Goal: Contribute content: Contribute content

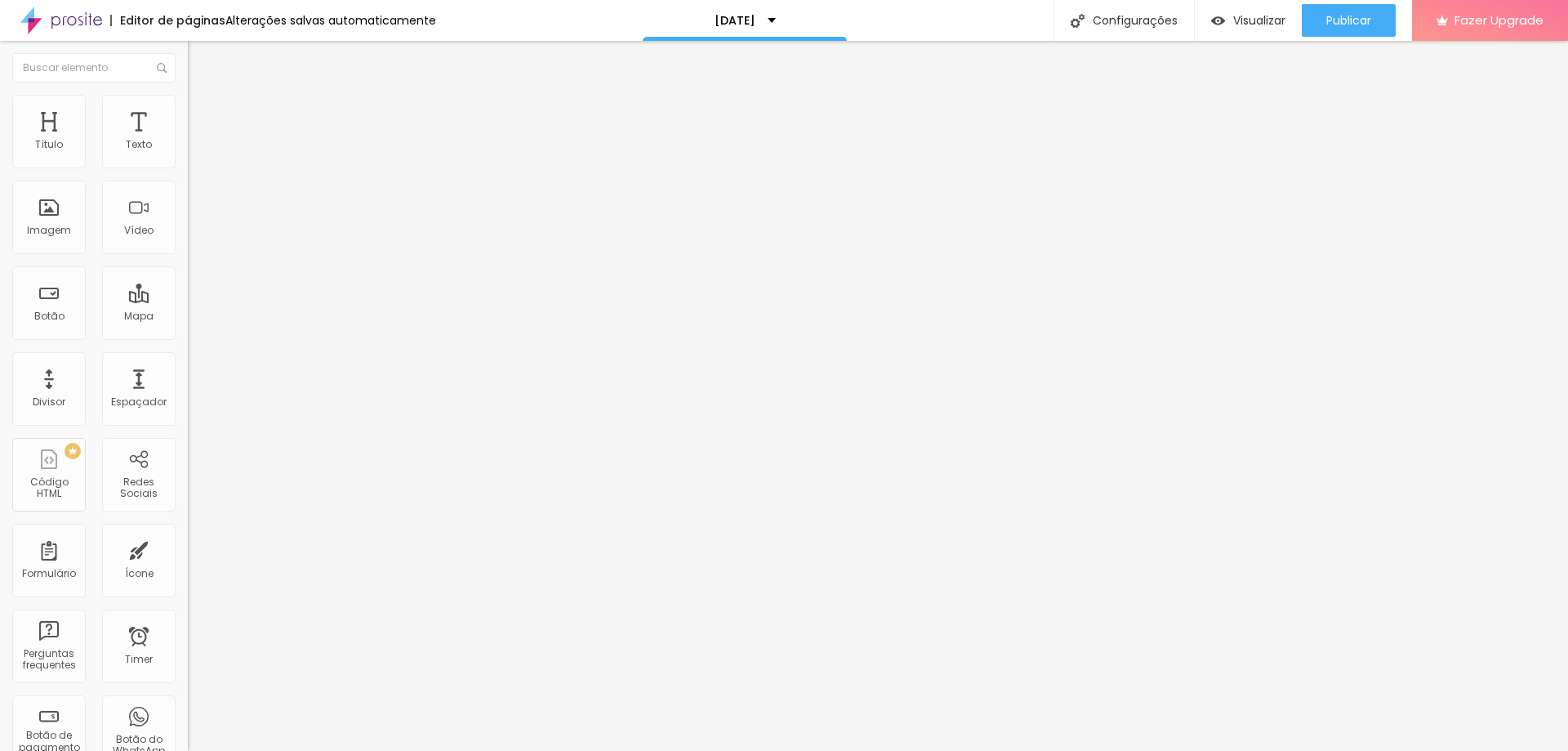
type input "43"
type input "44"
type input "45"
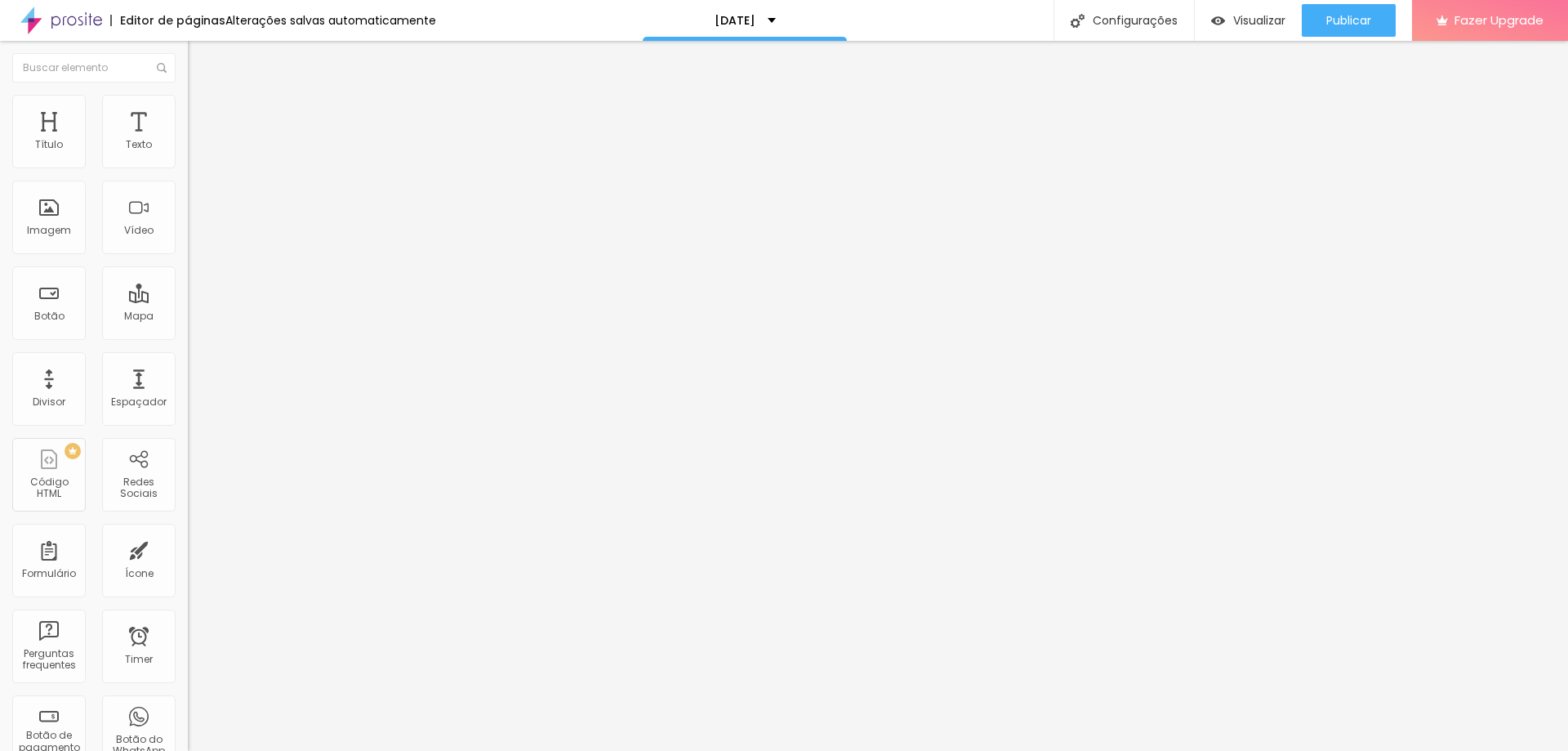
type input "45"
type input "46"
type input "47"
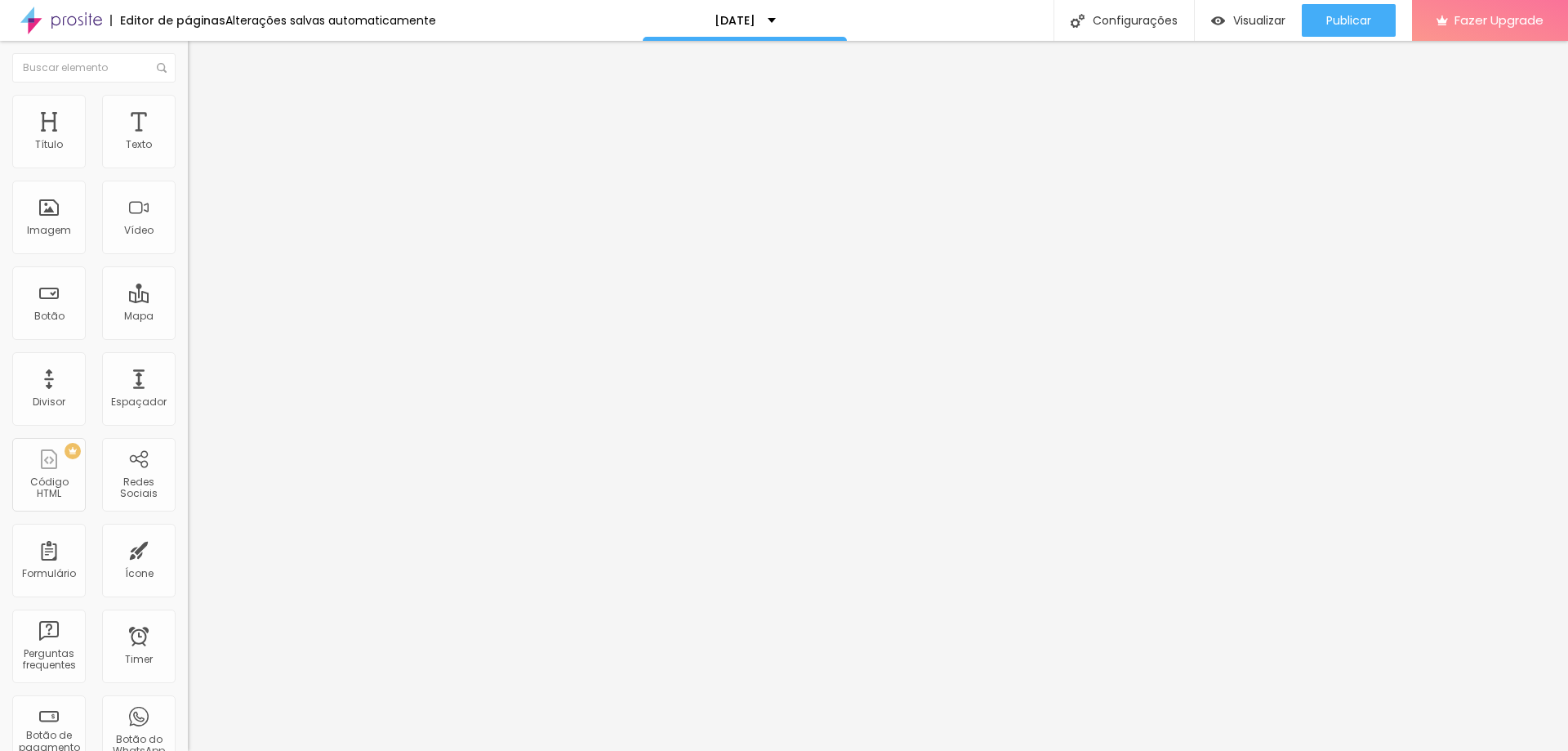
type input "46"
type input "44"
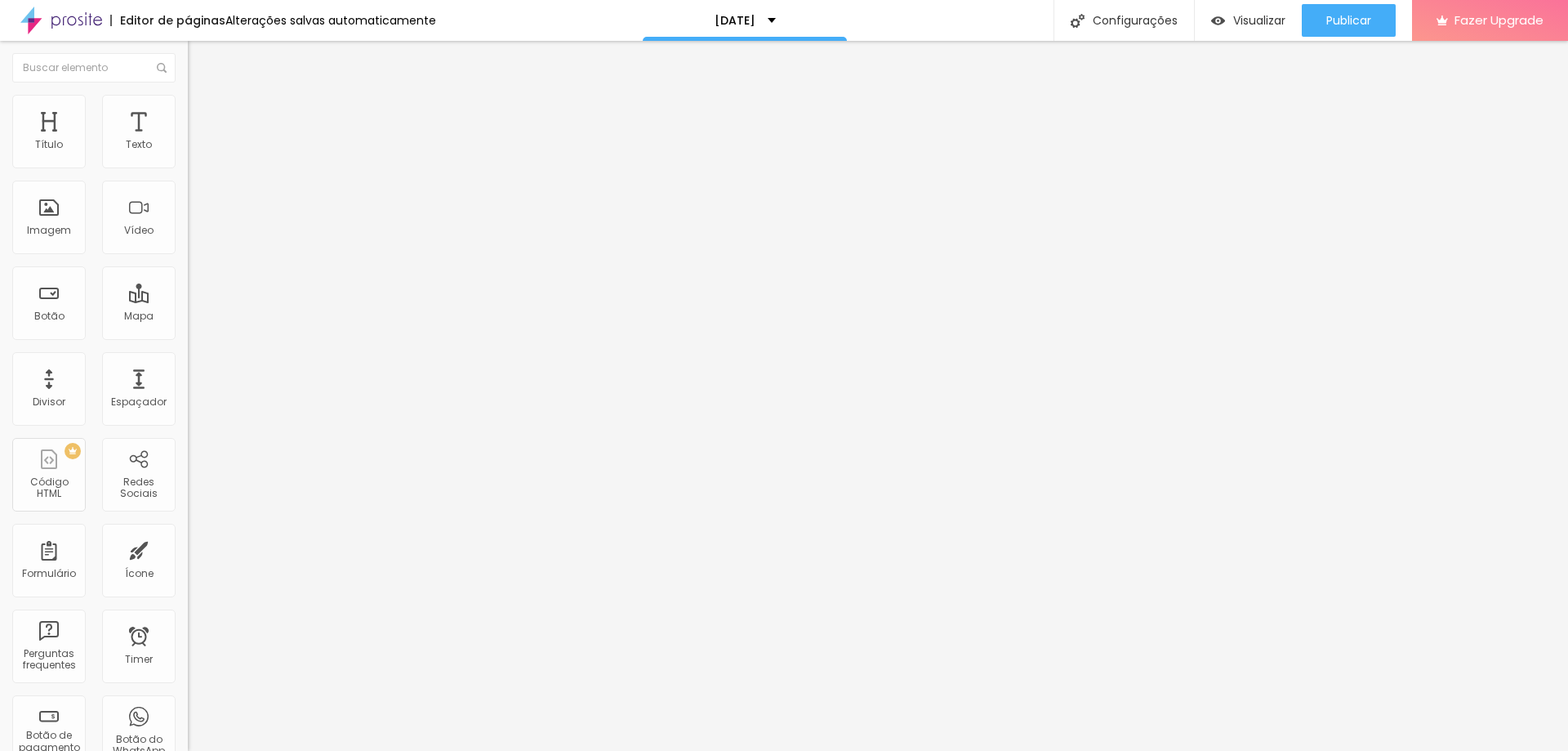
click at [188, 385] on input "range" at bounding box center [240, 392] width 105 height 13
click at [188, 400] on input "50" at bounding box center [223, 409] width 71 height 17
type input "14"
type input "4"
type input "44"
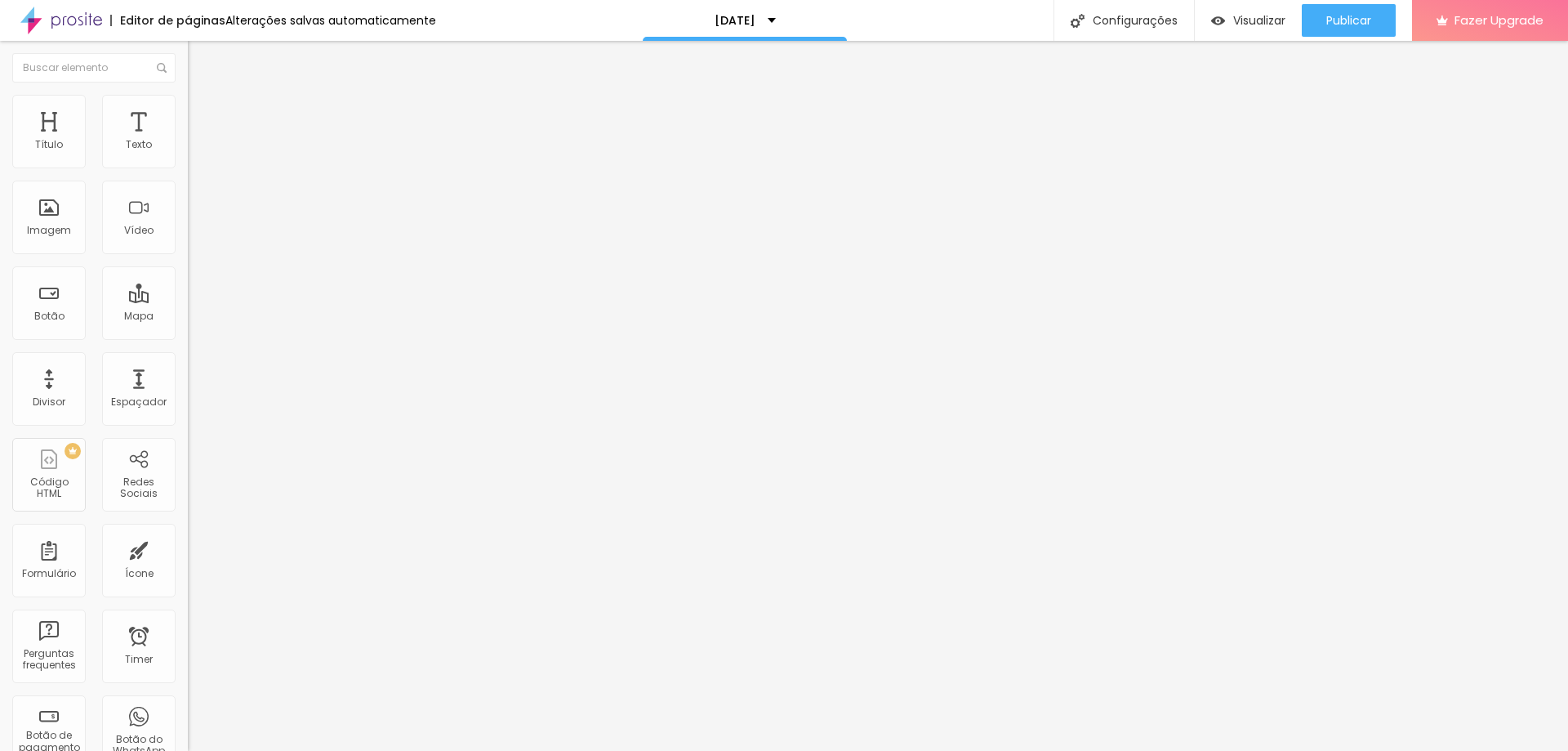
type input "44"
click at [188, 400] on input "50" at bounding box center [223, 409] width 71 height 17
type input "14"
type input "4"
type input "44"
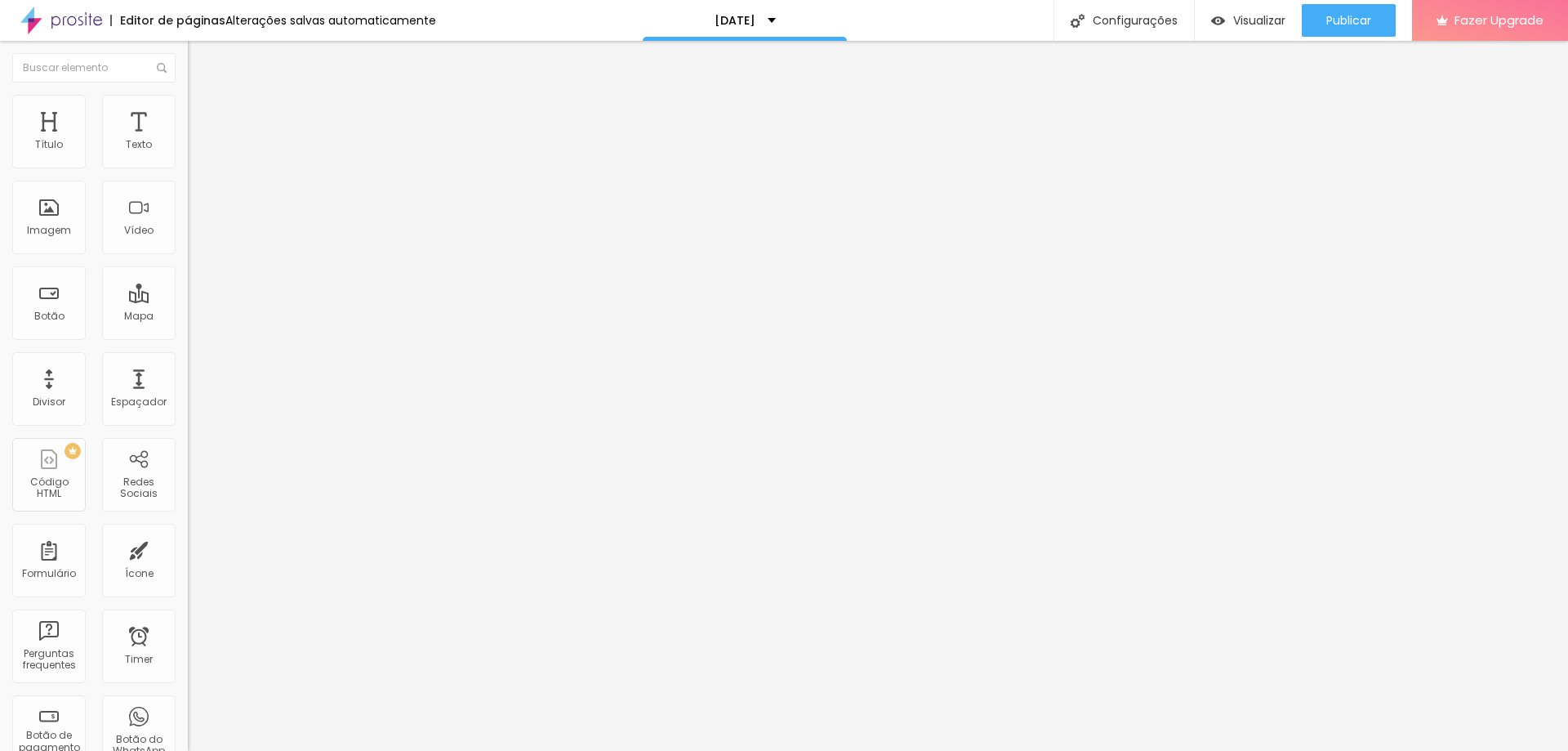
type input "44"
click at [1362, 19] on span "Publicar" at bounding box center [1349, 20] width 45 height 13
click at [1258, 20] on span "Visualizar" at bounding box center [1244, 20] width 52 height 13
click at [188, 139] on div "Trocar imagem" at bounding box center [282, 133] width 188 height 11
click at [188, 141] on span "Trocar imagem" at bounding box center [233, 133] width 89 height 14
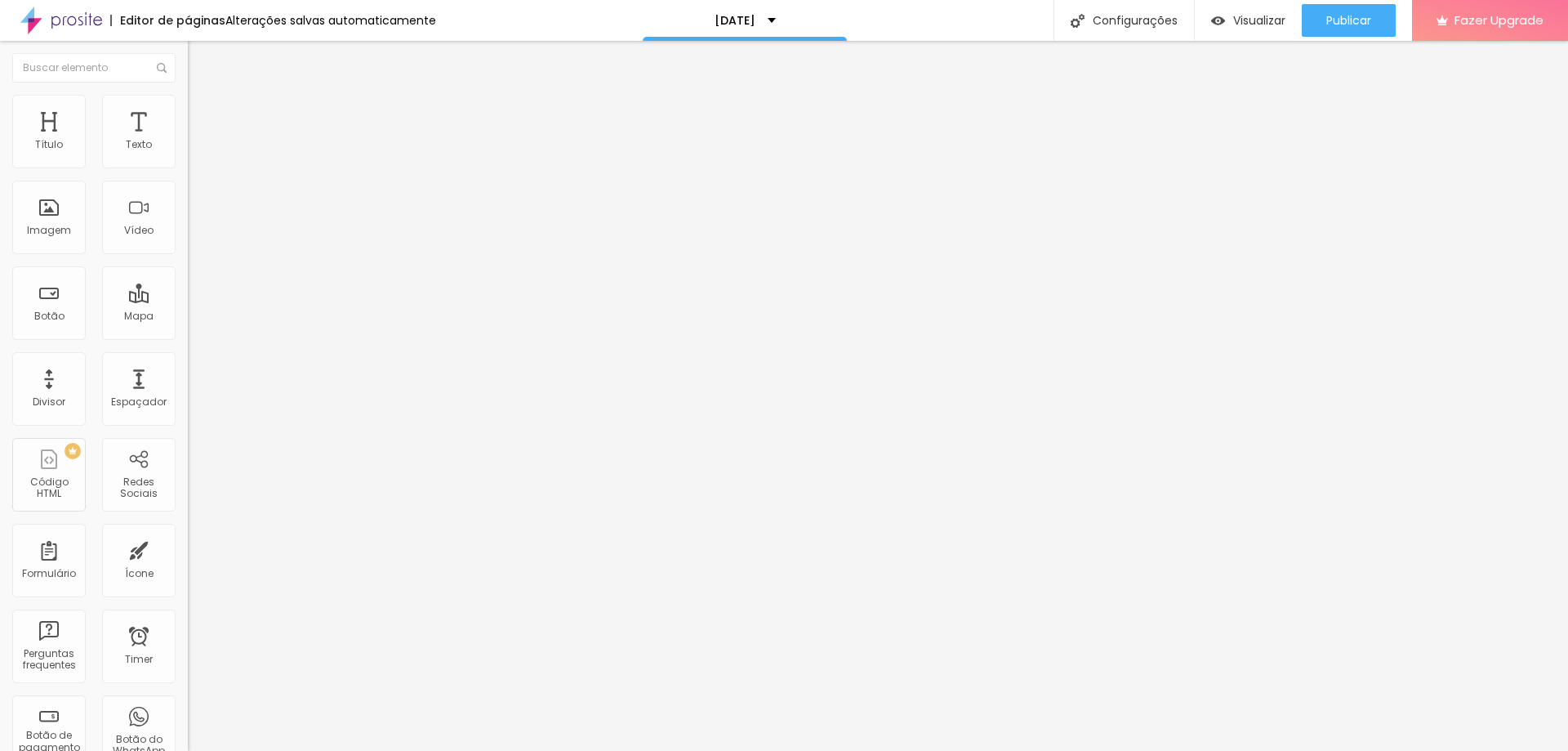
click at [188, 141] on span "Trocar imagem" at bounding box center [233, 133] width 89 height 14
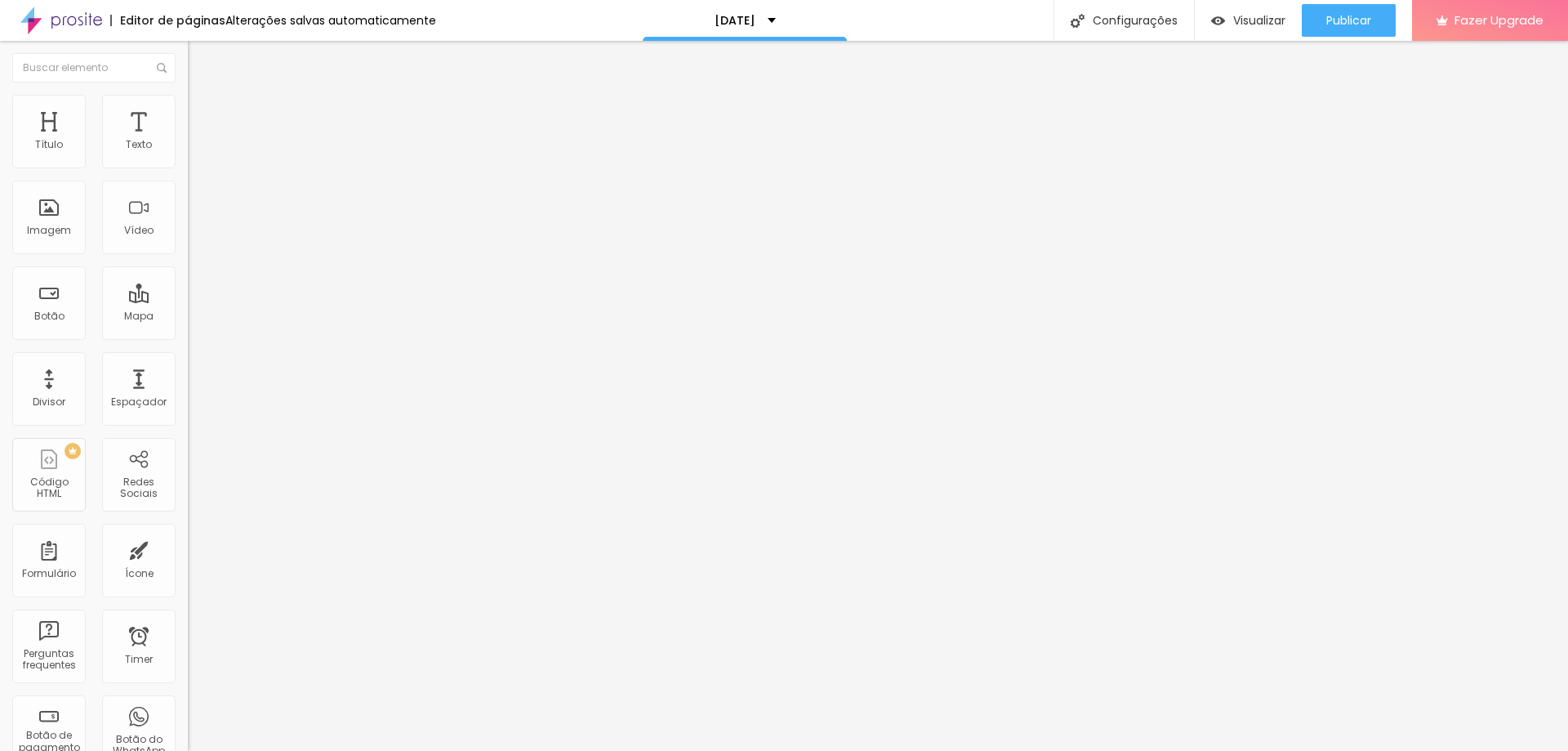
click at [188, 141] on span "Trocar imagem" at bounding box center [233, 133] width 89 height 14
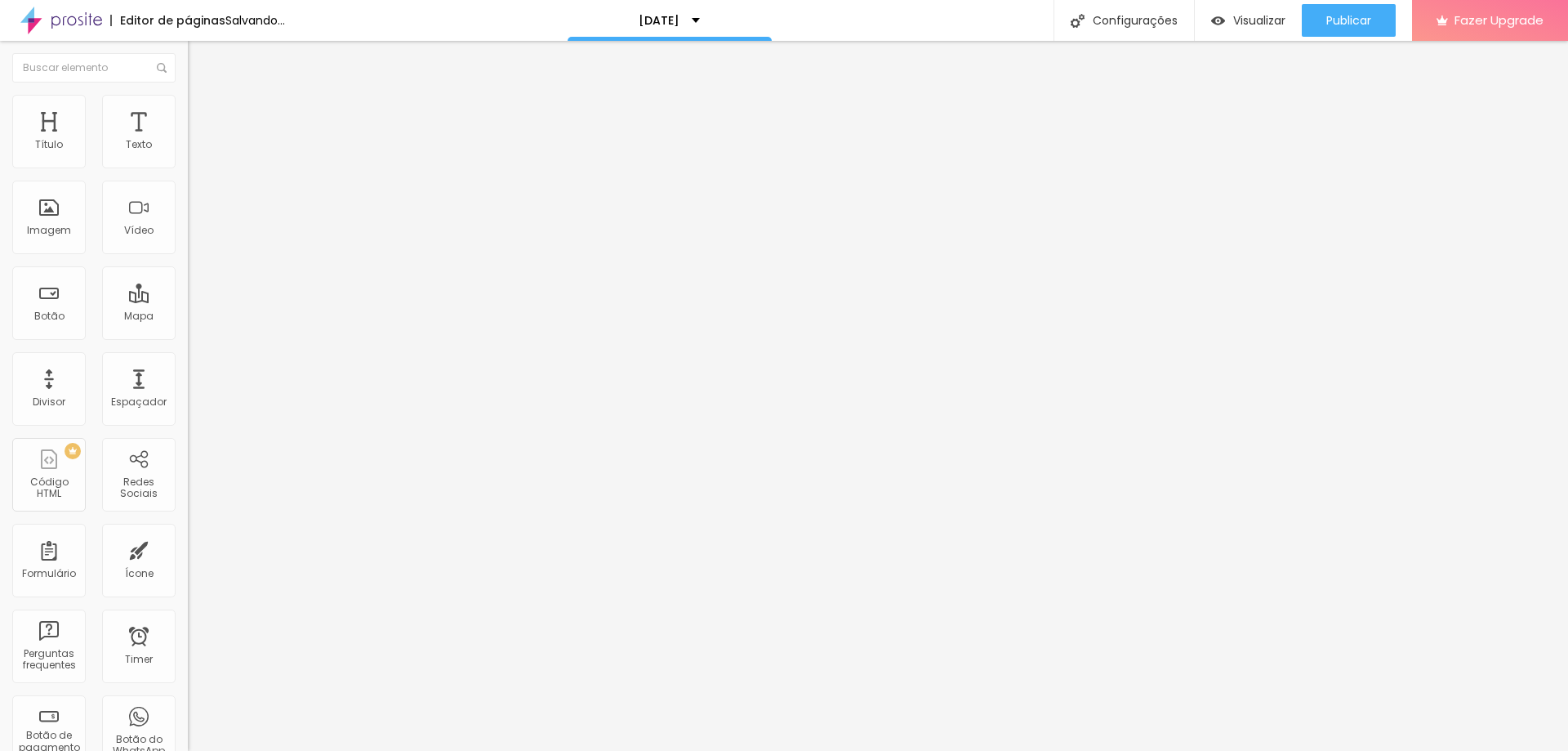
click at [188, 141] on span "Trocar imagem" at bounding box center [233, 133] width 89 height 14
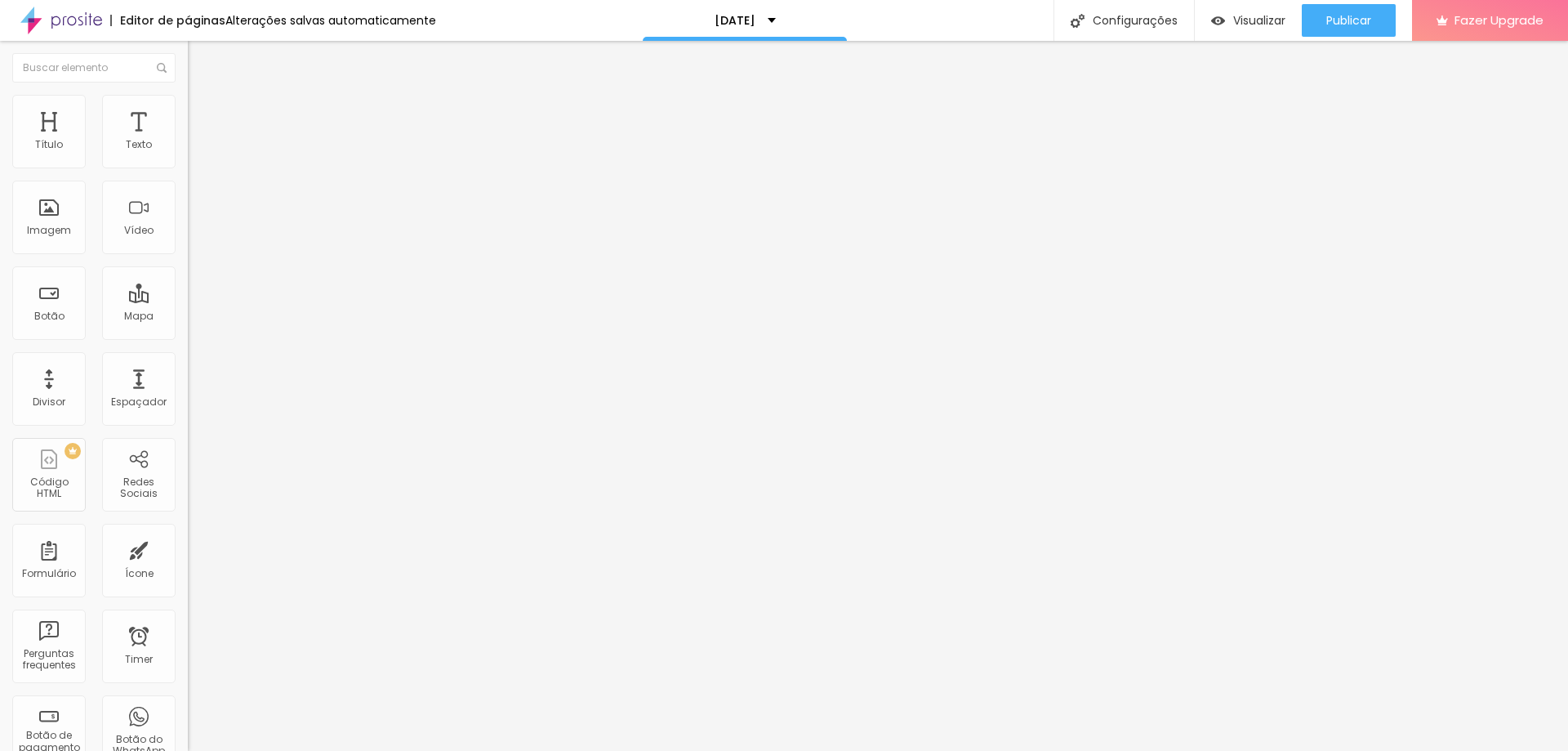
click at [188, 141] on span "Trocar imagem" at bounding box center [233, 133] width 89 height 14
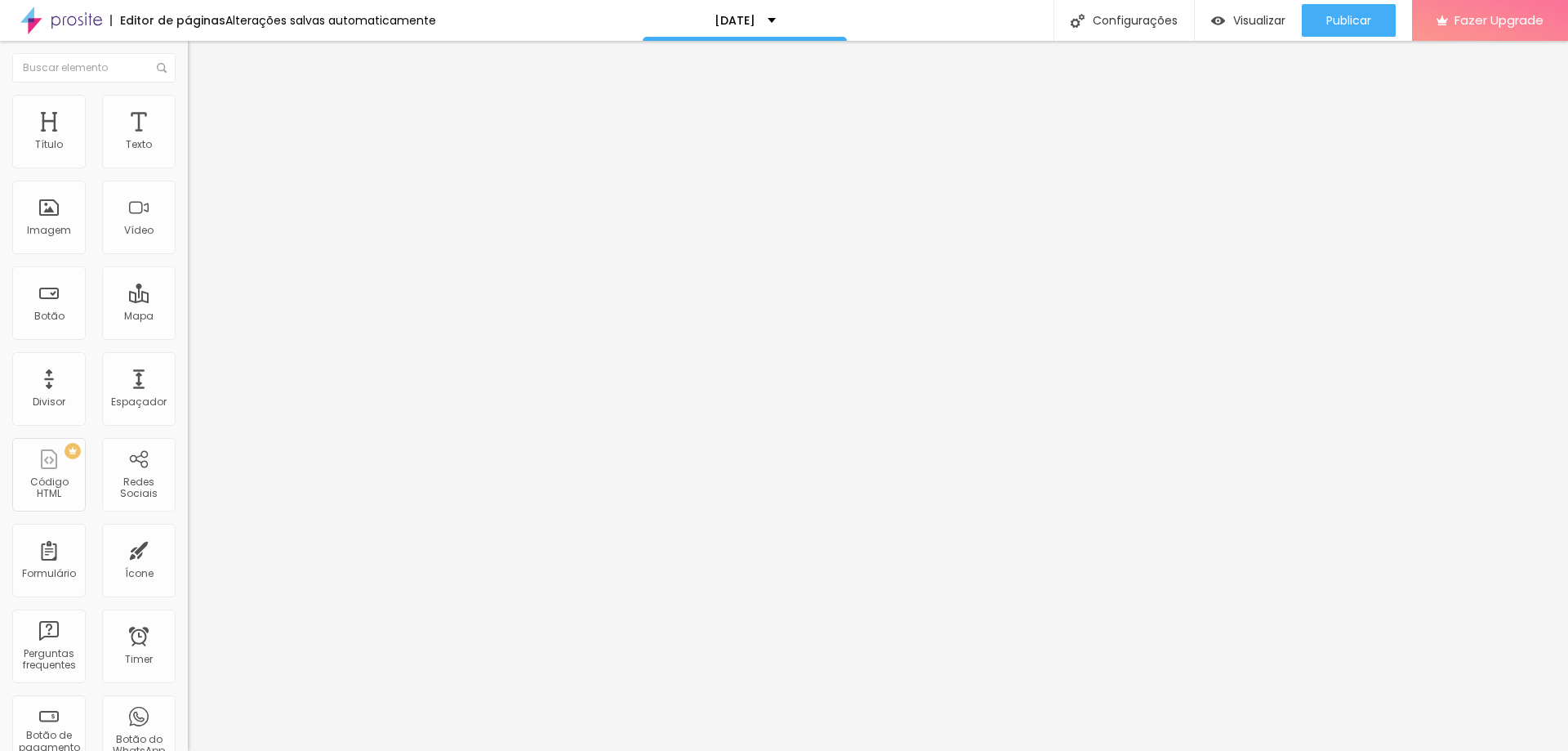
drag, startPoint x: 991, startPoint y: 389, endPoint x: 648, endPoint y: 379, distance: 343.1
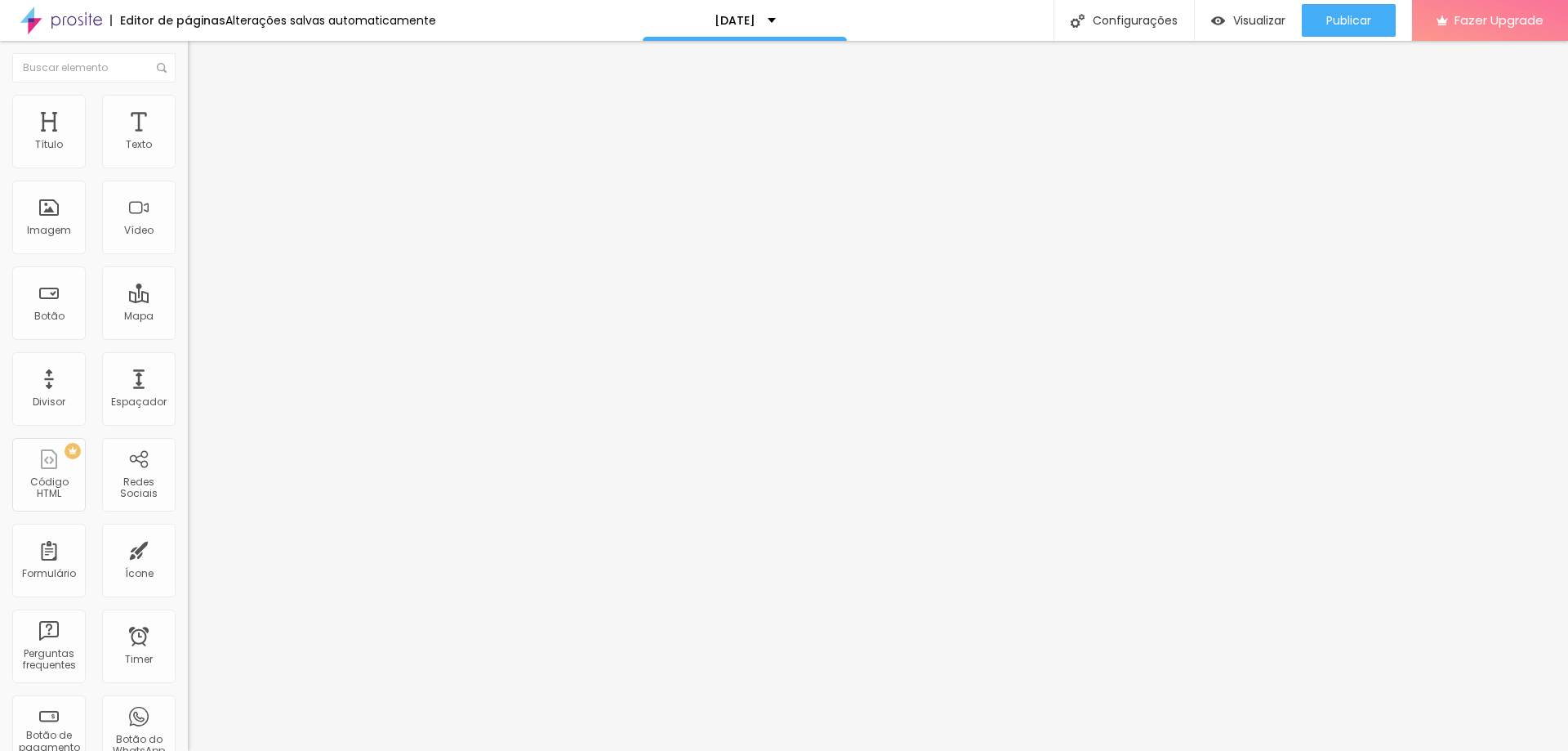
click at [188, 141] on span "Trocar imagem" at bounding box center [233, 133] width 89 height 14
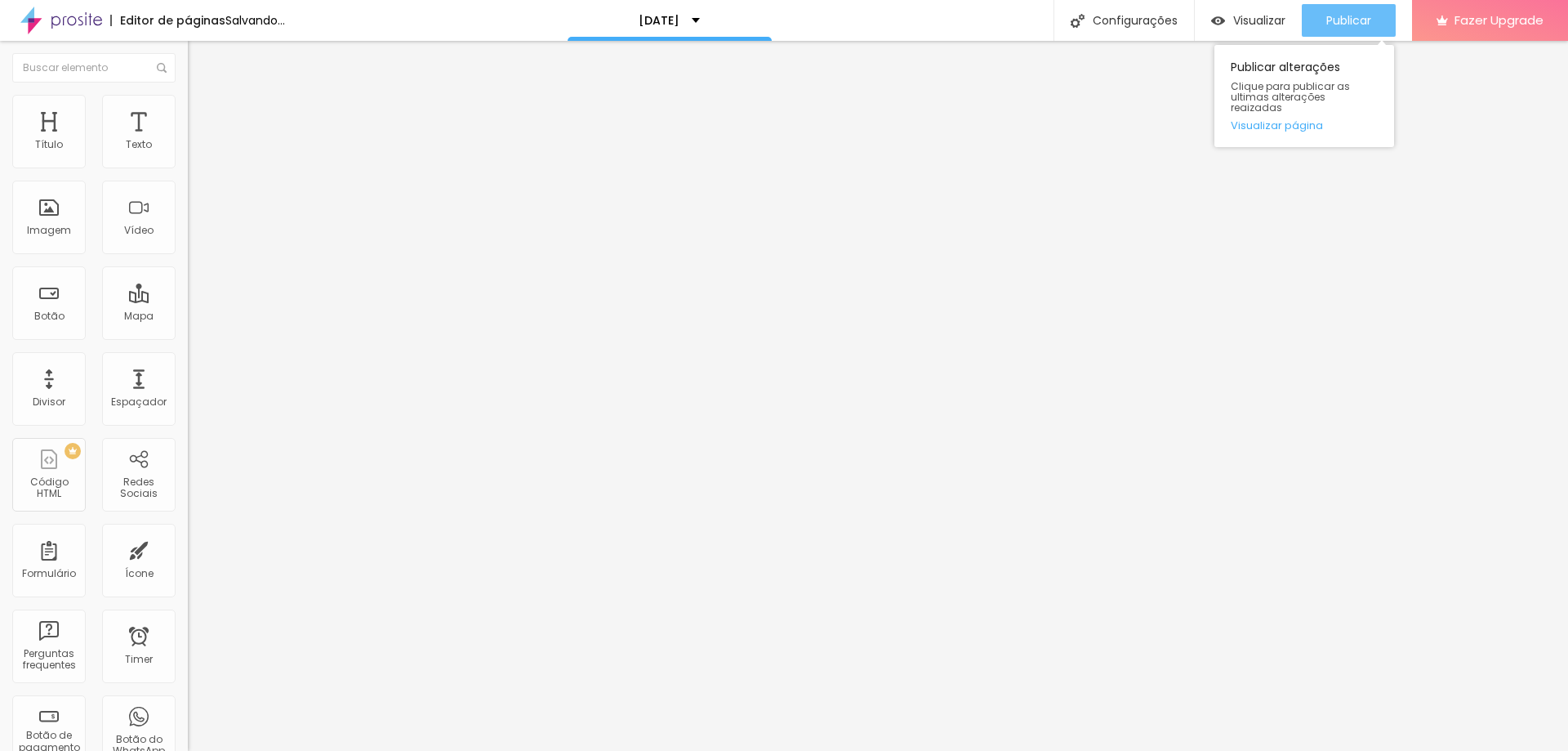
drag, startPoint x: 1360, startPoint y: 22, endPoint x: 1358, endPoint y: 32, distance: 10.2
click at [1356, 24] on span "Publicar" at bounding box center [1349, 20] width 45 height 13
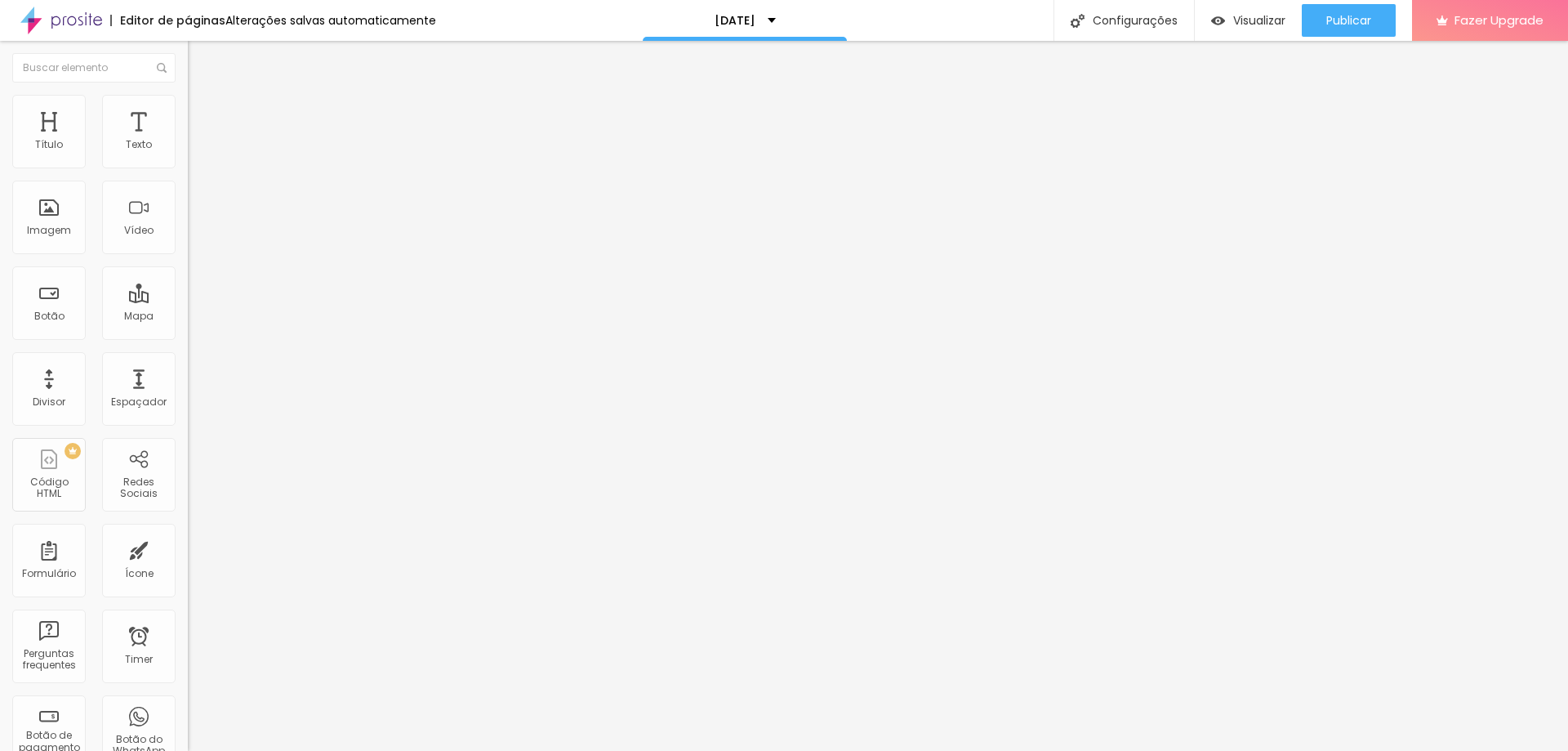
click at [188, 104] on li "Avançado" at bounding box center [282, 103] width 188 height 17
click at [203, 97] on span "Estilo" at bounding box center [215, 89] width 25 height 14
click at [188, 152] on div "Titulo 2 H2" at bounding box center [282, 145] width 188 height 15
click at [188, 138] on span "Titulo 1" at bounding box center [214, 130] width 53 height 14
click at [188, 50] on button "Editar Coluna" at bounding box center [282, 60] width 188 height 37
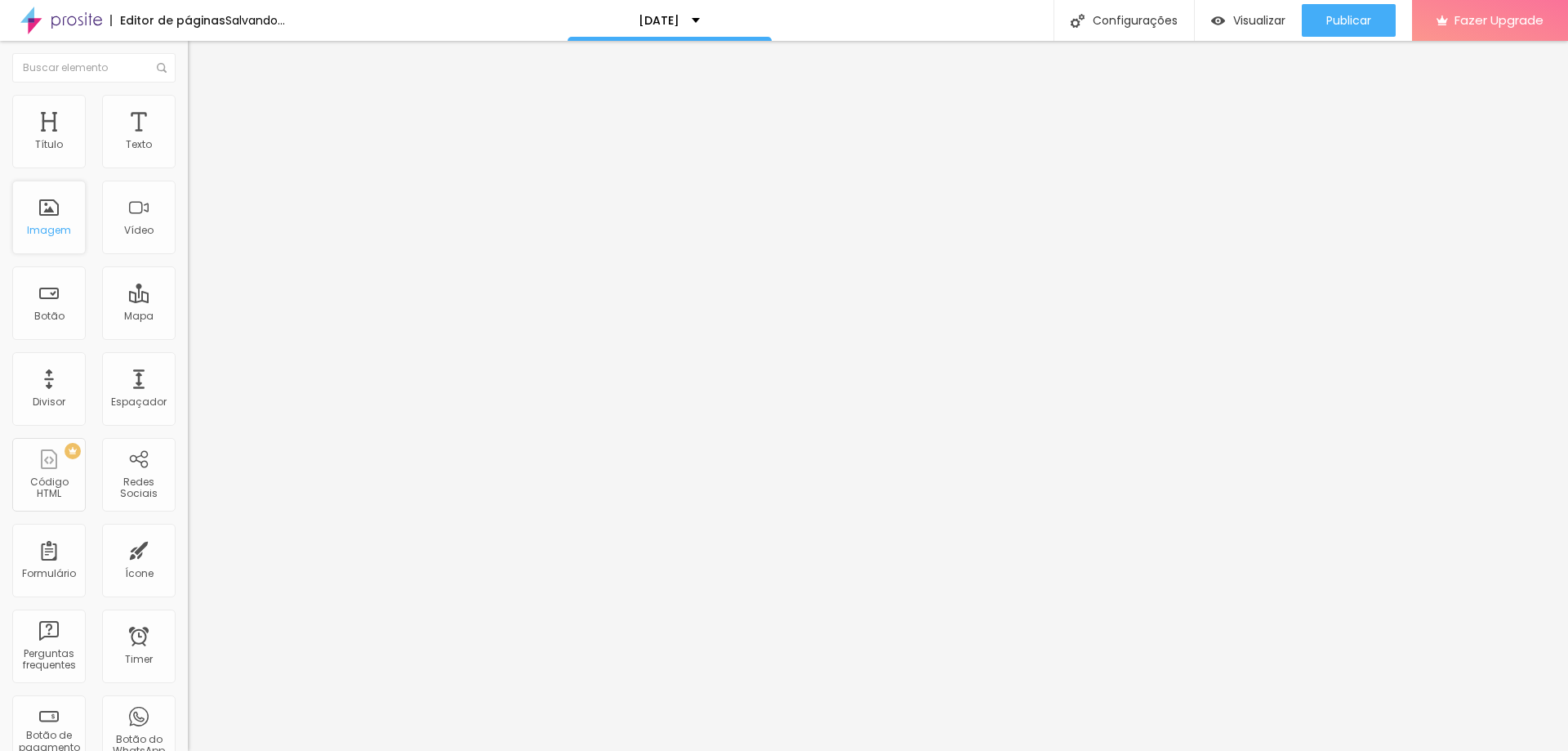
scroll to position [19, 0]
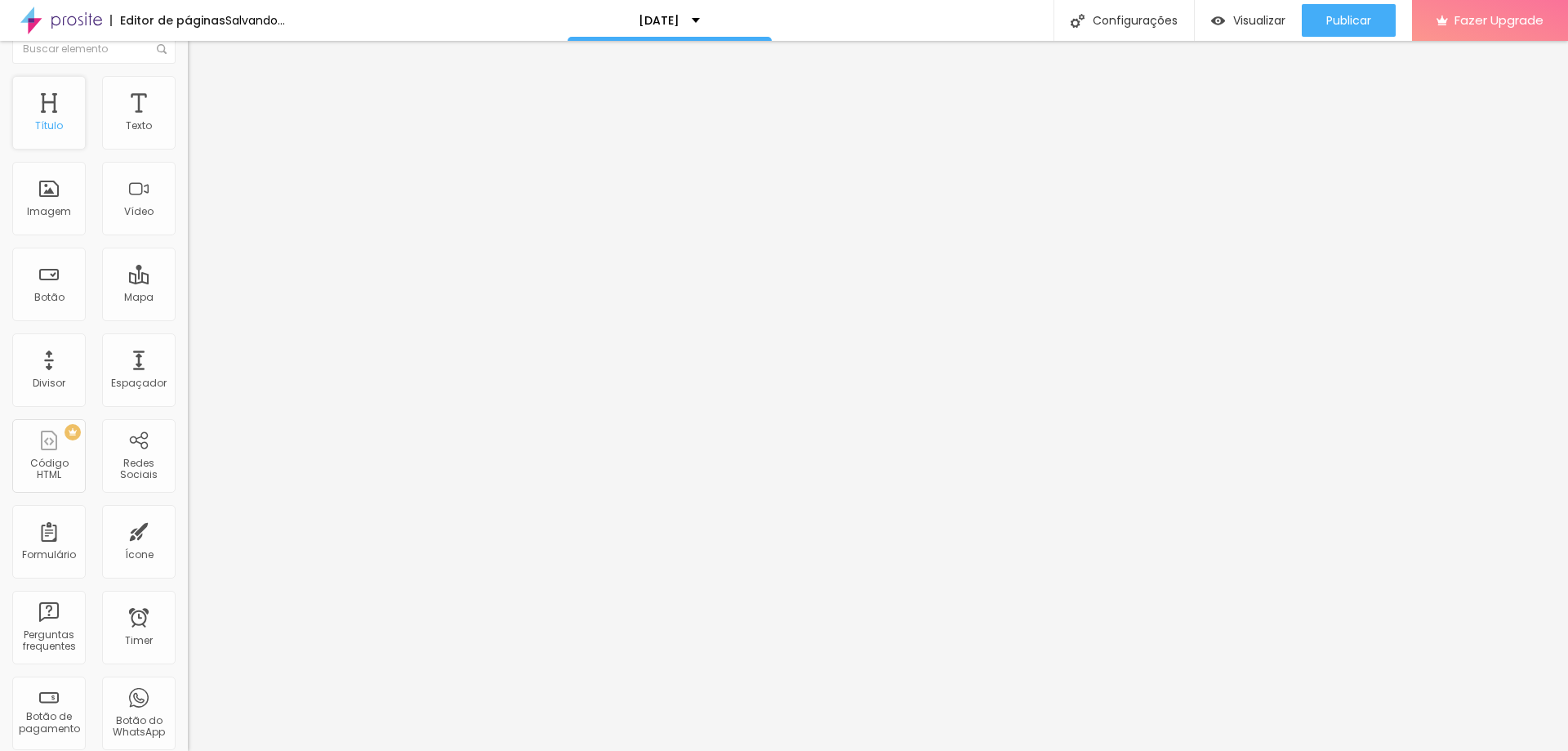
click at [63, 127] on div "Título" at bounding box center [48, 113] width 73 height 74
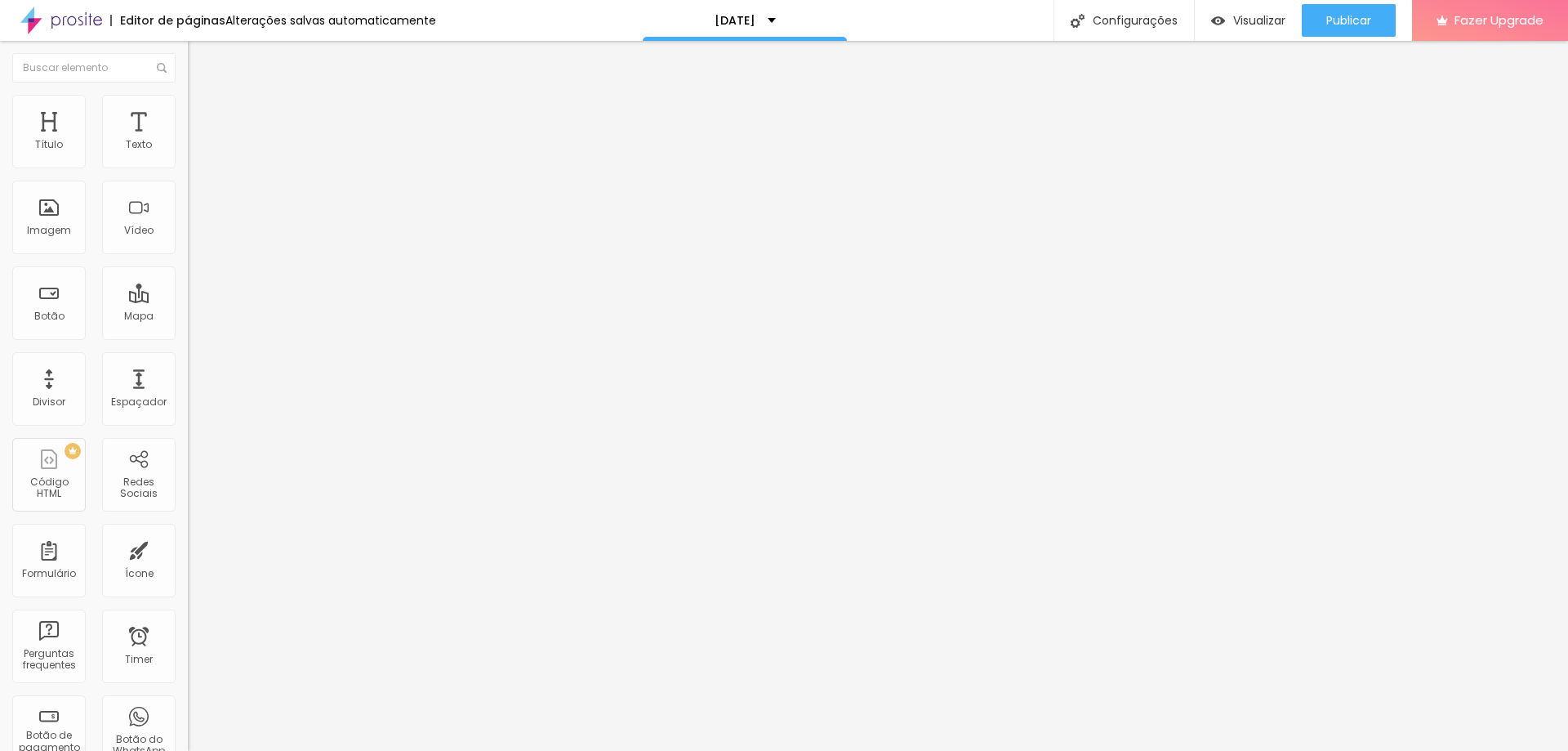
click at [188, 110] on li "Avançado" at bounding box center [282, 103] width 188 height 17
type input "35"
type input "41"
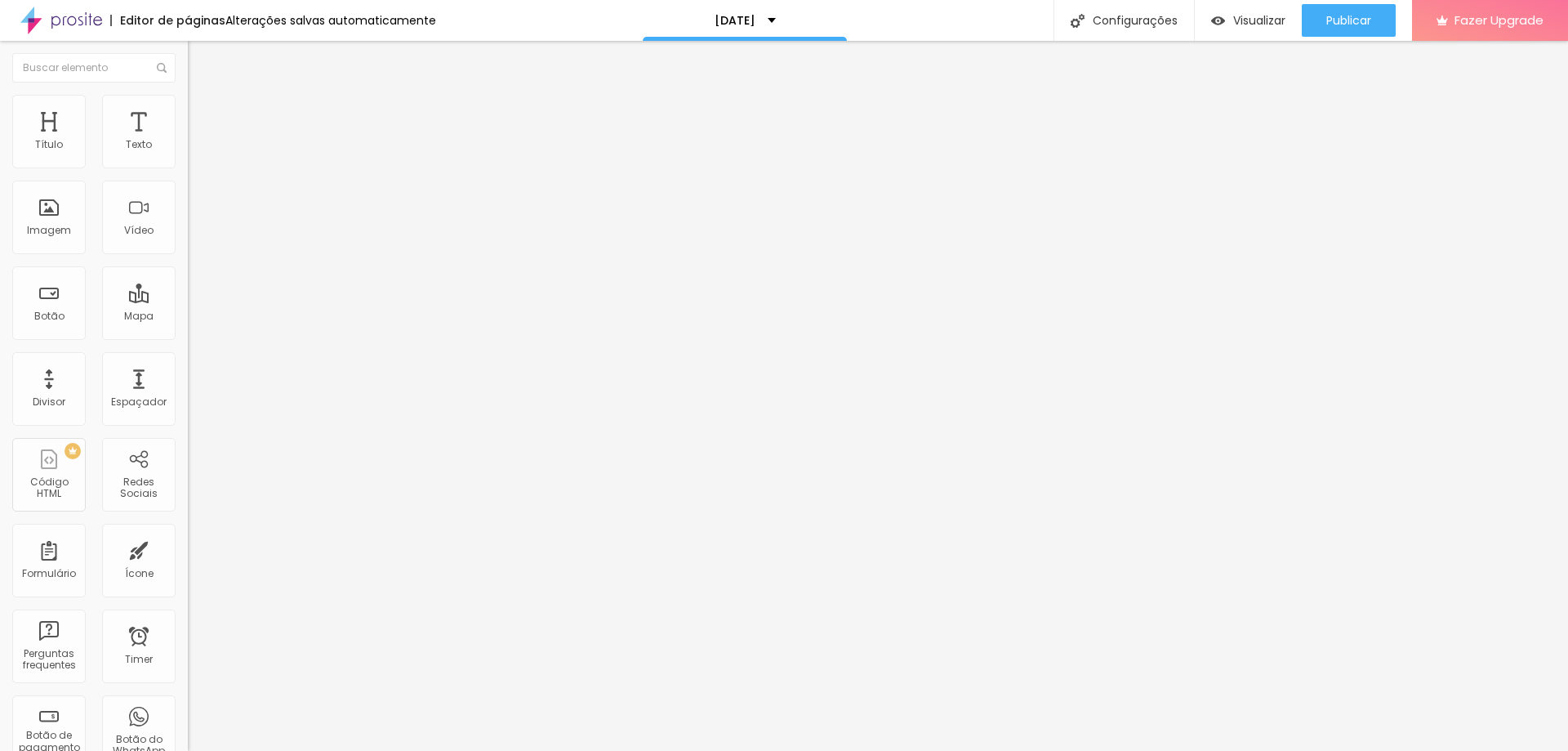
type input "44"
type input "47"
type input "43"
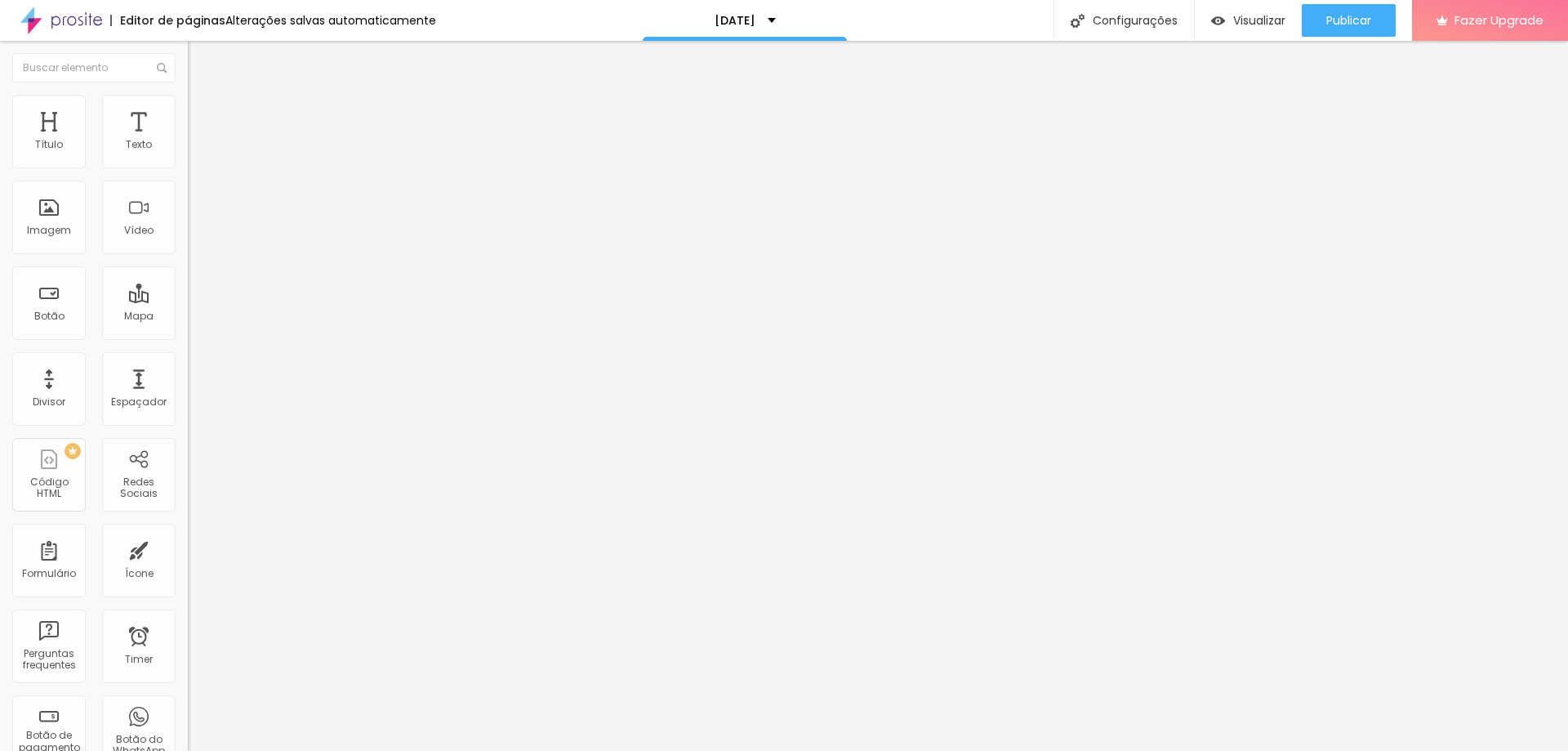
type input "43"
type input "39"
type input "34"
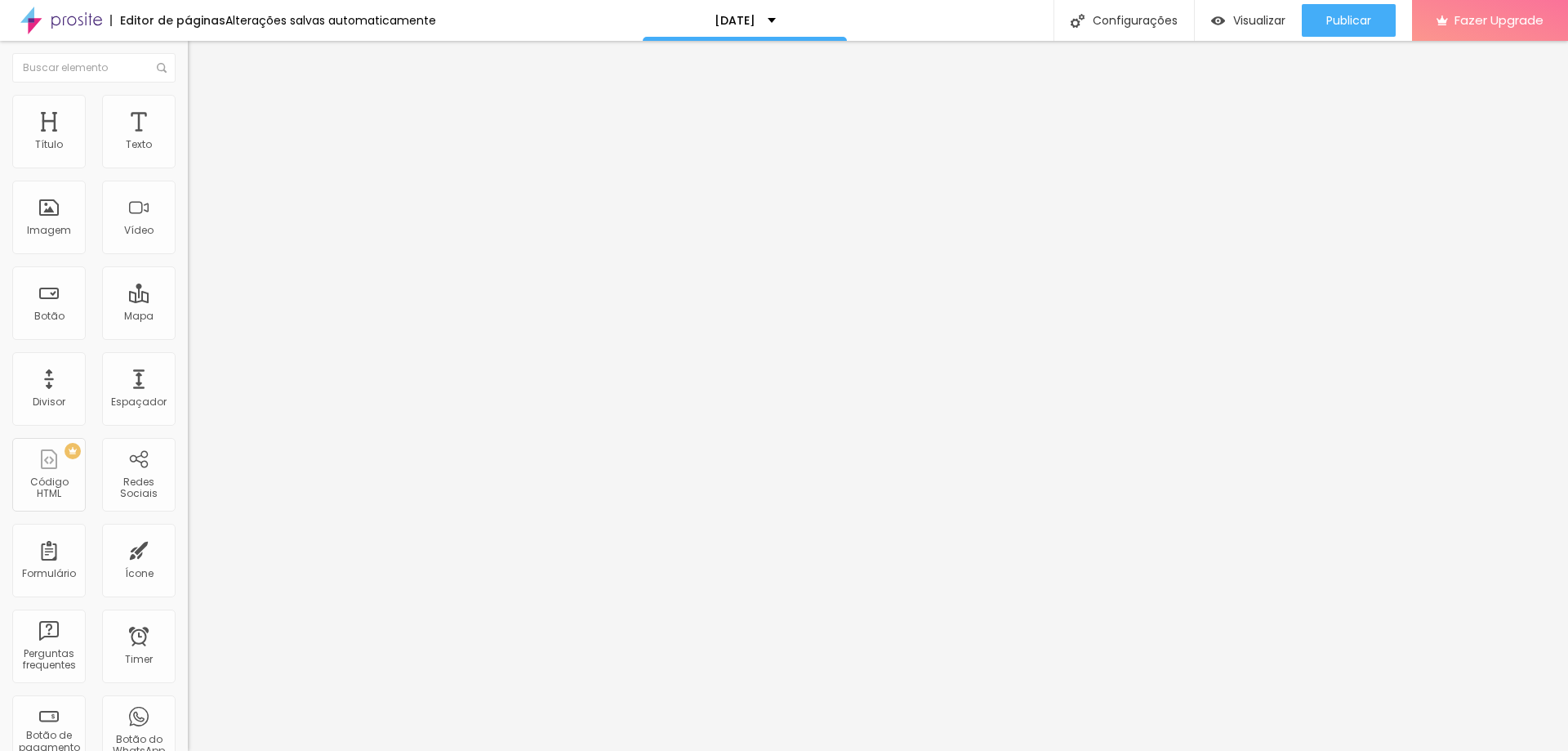
type input "21"
type input "13"
type input "7"
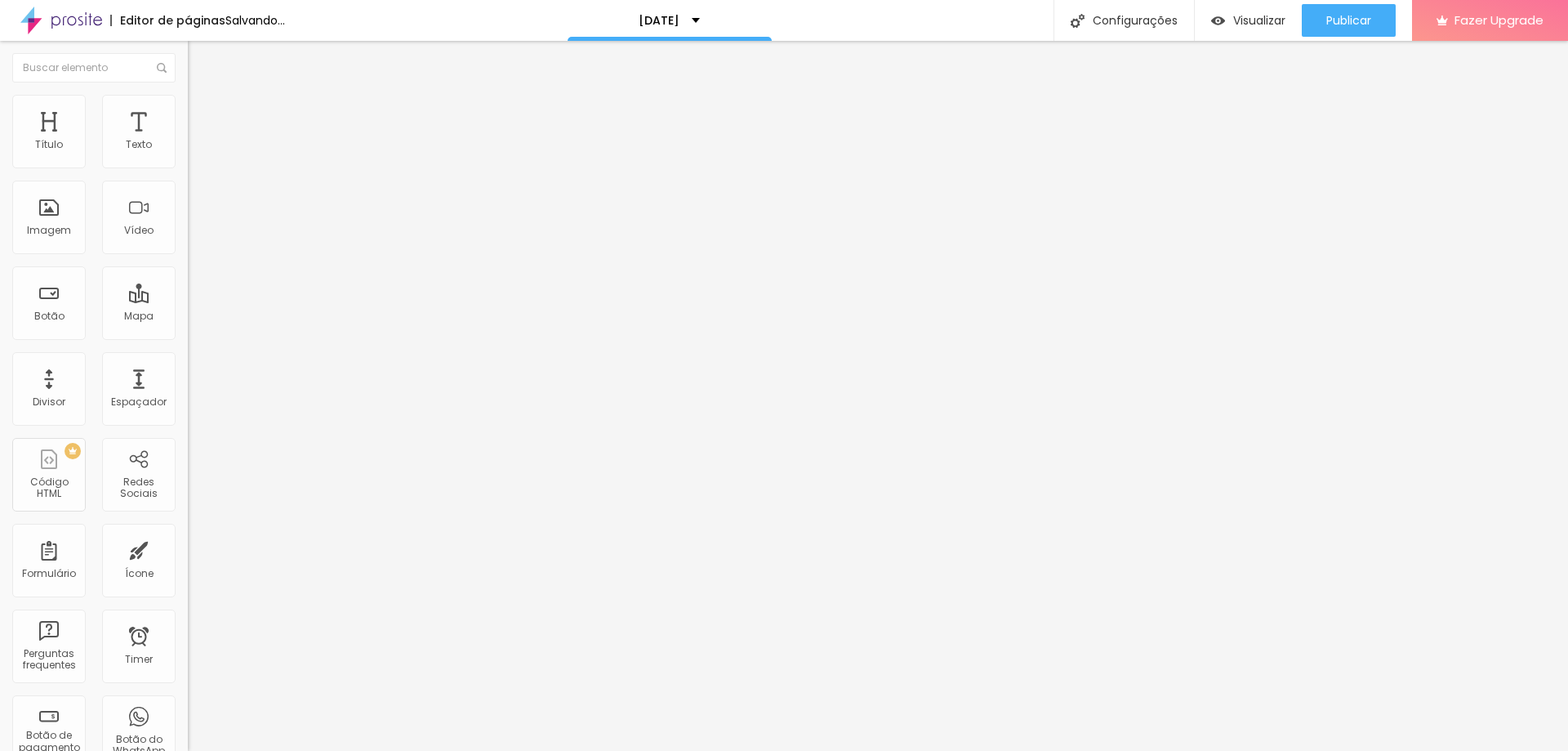
type input "7"
type input "0"
drag, startPoint x: 79, startPoint y: 154, endPoint x: 1, endPoint y: 178, distance: 81.6
type input "0"
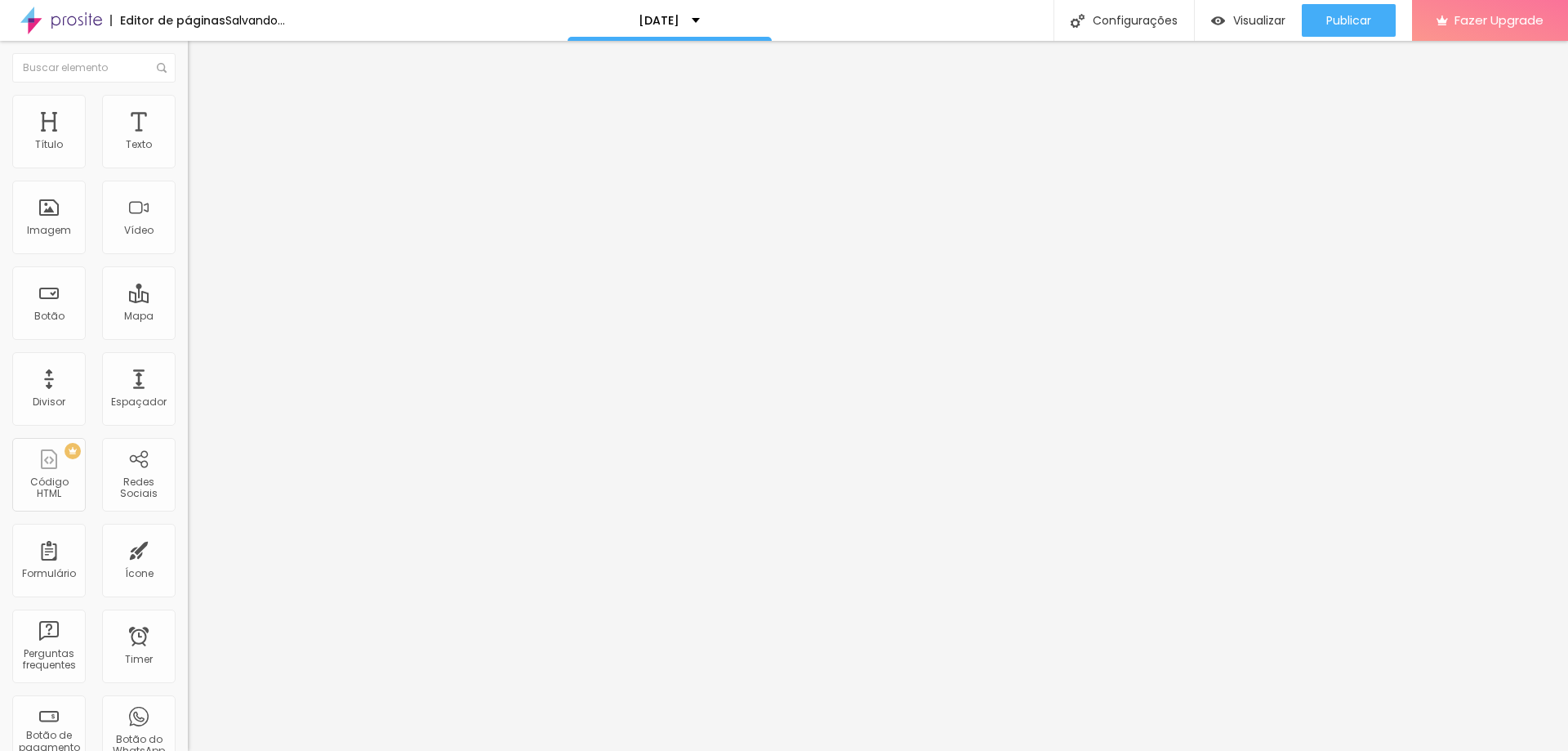
click at [188, 301] on input "range" at bounding box center [240, 307] width 105 height 13
type input "9"
type input "0"
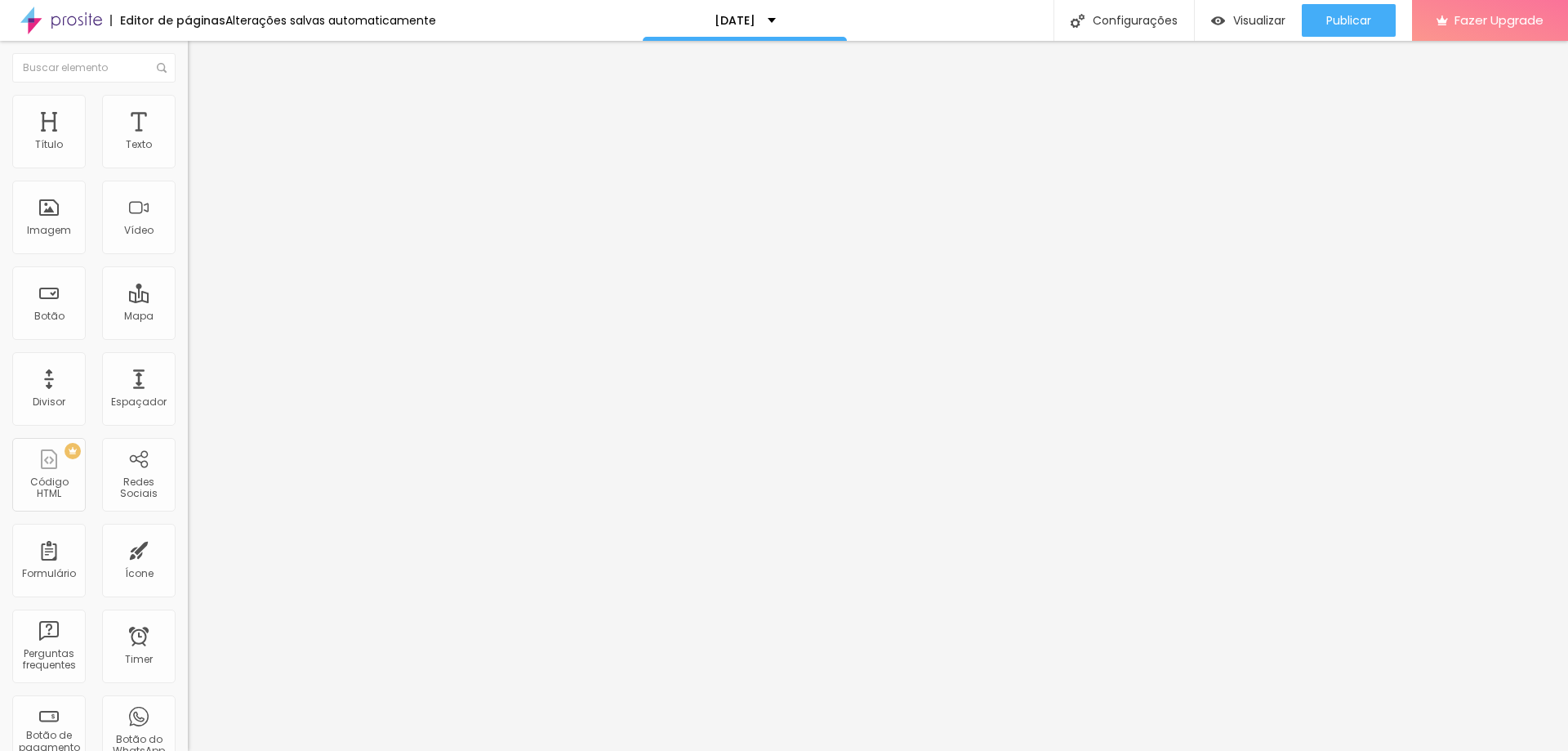
drag, startPoint x: 5, startPoint y: 191, endPoint x: 2, endPoint y: 202, distance: 11.4
type input "0"
click at [188, 532] on input "range" at bounding box center [240, 539] width 105 height 13
click at [188, 164] on div at bounding box center [282, 157] width 188 height 13
click at [188, 162] on img at bounding box center [193, 156] width 11 height 11
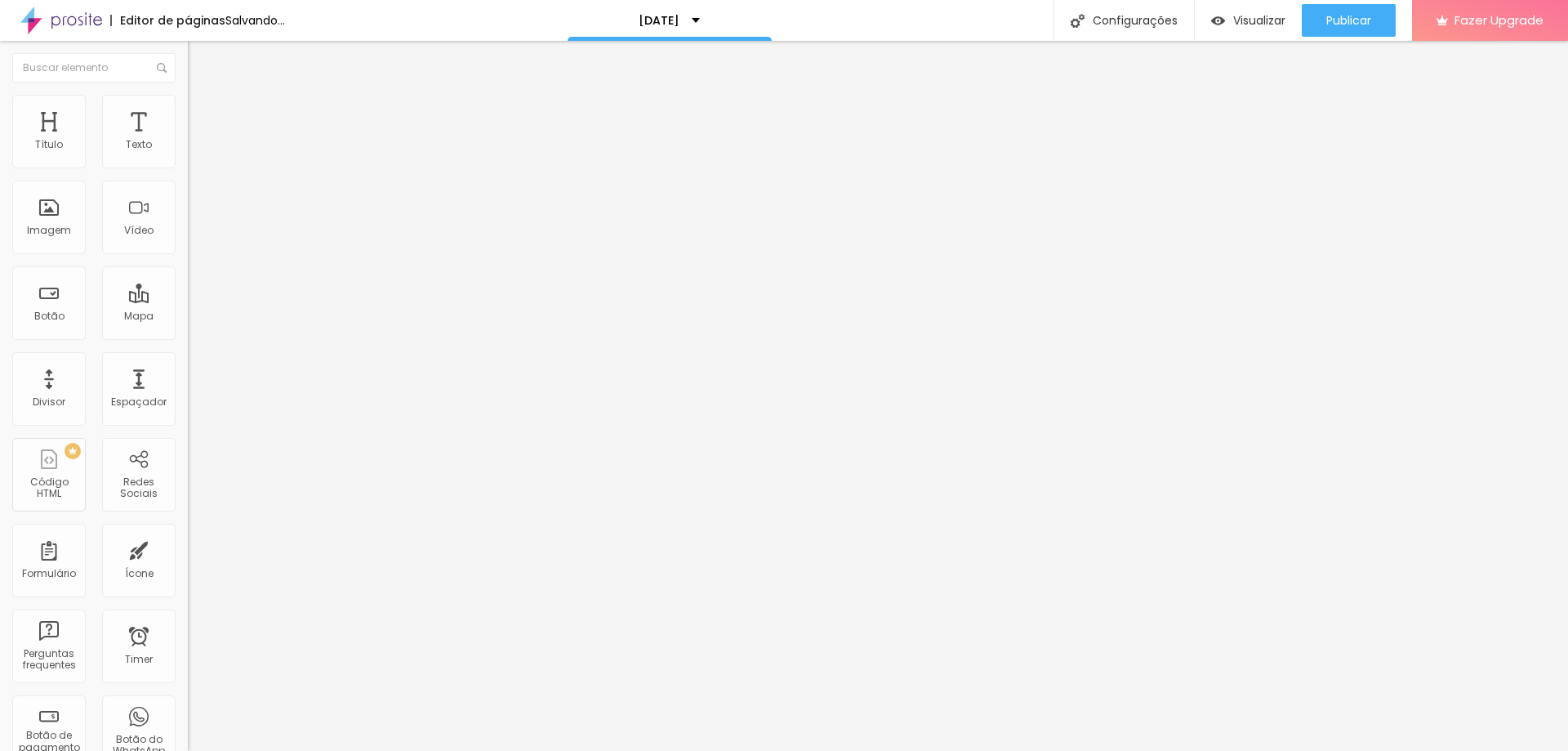
click at [188, 149] on img at bounding box center [193, 143] width 11 height 11
click at [203, 110] on span "Estilo" at bounding box center [215, 105] width 25 height 14
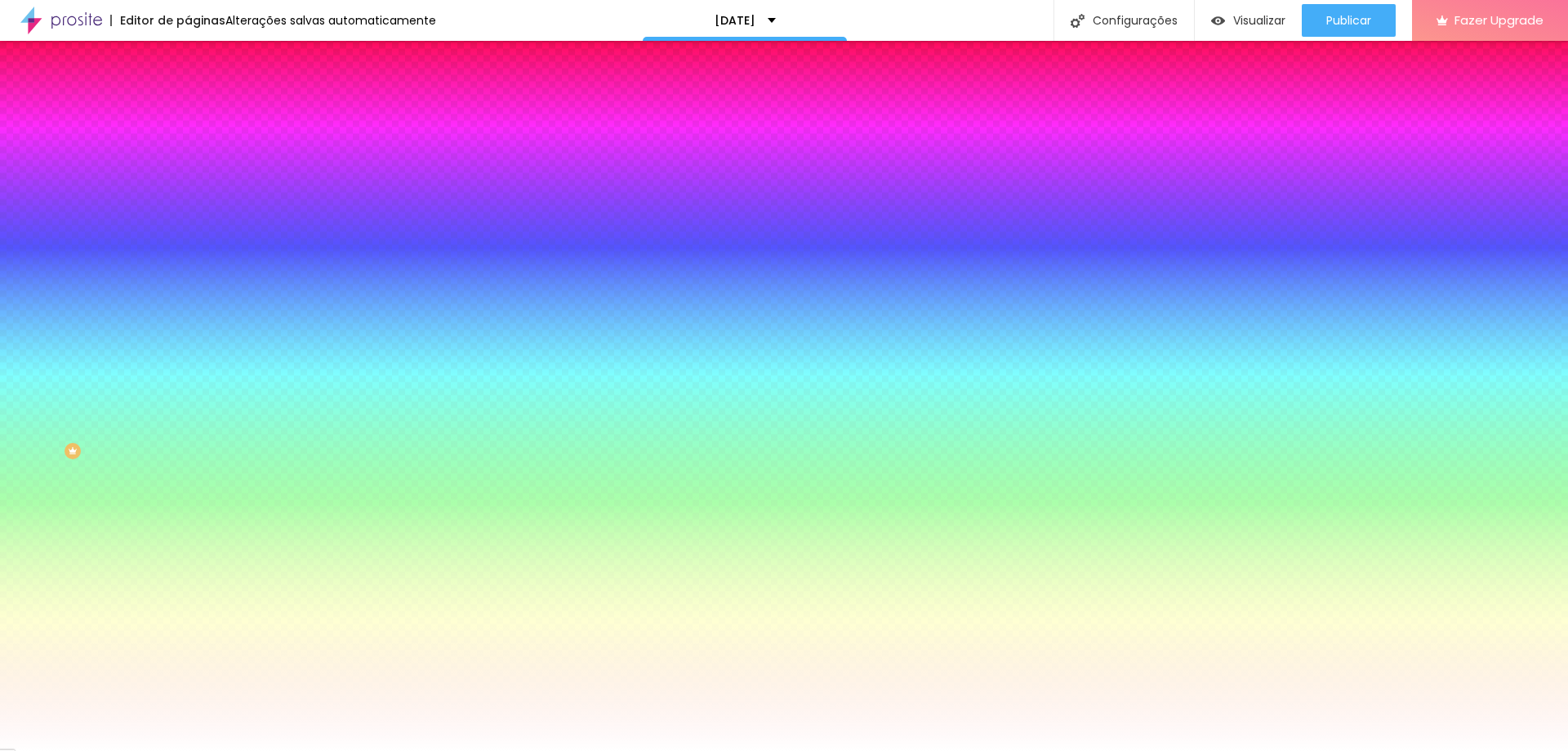
type input "15"
type input "46"
type input "59"
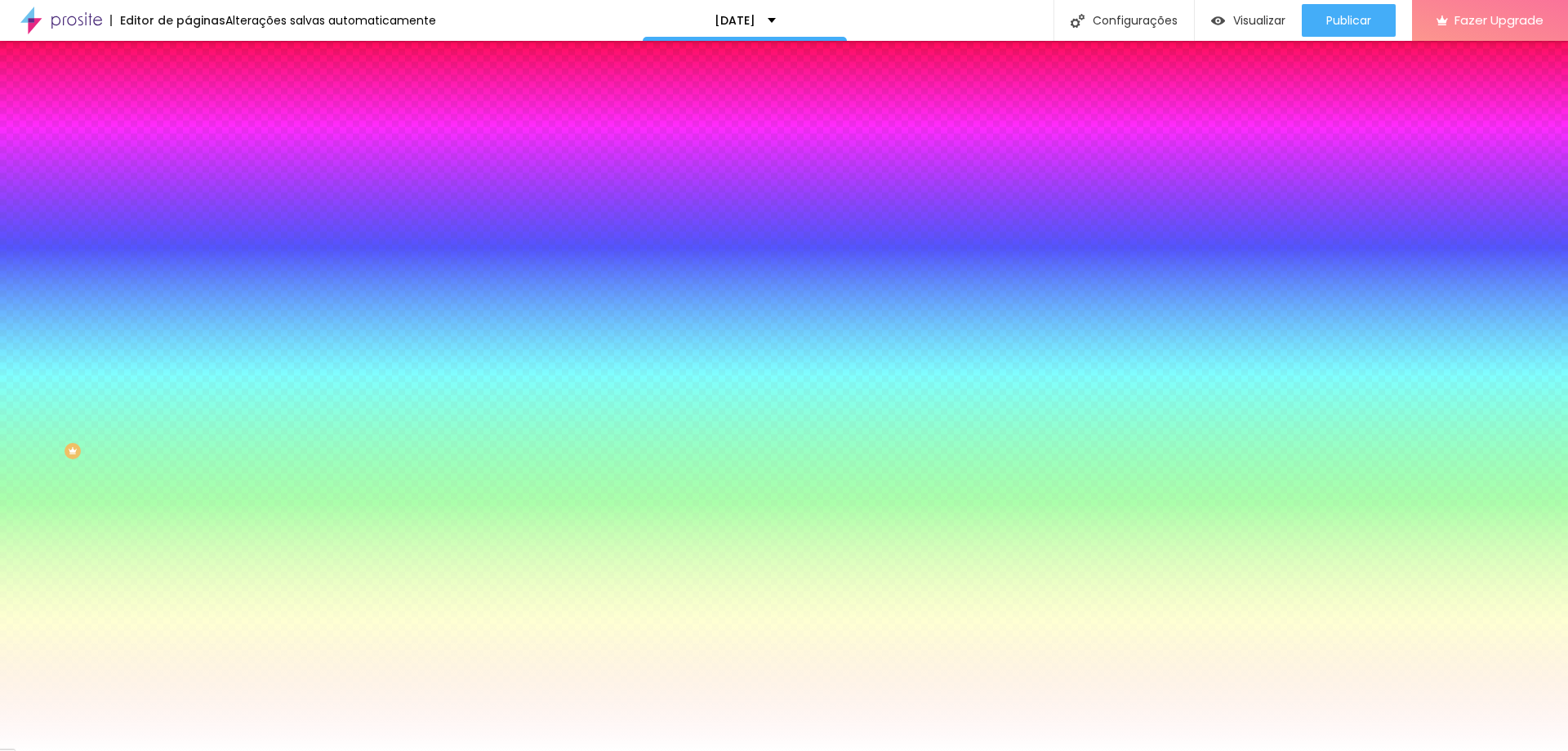
type input "59"
type input "66"
type input "69"
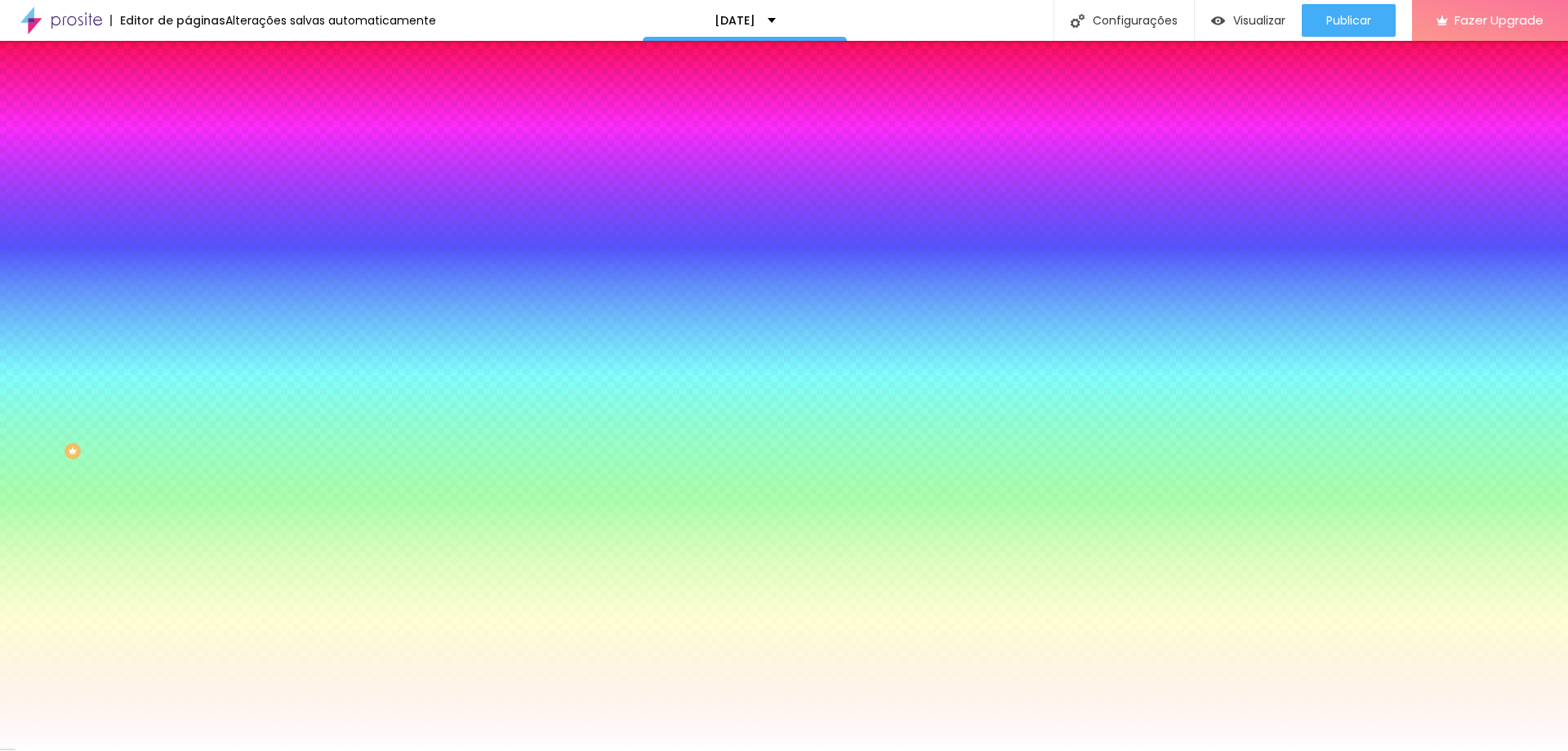
type input "71"
type input "72"
type input "76"
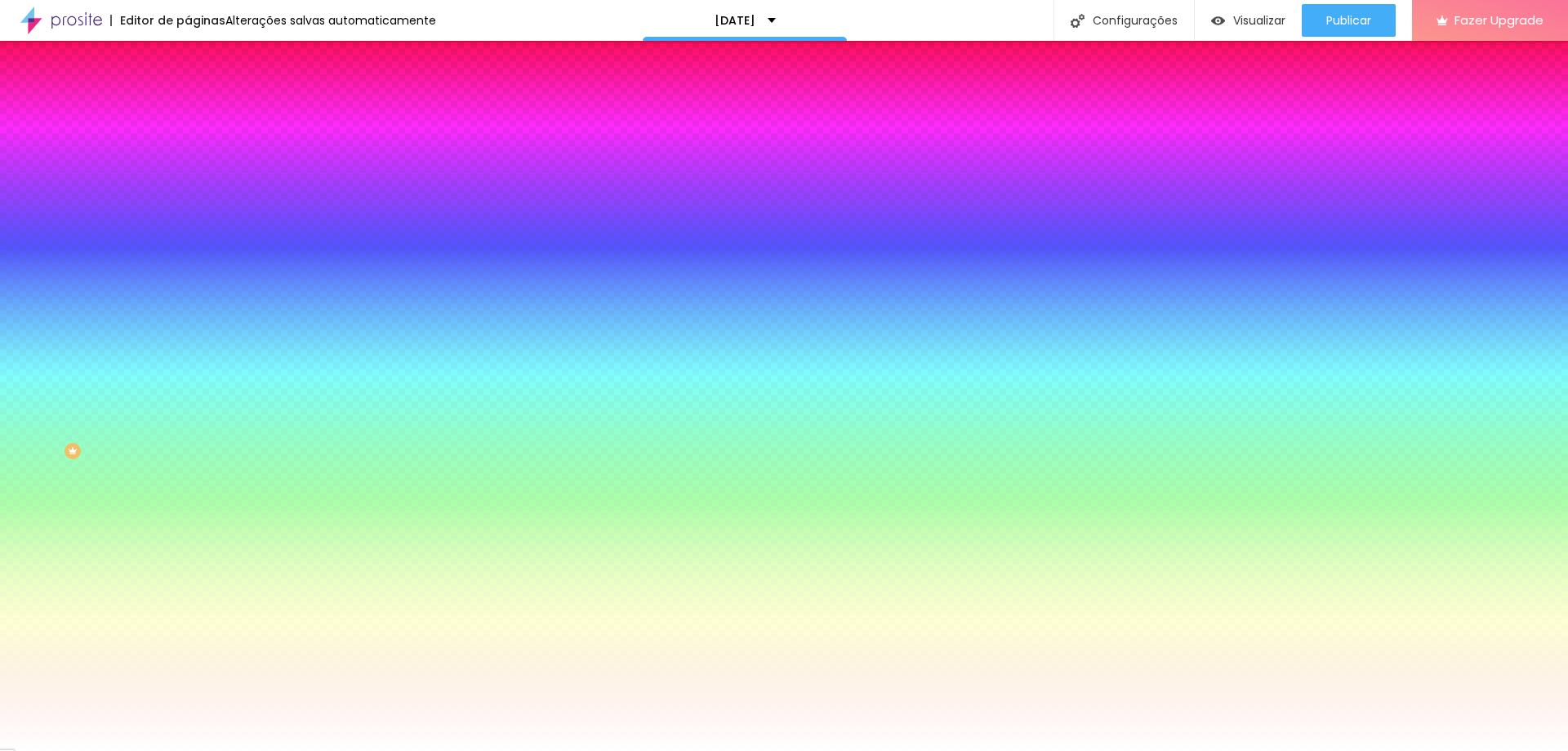
type input "76"
type input "77"
type input "89"
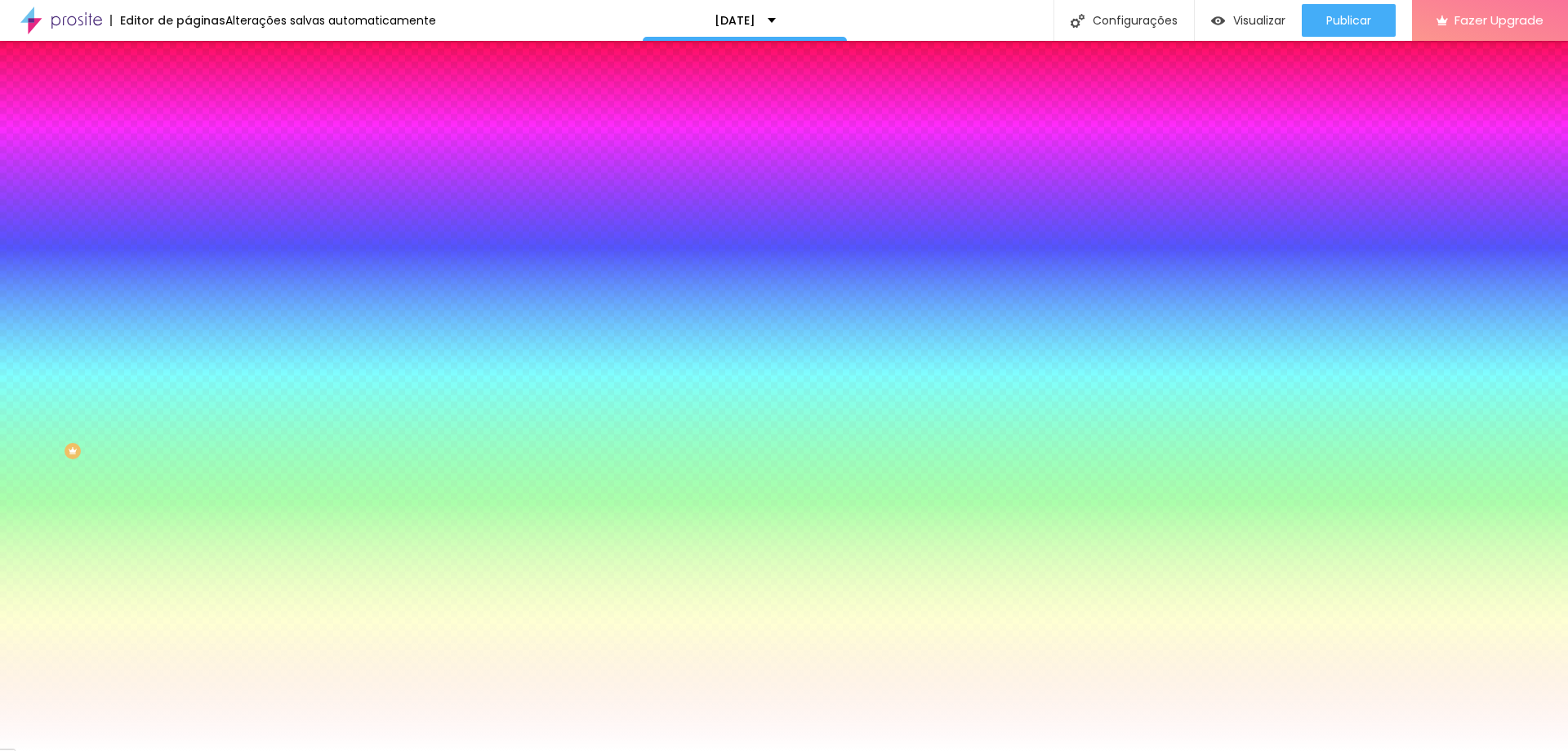
type input "118"
type input "137"
type input "142"
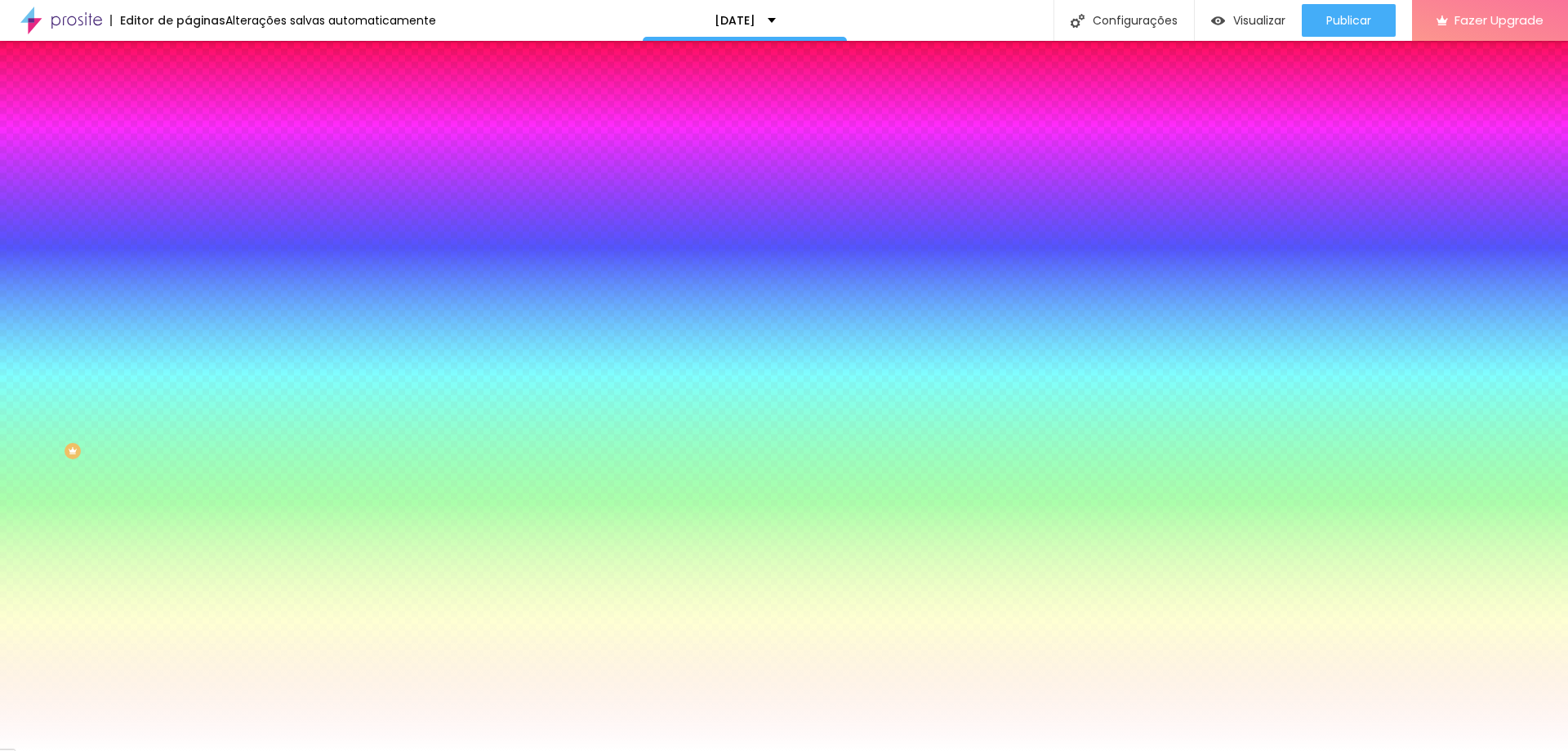
type input "142"
type input "153"
type input "143"
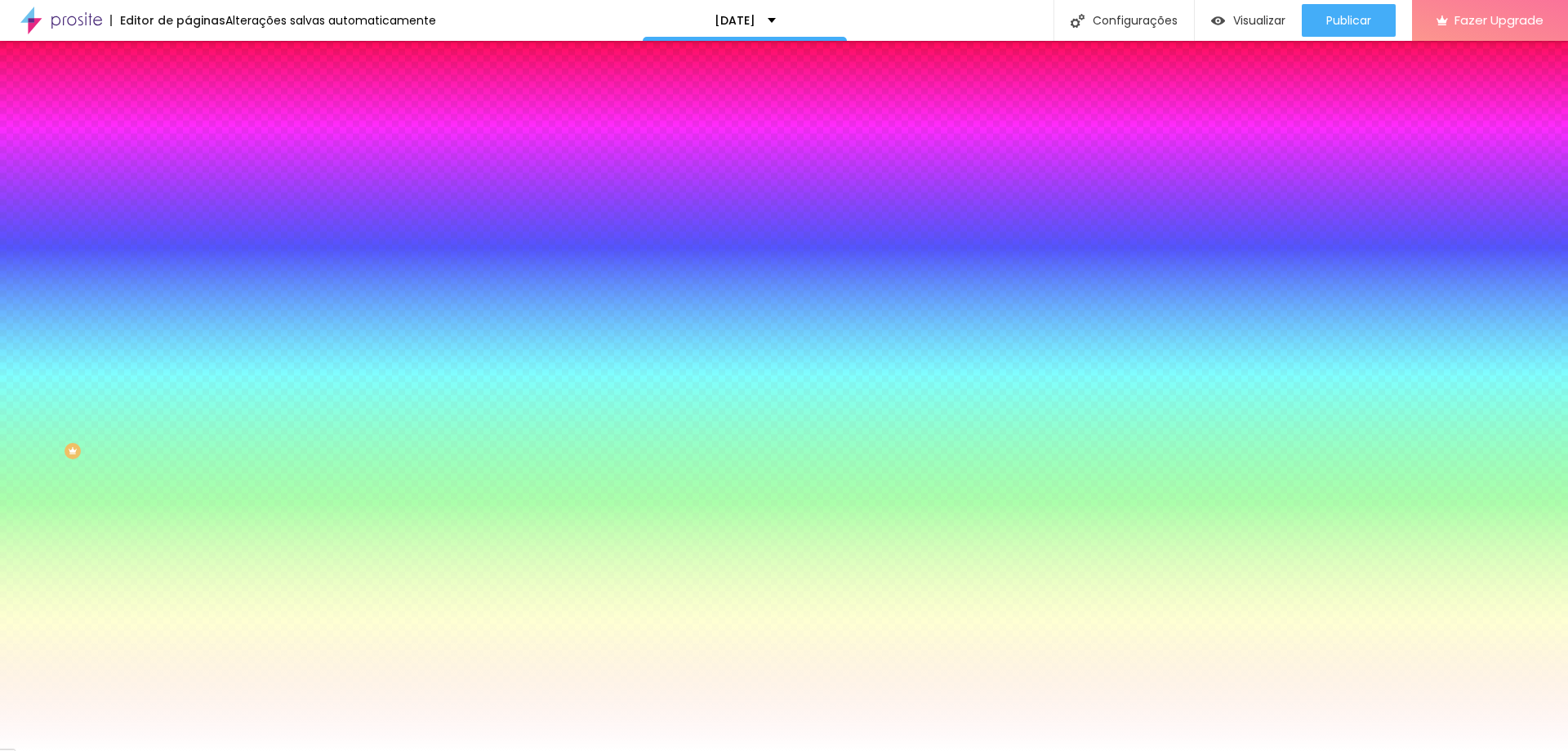
type input "109"
type input "51"
type input "0"
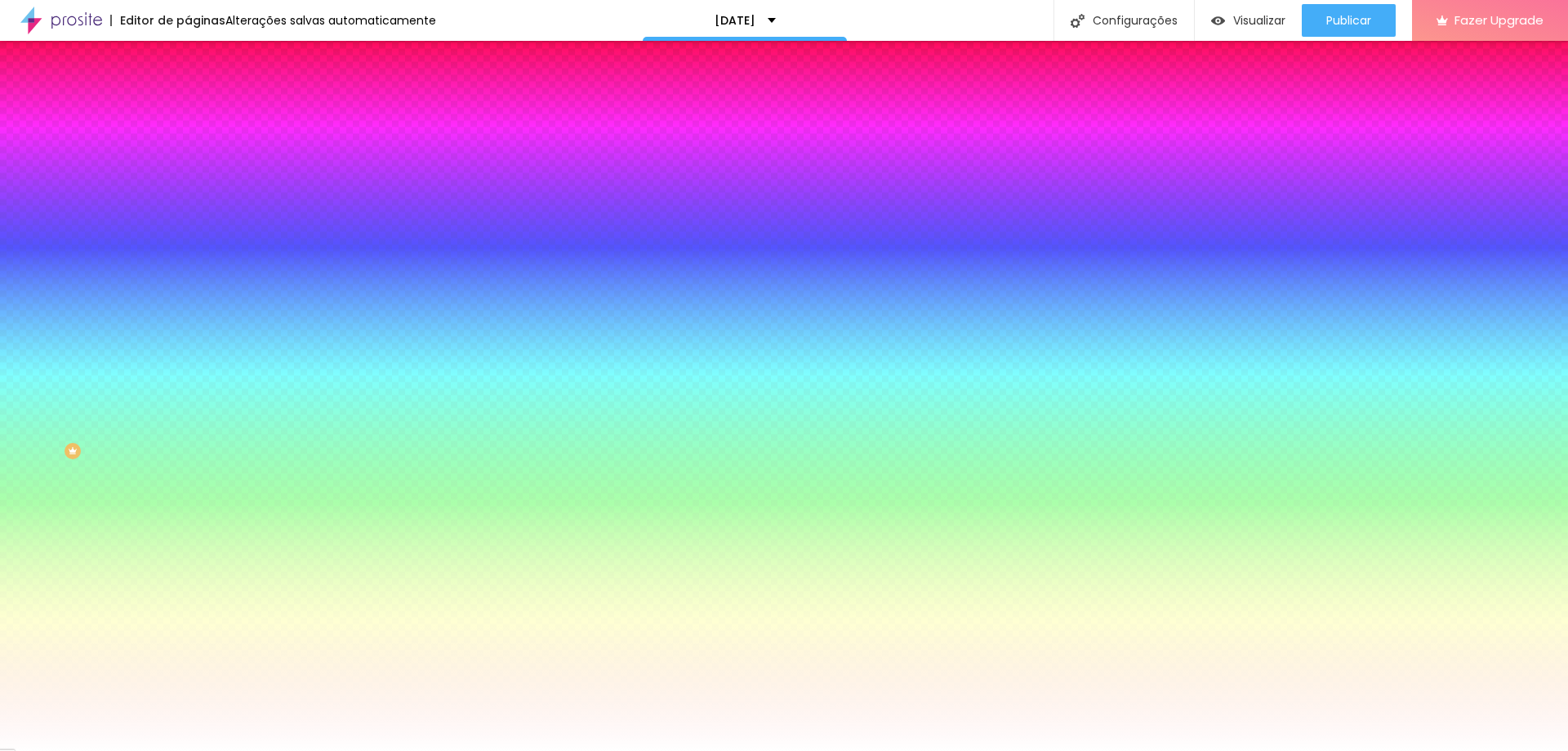
type input "0"
drag, startPoint x: 32, startPoint y: 199, endPoint x: 0, endPoint y: 221, distance: 38.8
click at [188, 362] on input "range" at bounding box center [240, 369] width 105 height 13
click at [188, 111] on li "Avançado" at bounding box center [282, 119] width 188 height 17
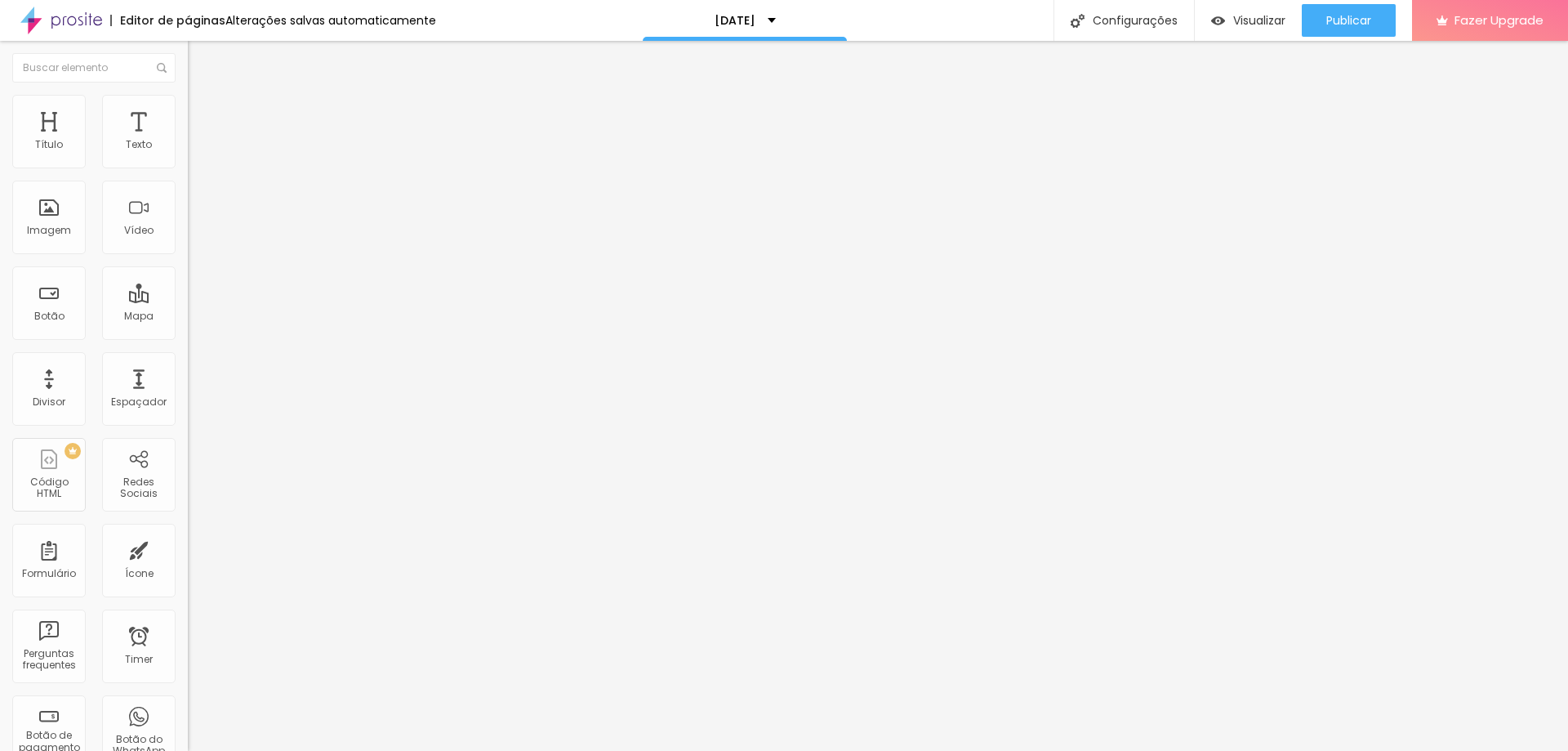
type input "25"
type input "30"
type input "35"
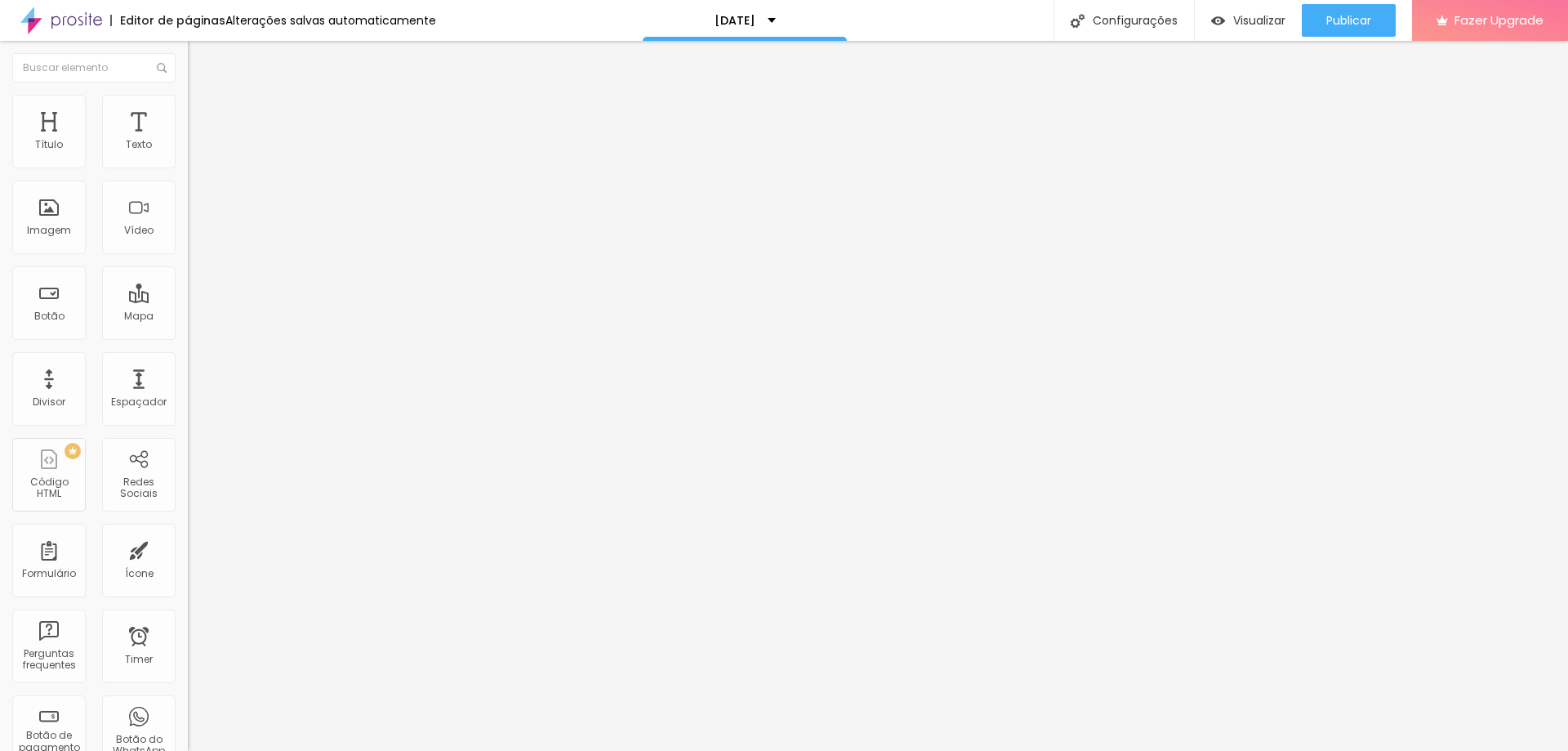
type input "35"
type input "40"
type input "45"
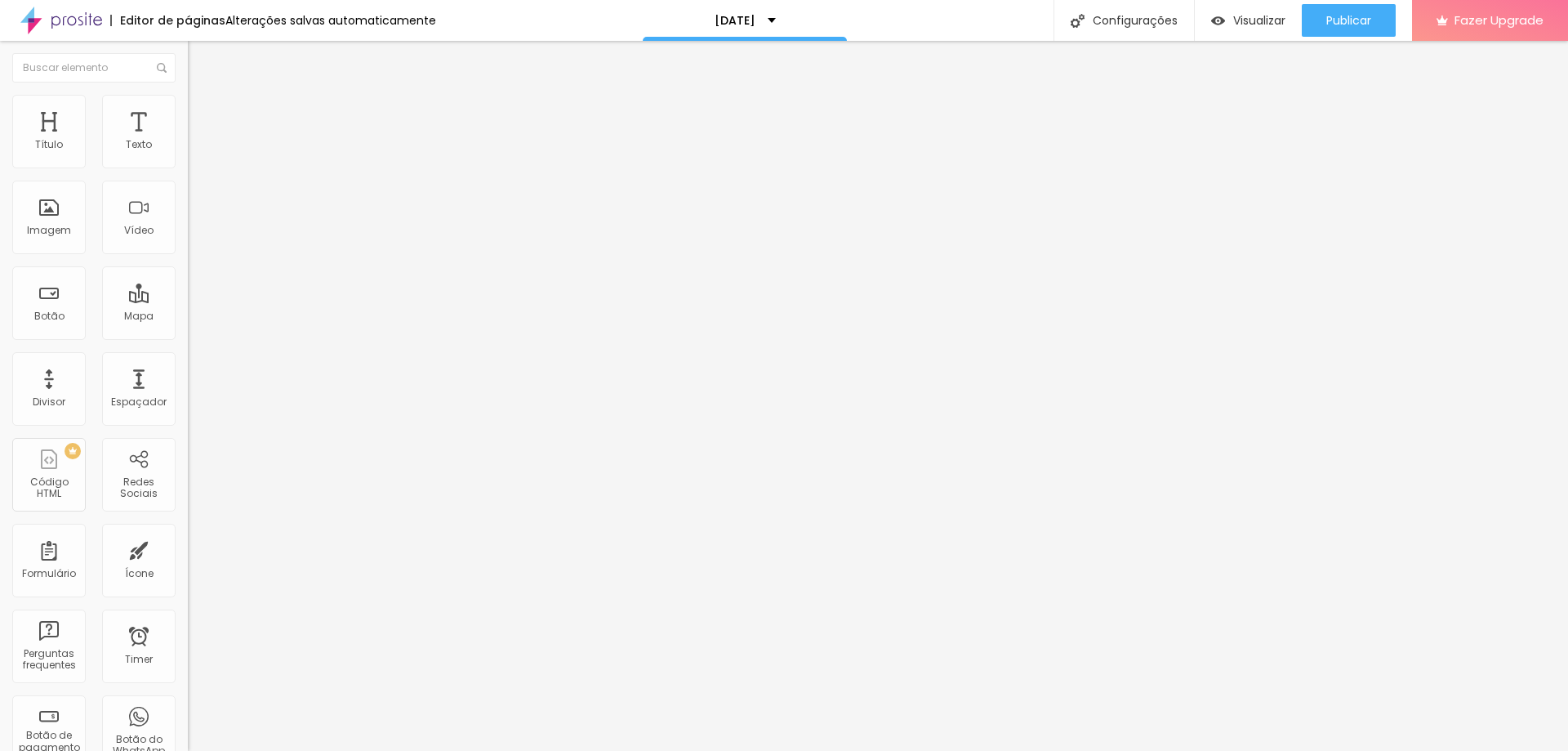
type input "15"
type input "0"
drag, startPoint x: 66, startPoint y: 163, endPoint x: 0, endPoint y: 191, distance: 71.7
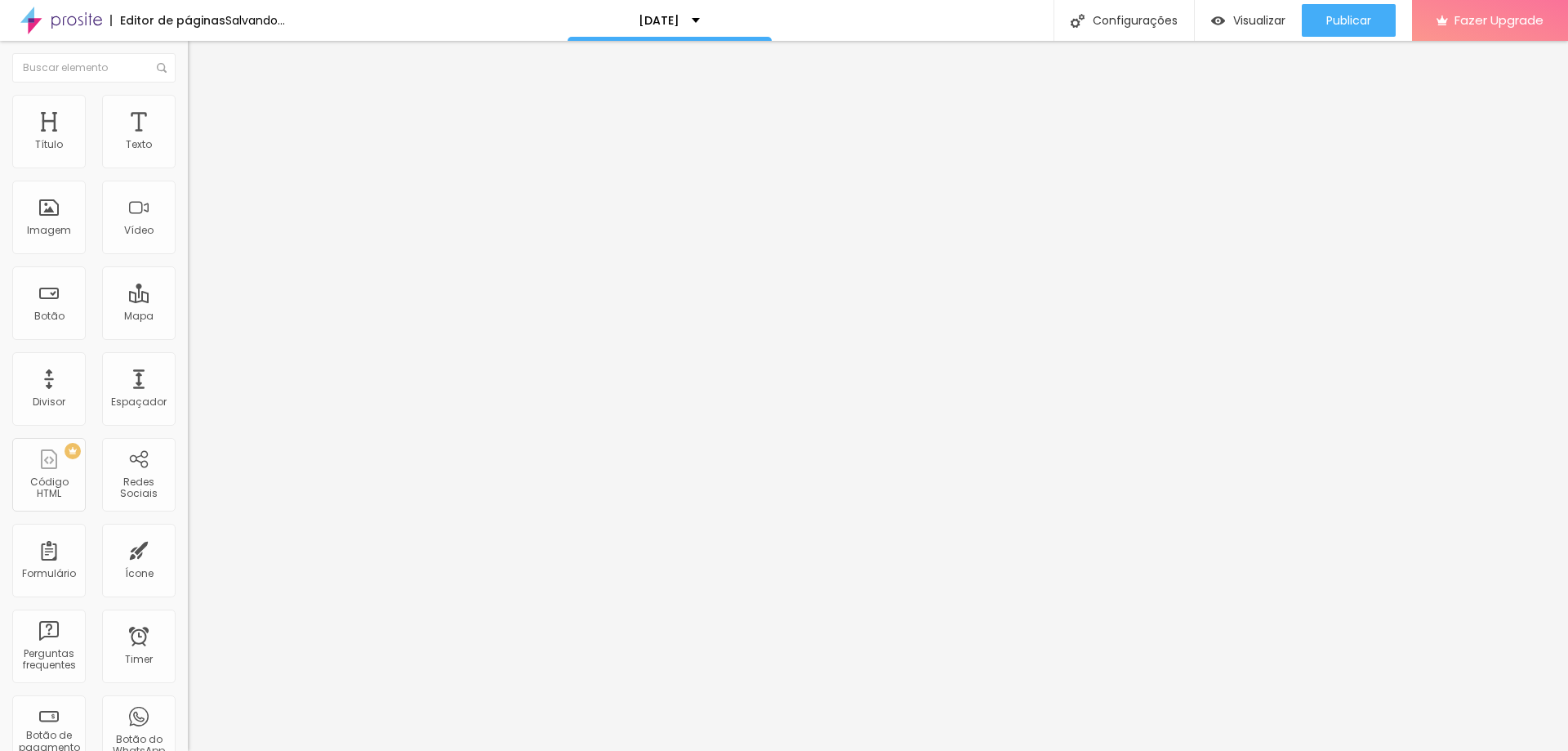
type input "0"
click at [188, 317] on input "range" at bounding box center [240, 324] width 105 height 13
click at [188, 149] on span "Encaixotado" at bounding box center [219, 141] width 63 height 14
click at [188, 174] on span "Completo" at bounding box center [213, 167] width 50 height 14
click at [188, 149] on span "Completo" at bounding box center [213, 141] width 50 height 14
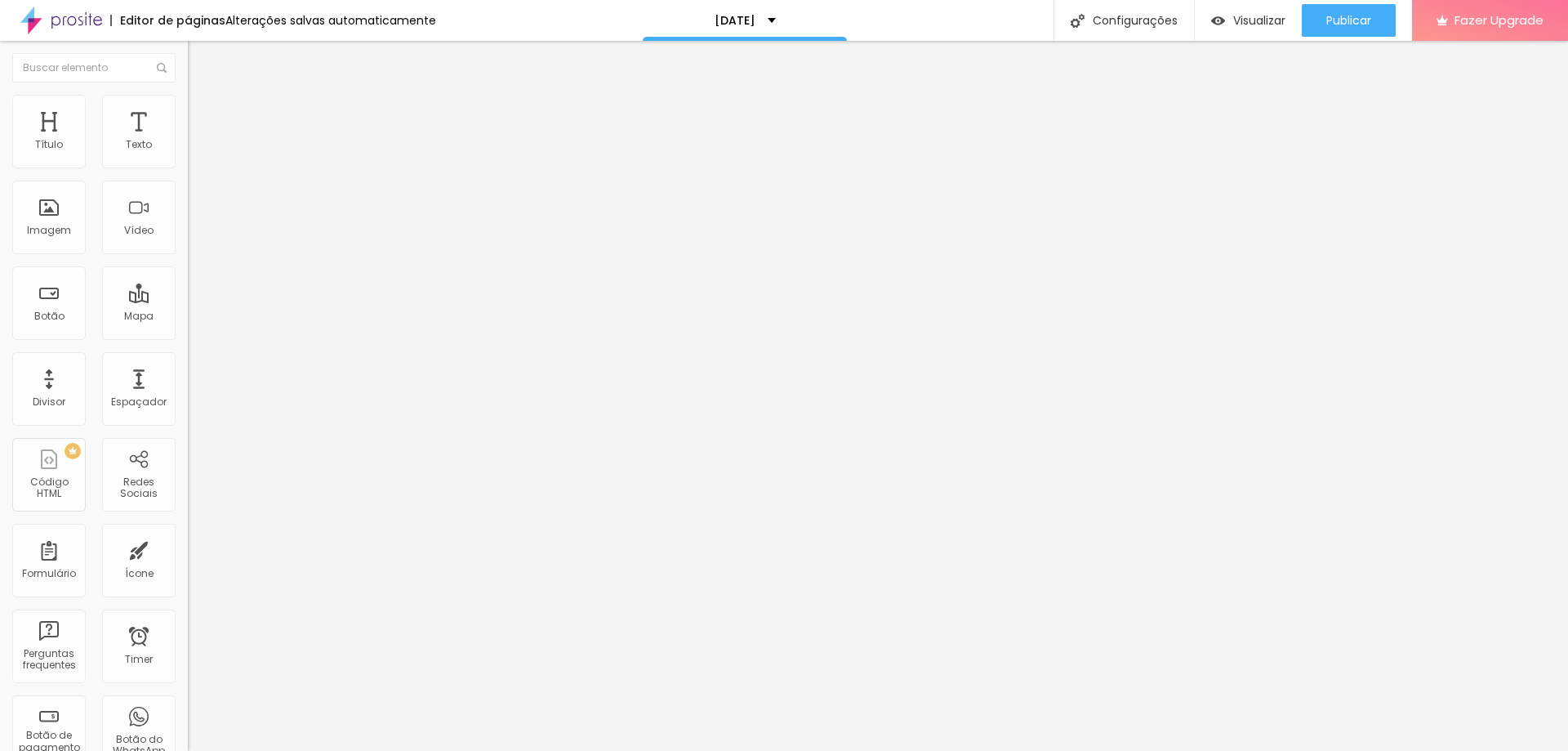
click at [188, 149] on span "Completo" at bounding box center [213, 141] width 50 height 14
click at [188, 158] on span "Encaixotado" at bounding box center [219, 151] width 63 height 14
click at [188, 99] on img at bounding box center [195, 102] width 15 height 15
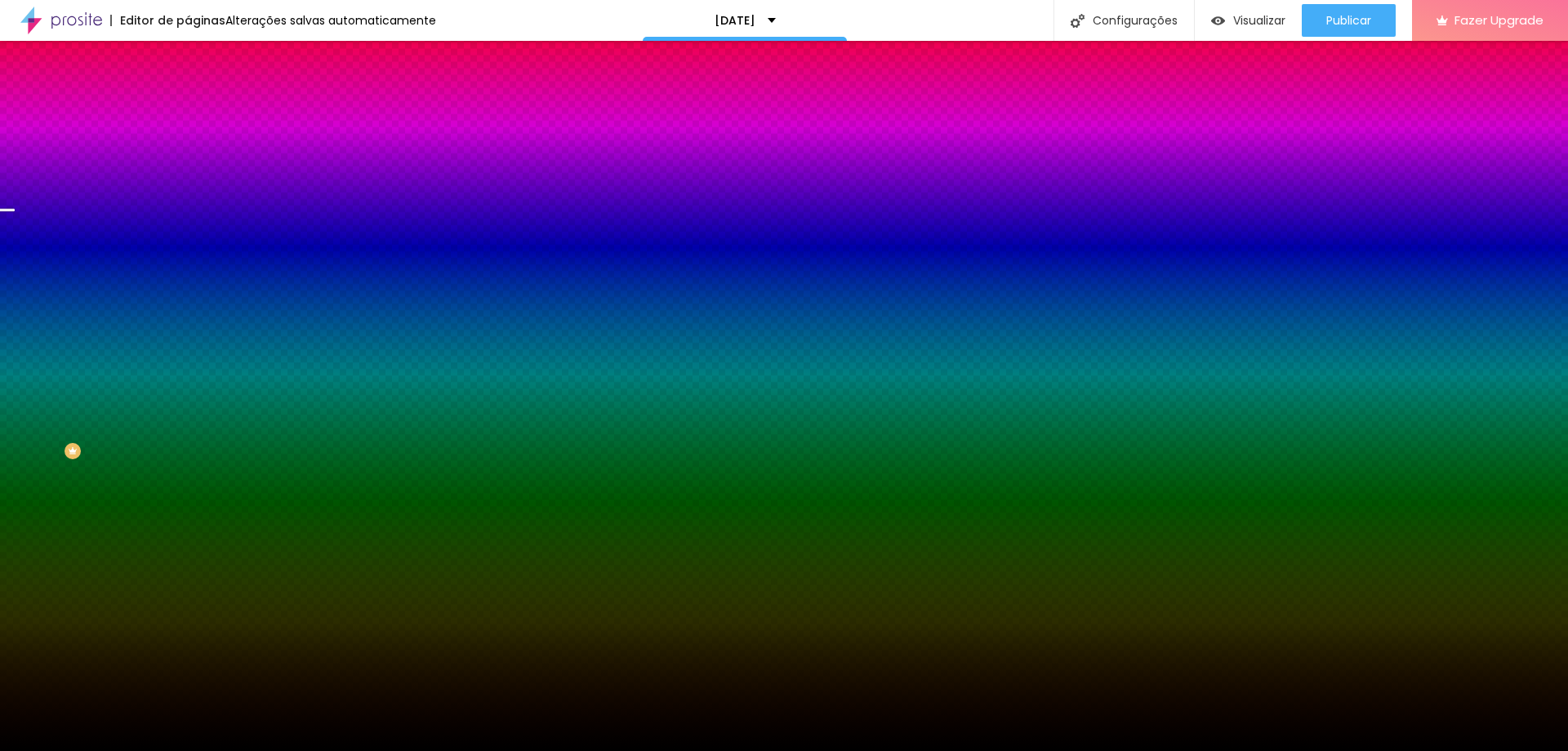
click at [188, 111] on li "Avançado" at bounding box center [282, 119] width 188 height 17
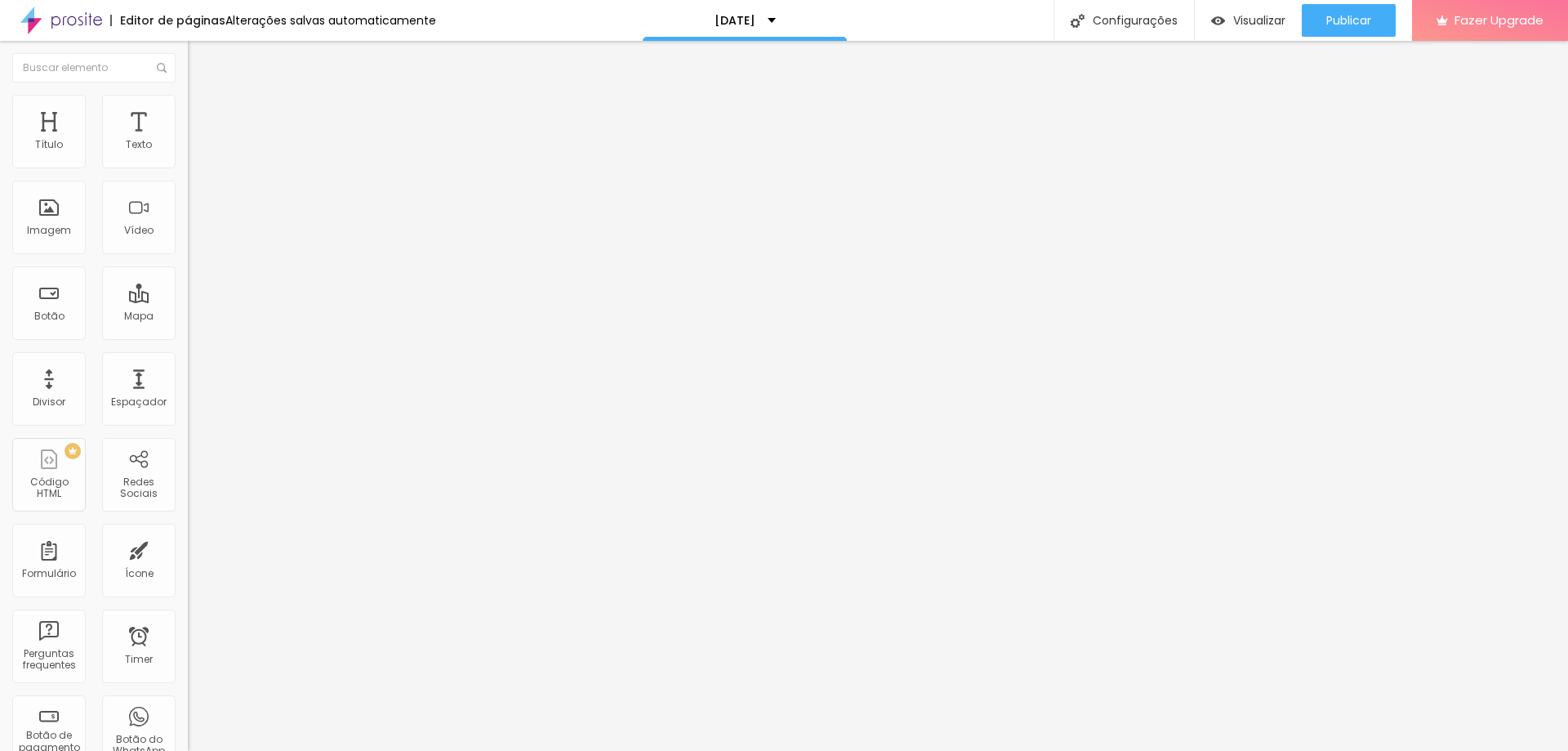
type input "324"
type input "139"
type input "65"
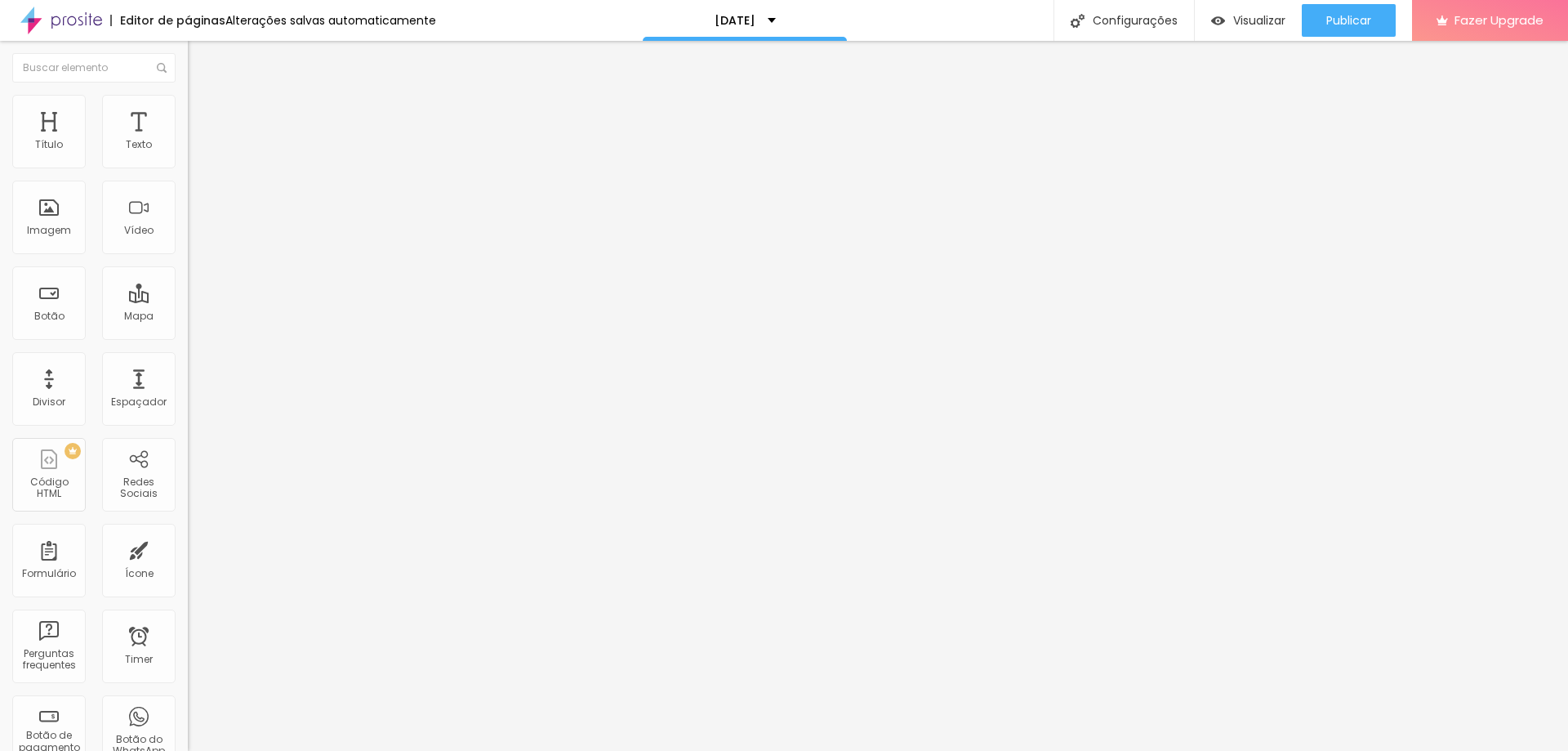
type input "65"
type input "86"
type input "139"
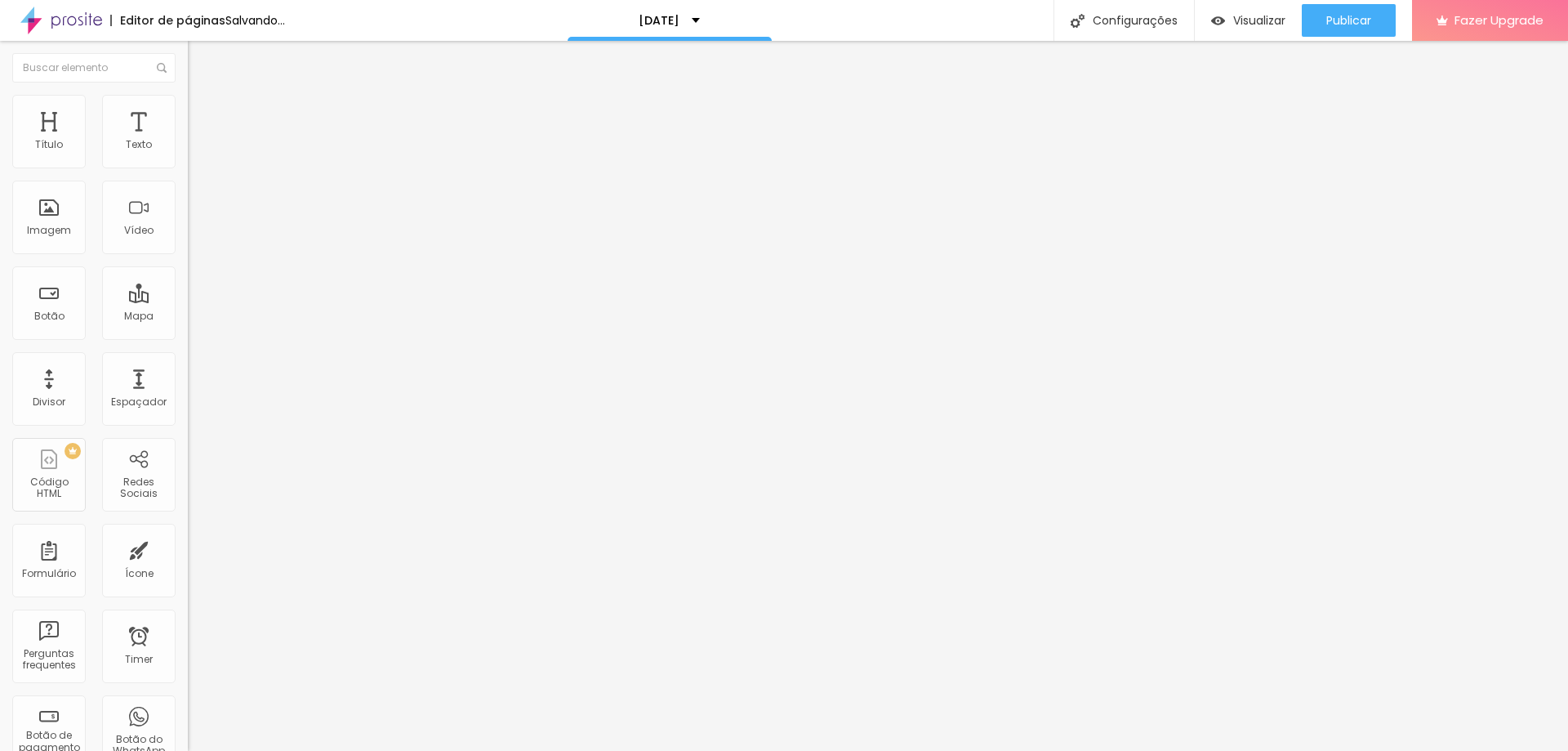
type input "144"
type input "129"
type input "123"
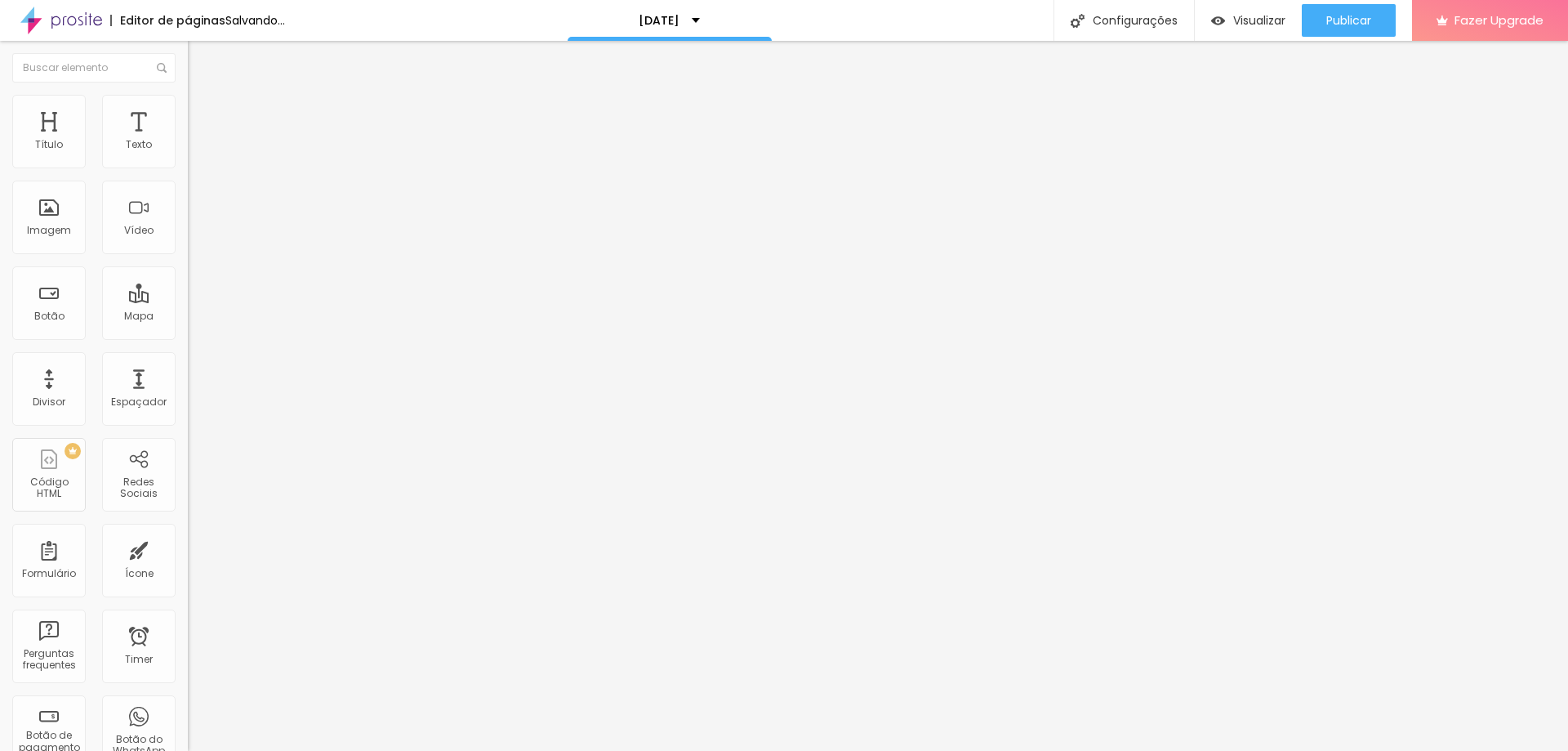
type input "123"
type input "118"
type input "108"
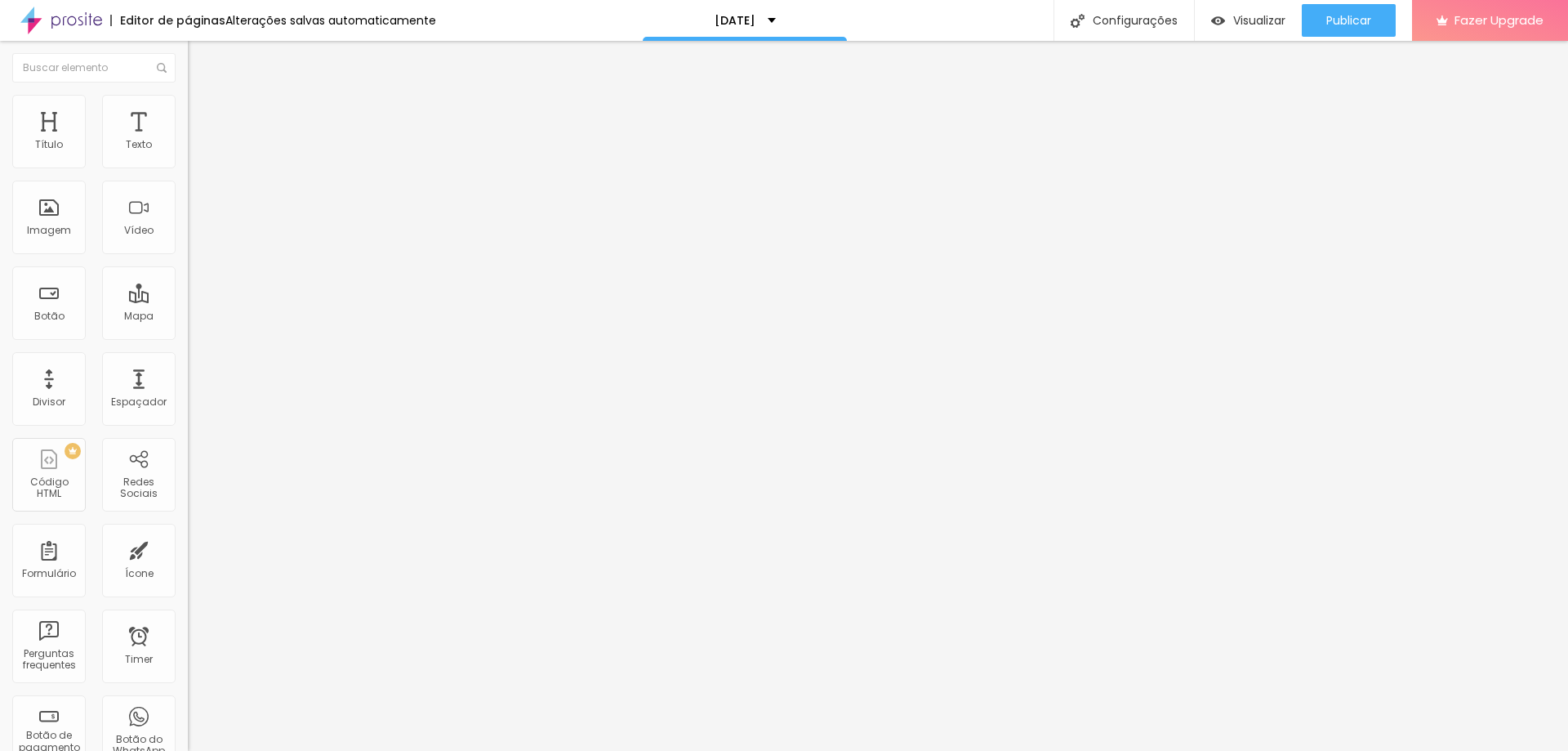
type input "102"
drag, startPoint x: 114, startPoint y: 191, endPoint x: 52, endPoint y: 193, distance: 62.0
type input "102"
click at [188, 548] on input "range" at bounding box center [240, 555] width 105 height 13
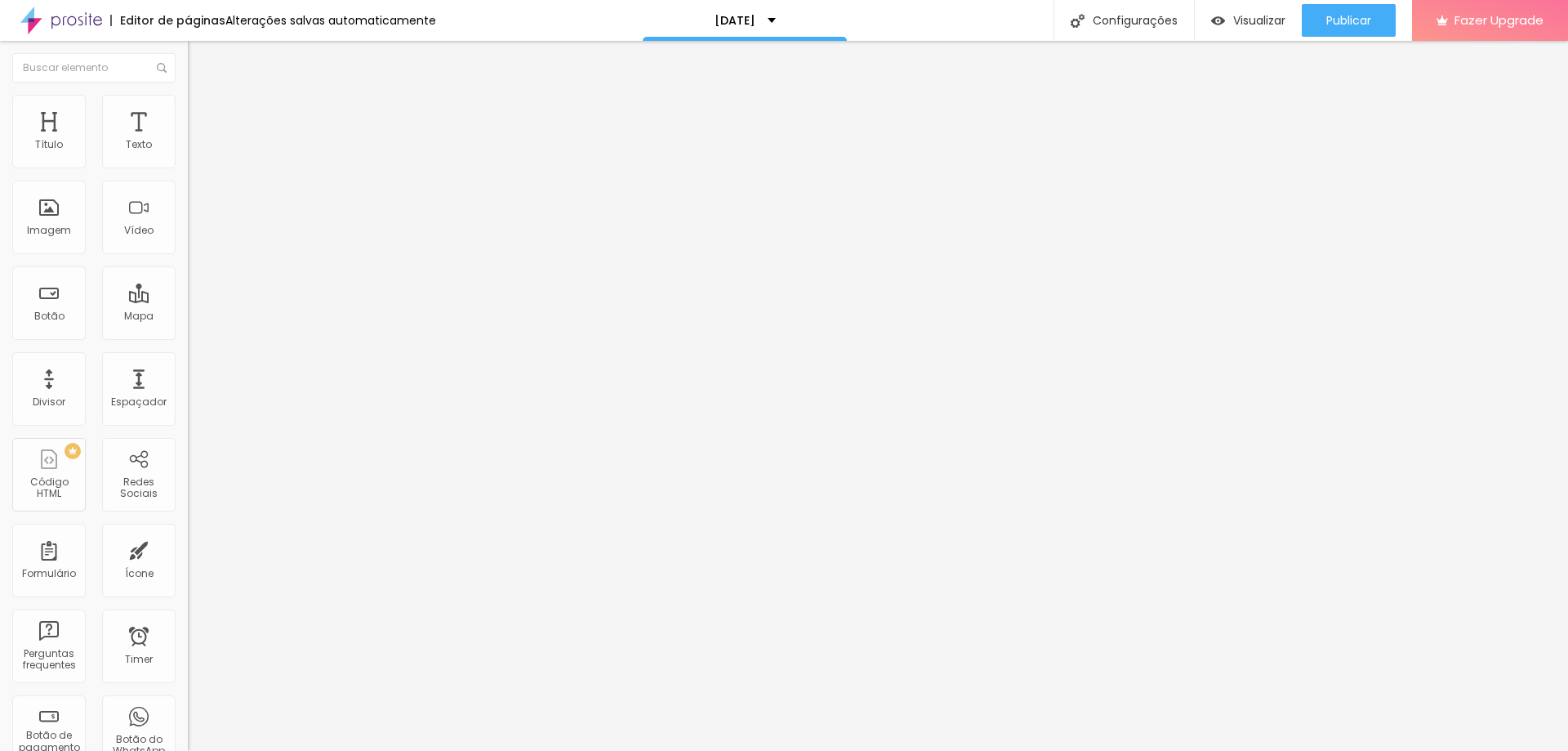
click at [188, 95] on li "Conteúdo" at bounding box center [282, 87] width 188 height 17
click at [188, 101] on img at bounding box center [195, 102] width 15 height 15
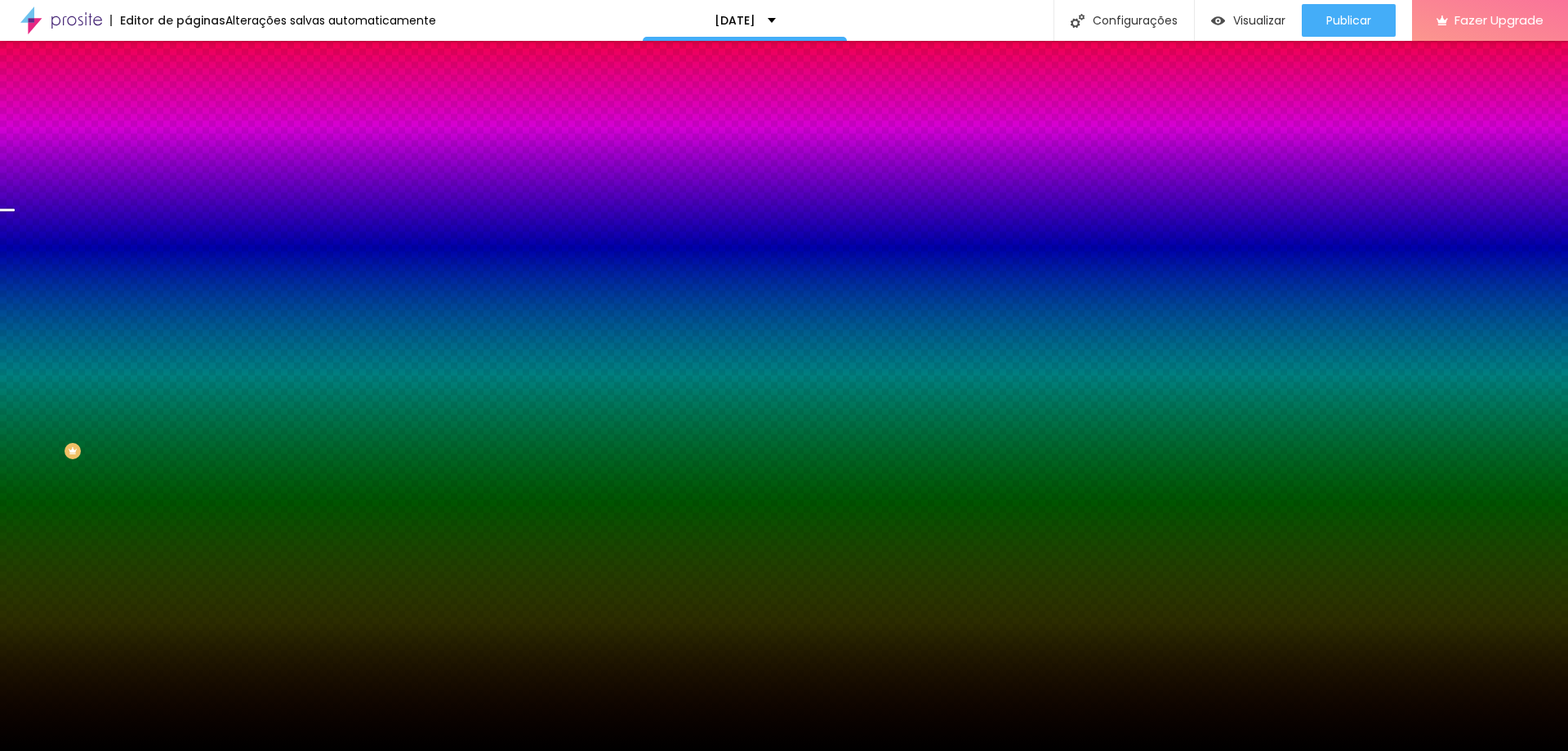
click at [188, 222] on div at bounding box center [282, 222] width 188 height 0
type input "#000000"
drag, startPoint x: 108, startPoint y: 329, endPoint x: 4, endPoint y: 450, distance: 159.6
click at [188, 451] on div "Editar Seção Conteúdo Estilo Avançado Imagem de fundo Trocar imagem Efeito da I…" at bounding box center [282, 396] width 188 height 710
click at [188, 170] on span "Parallax" at bounding box center [207, 163] width 40 height 14
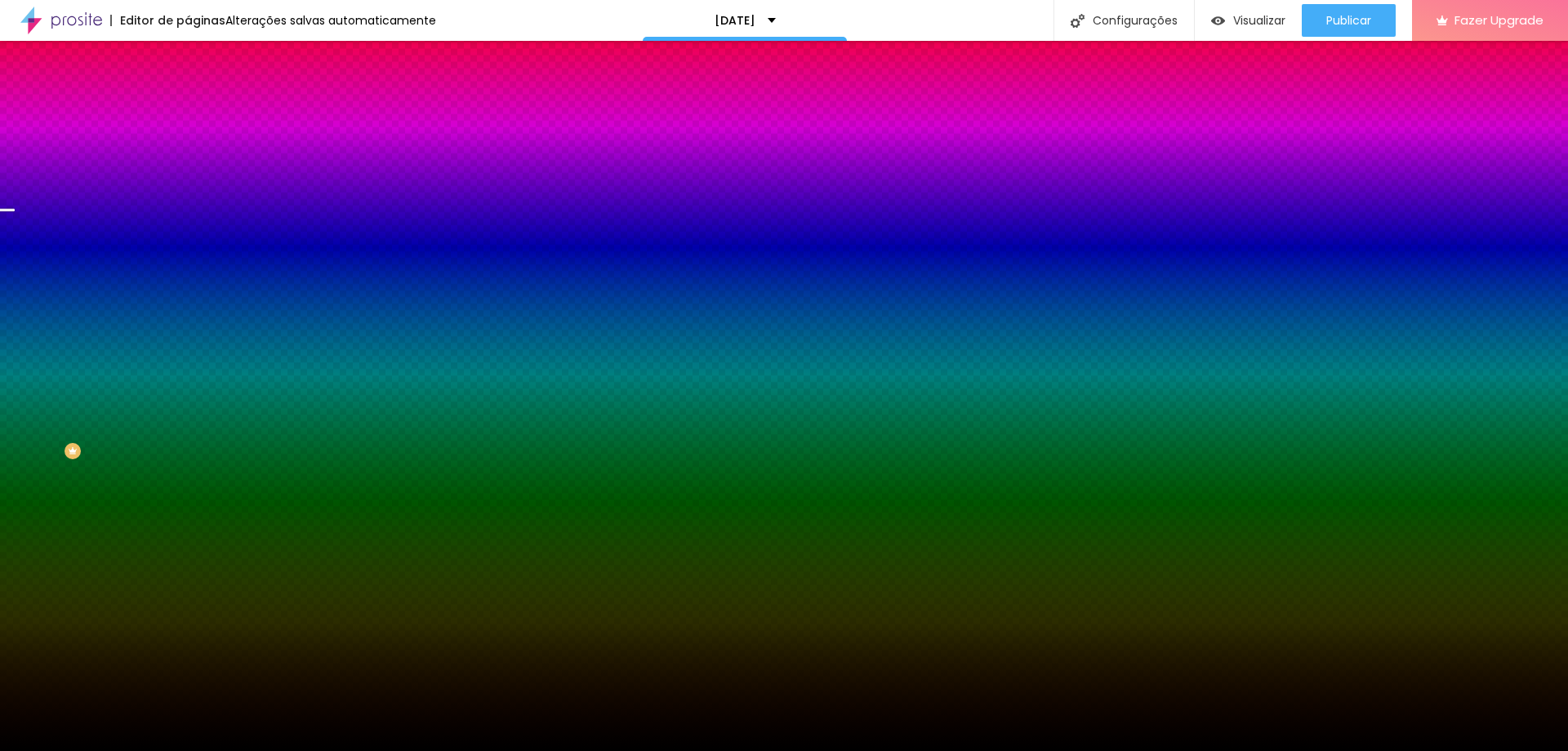
click at [188, 180] on span "Nenhum" at bounding box center [209, 172] width 43 height 14
click at [188, 170] on span "Nenhum" at bounding box center [209, 163] width 43 height 14
click at [188, 195] on span "Parallax" at bounding box center [207, 188] width 40 height 14
click at [188, 170] on span "Nenhum" at bounding box center [209, 163] width 43 height 14
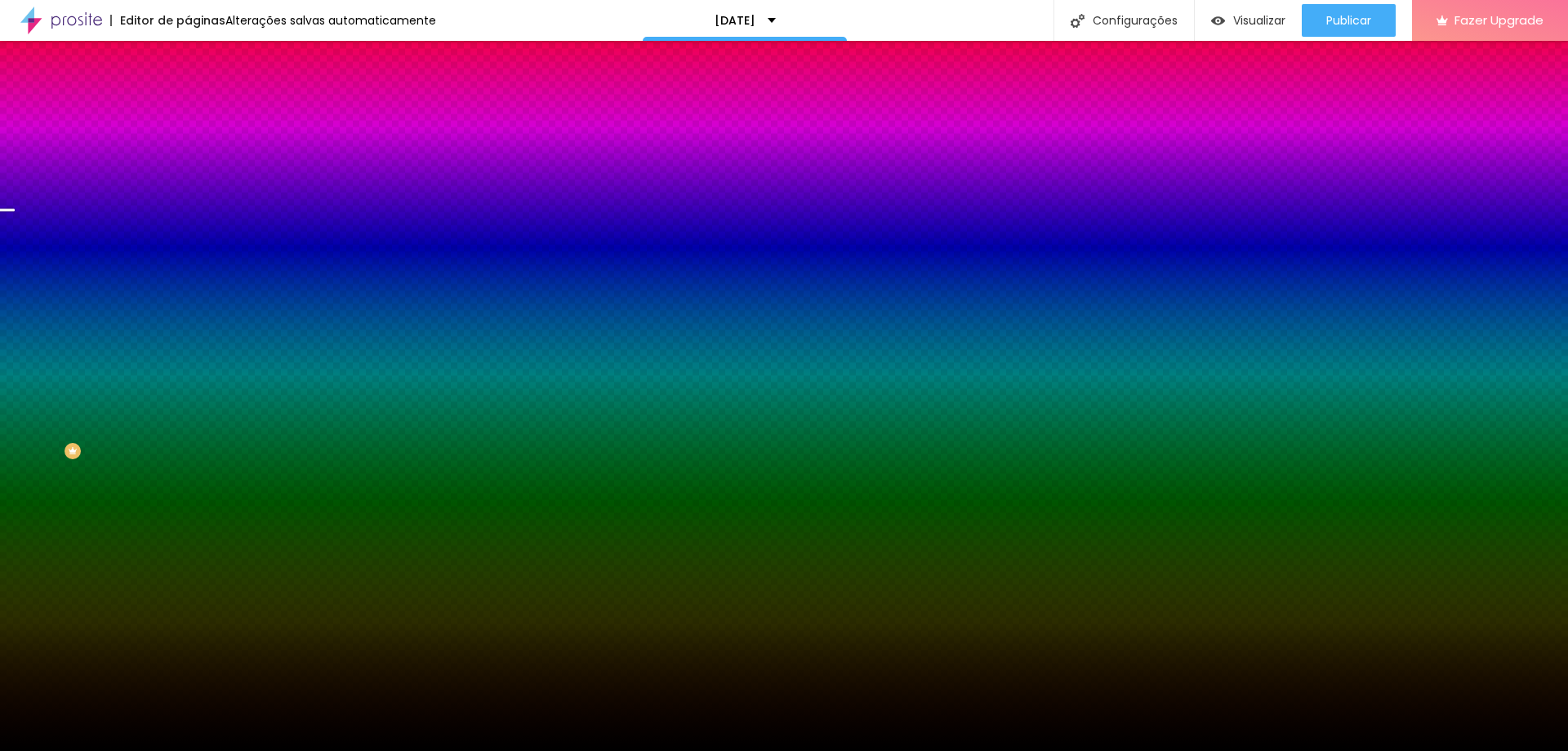
click at [194, 288] on icon "button" at bounding box center [199, 283] width 10 height 10
click at [165, 750] on div at bounding box center [784, 751] width 1568 height 0
click at [259, 258] on span "ATIVO" at bounding box center [273, 253] width 29 height 10
click at [201, 283] on icon "button" at bounding box center [203, 281] width 4 height 4
click at [352, 750] on div at bounding box center [784, 760] width 1568 height 0
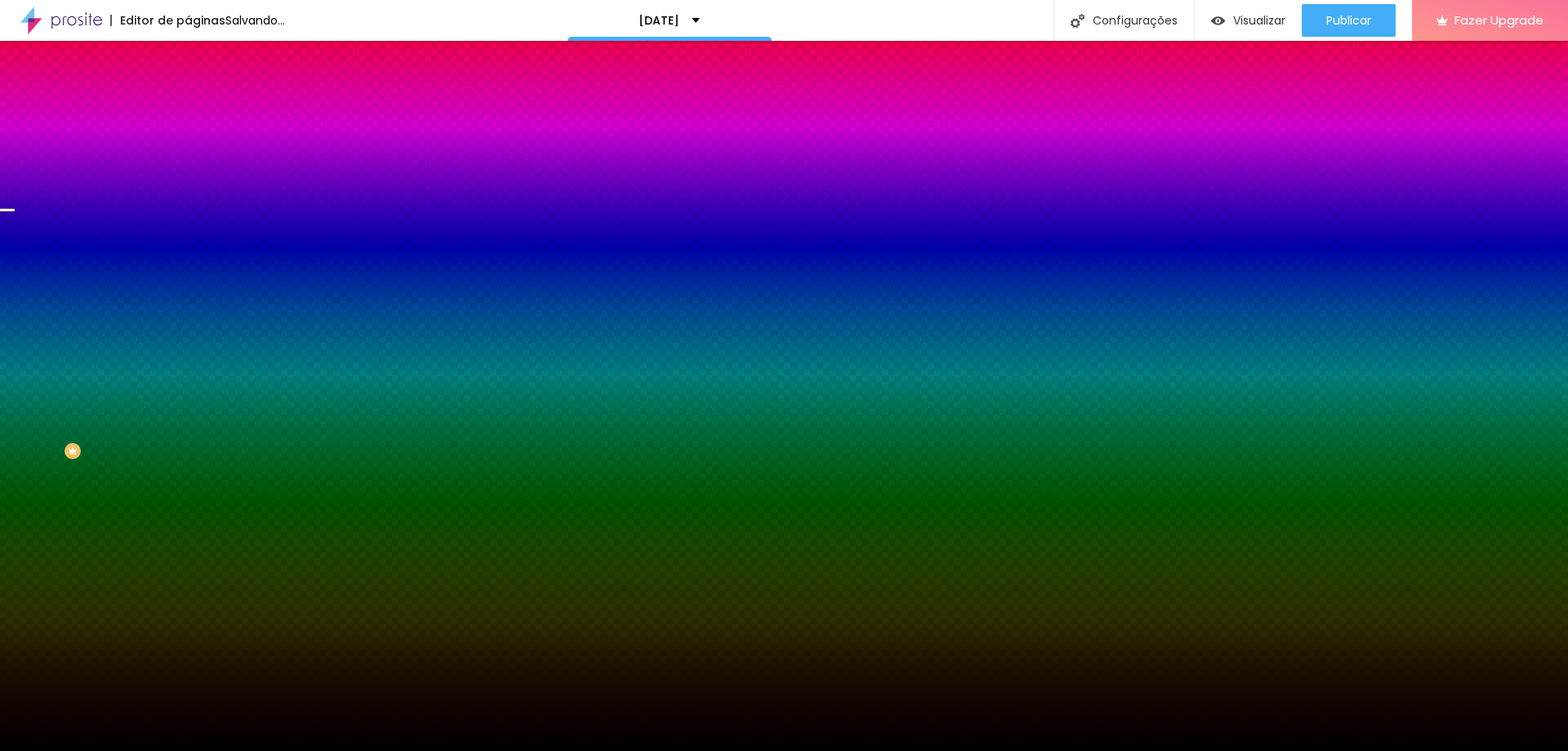
click at [97, 750] on div at bounding box center [784, 751] width 1568 height 0
click at [188, 339] on button "button" at bounding box center [199, 330] width 23 height 17
click at [355, 750] on div at bounding box center [784, 760] width 1568 height 0
click at [59, 750] on div at bounding box center [784, 751] width 1568 height 0
click at [277, 151] on span at bounding box center [282, 143] width 10 height 14
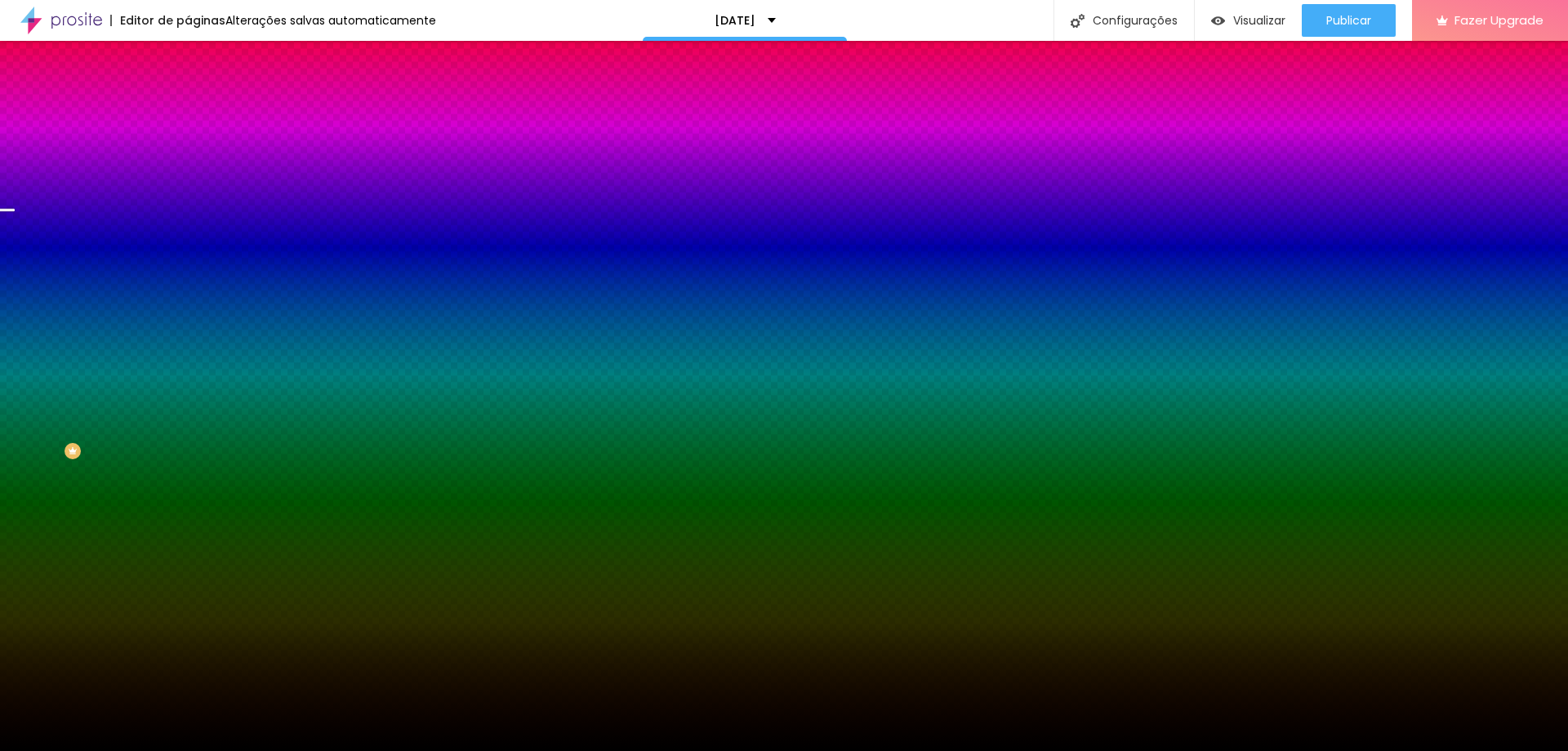
click at [188, 151] on span "Adicionar imagem" at bounding box center [240, 143] width 105 height 14
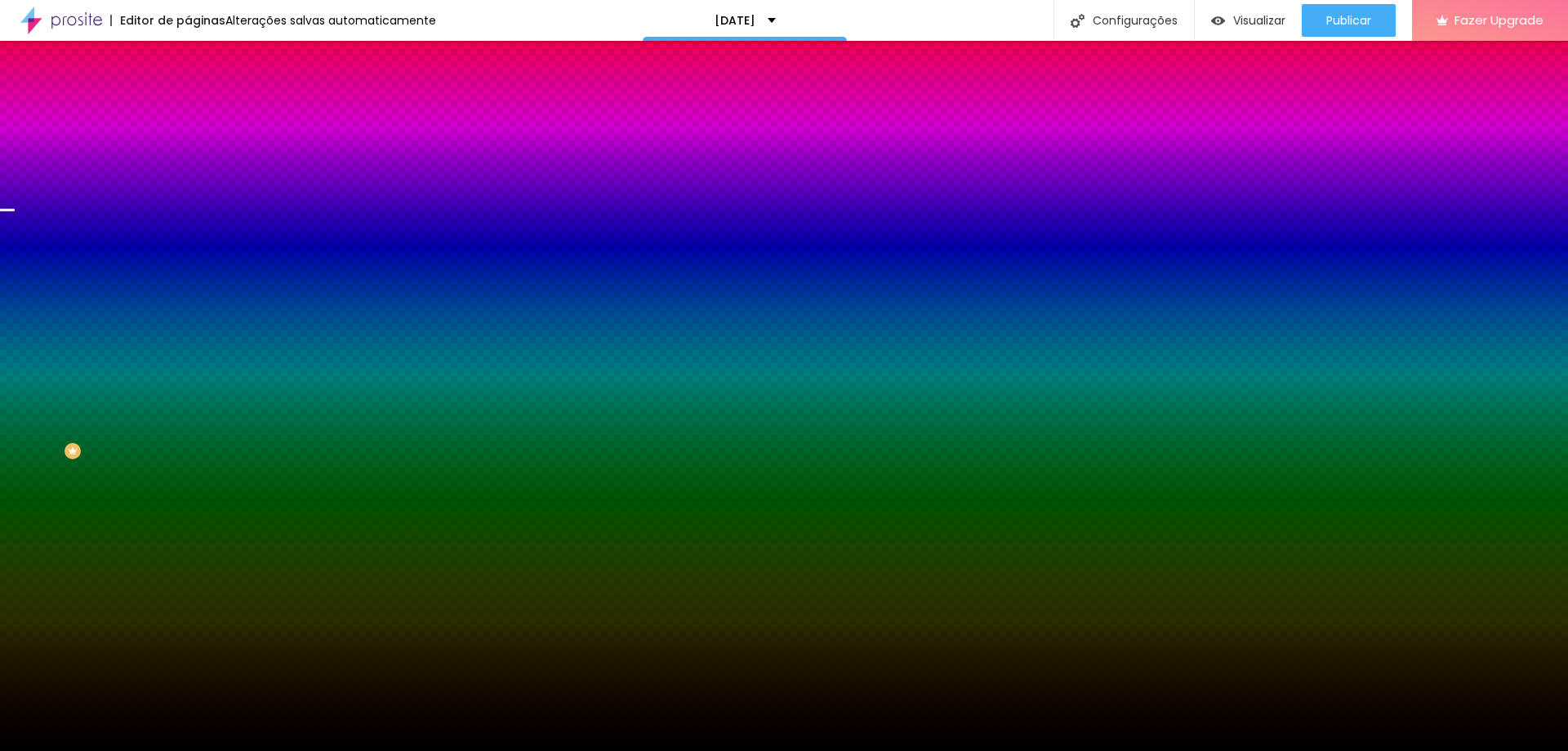
click at [188, 170] on span "Nenhum" at bounding box center [209, 163] width 43 height 14
click at [188, 180] on span "Nenhum" at bounding box center [209, 172] width 43 height 14
click at [188, 170] on span "Nenhum" at bounding box center [209, 163] width 43 height 14
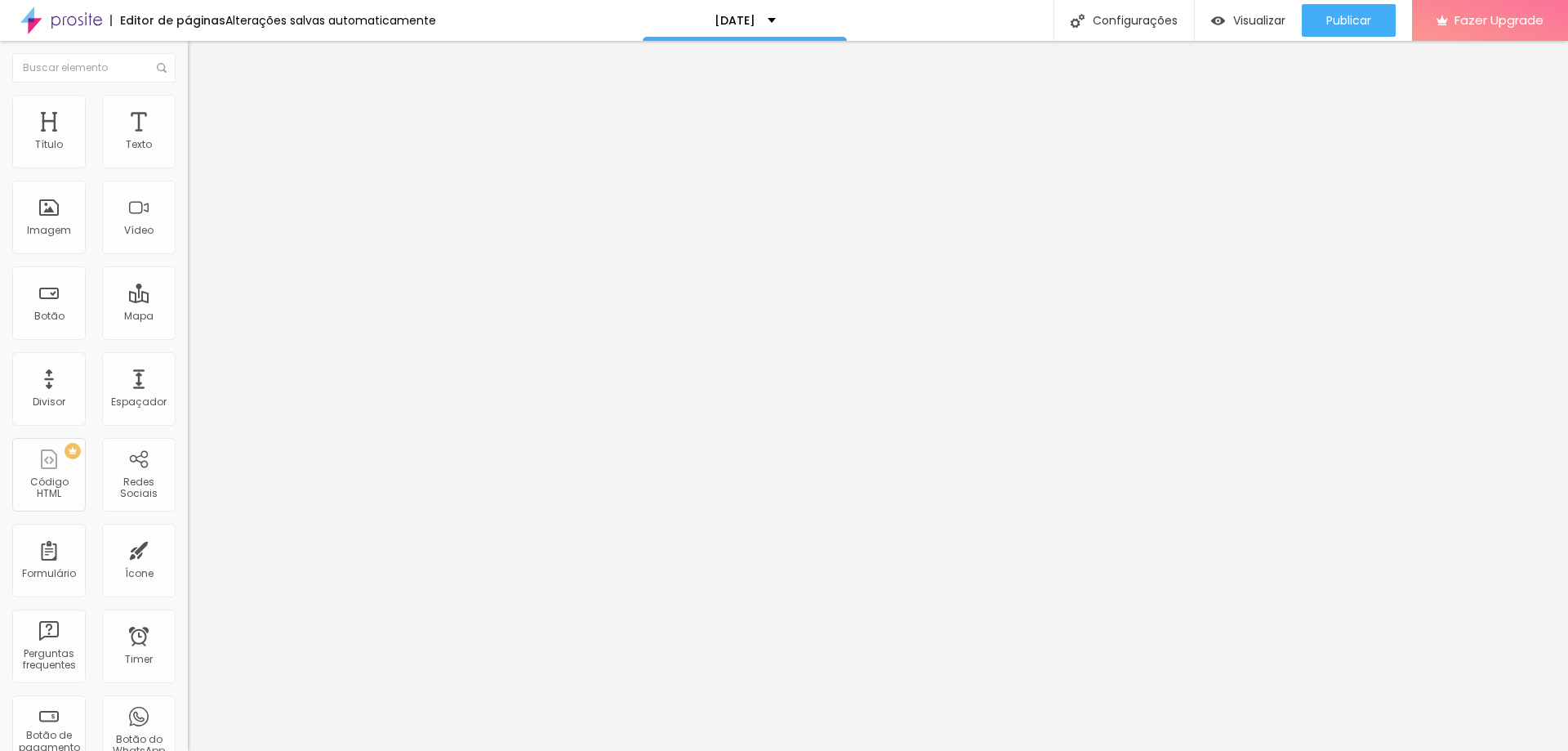
click at [203, 113] on span "Estilo" at bounding box center [215, 105] width 25 height 14
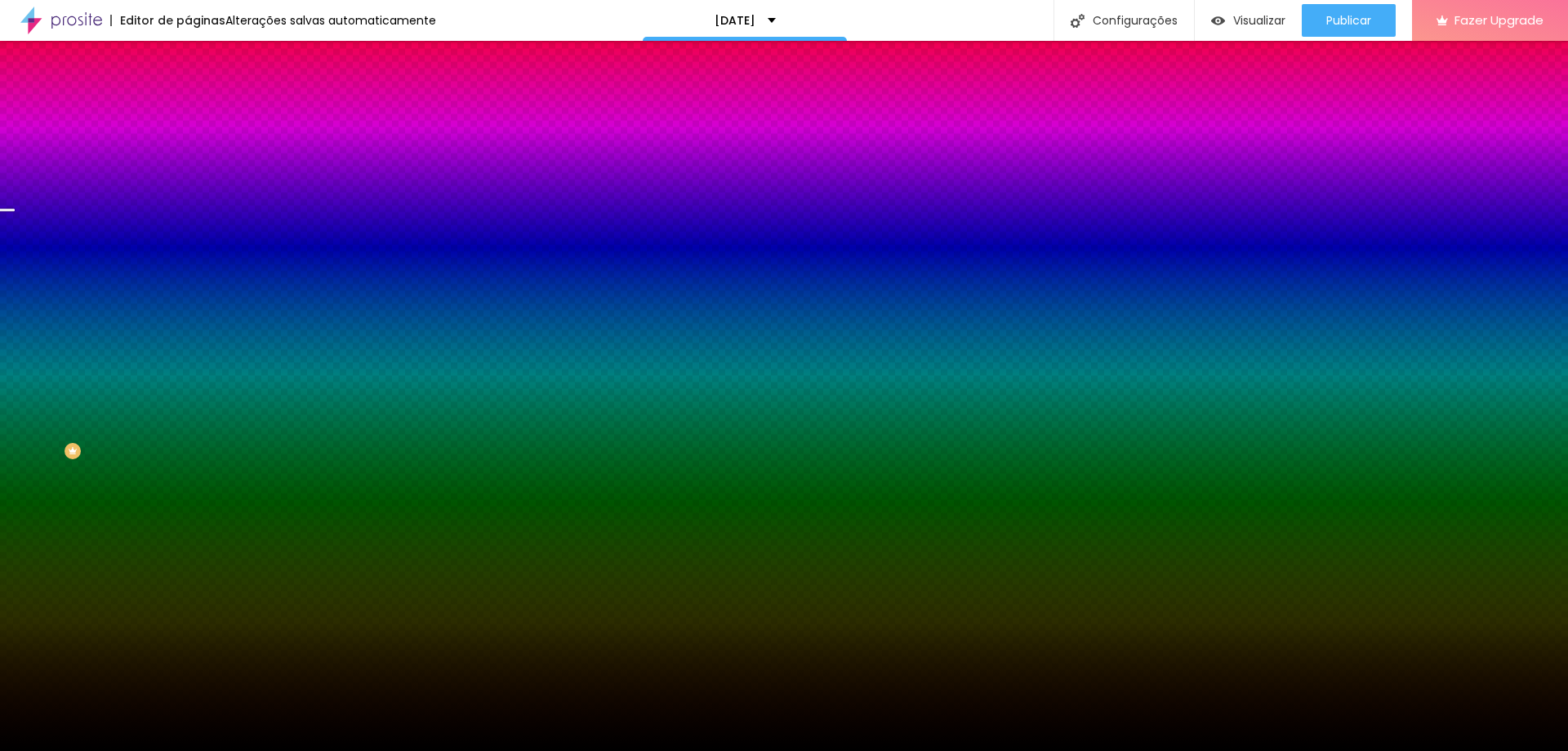
click at [188, 151] on span "Trocar imagem" at bounding box center [233, 143] width 89 height 14
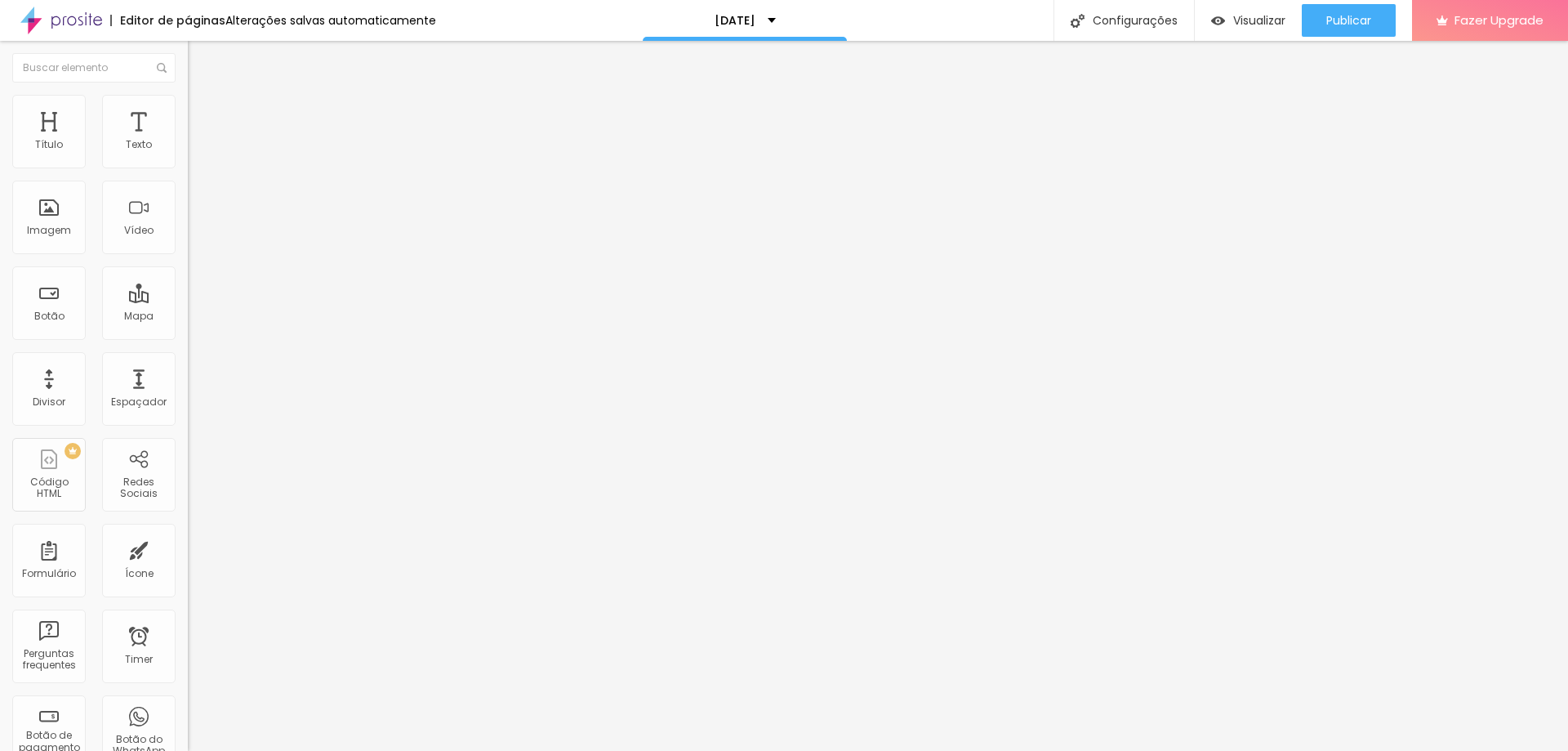
click at [194, 204] on icon "button" at bounding box center [199, 202] width 10 height 10
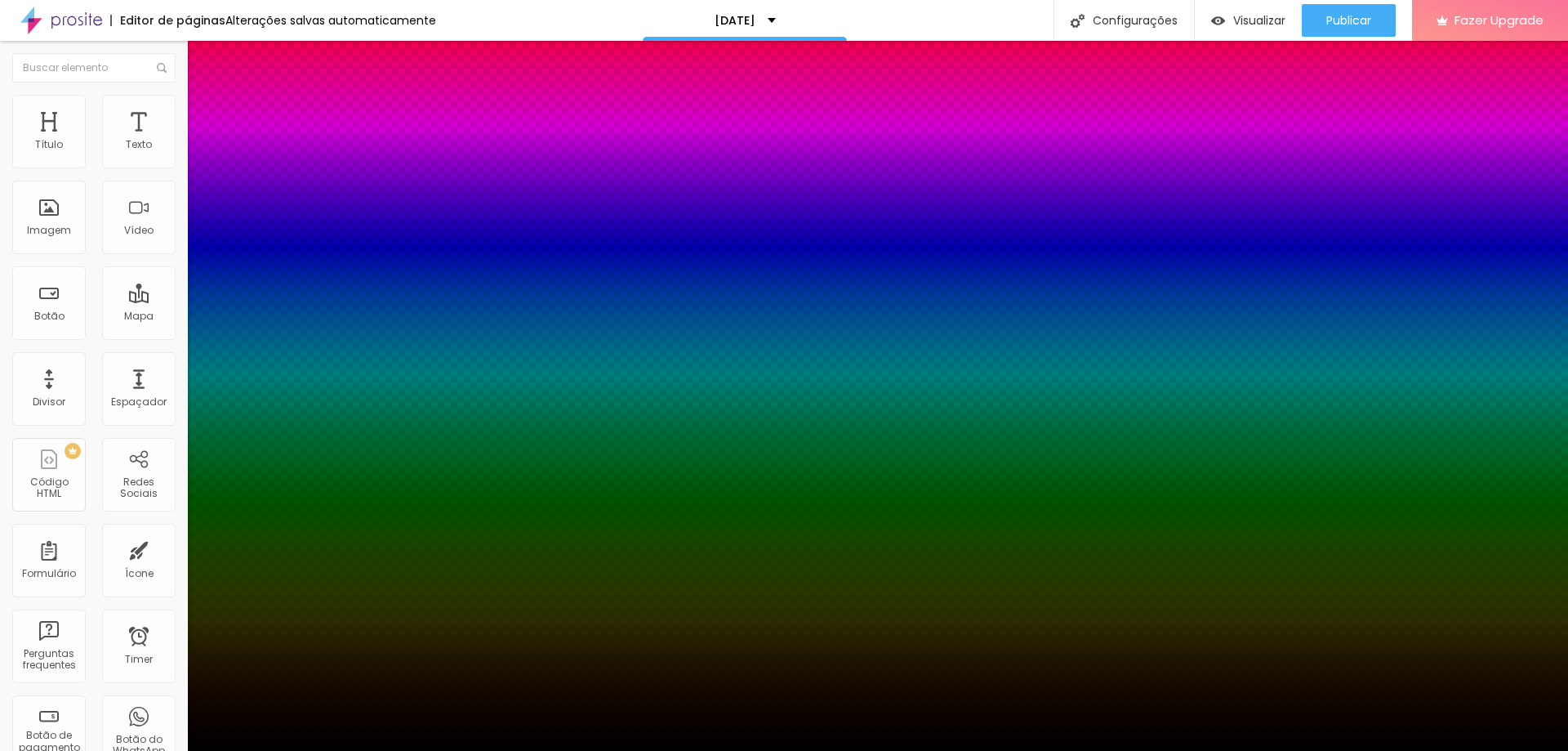
click at [299, 750] on div at bounding box center [784, 760] width 1568 height 0
click at [272, 750] on div at bounding box center [784, 751] width 1568 height 0
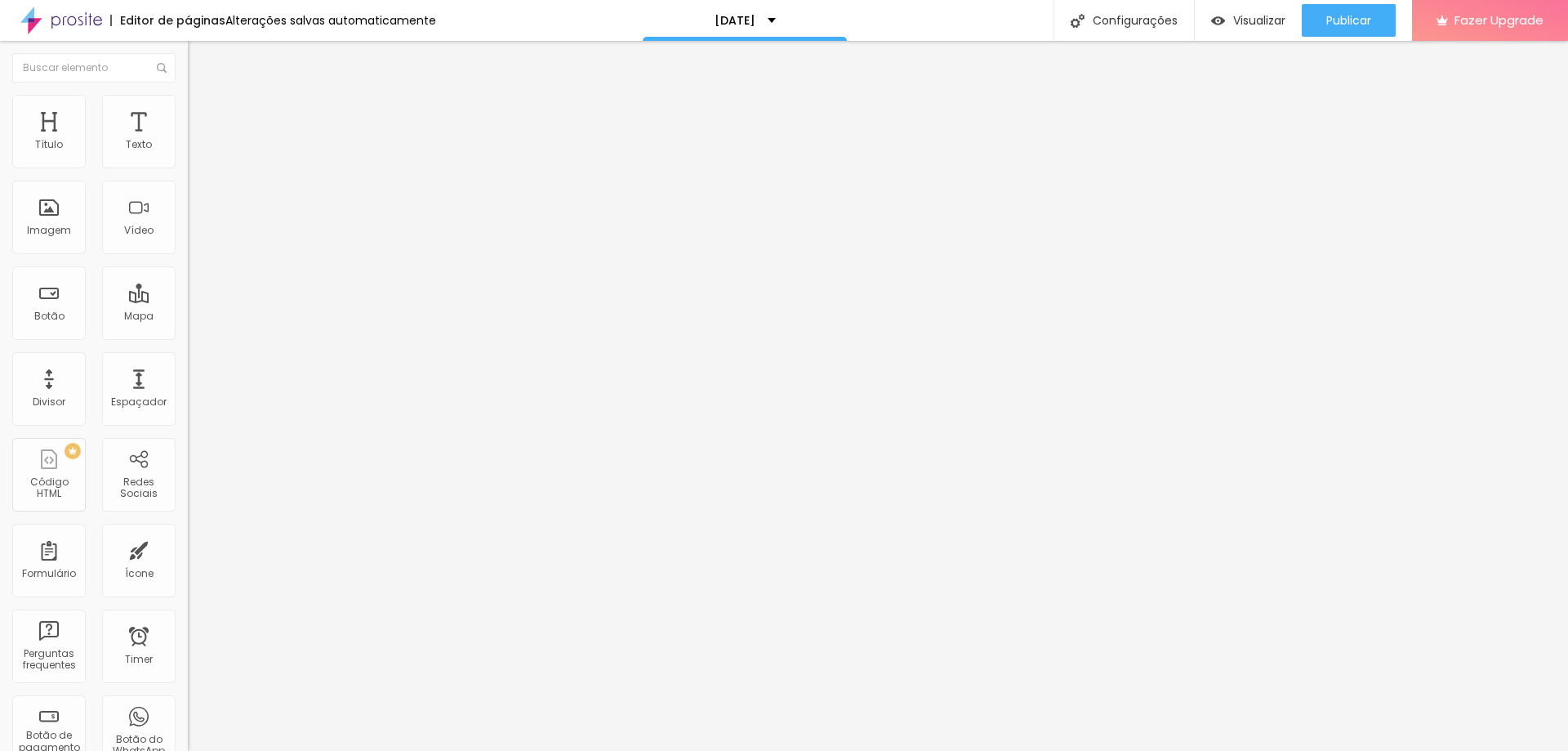
click at [194, 203] on icon "button" at bounding box center [199, 202] width 10 height 10
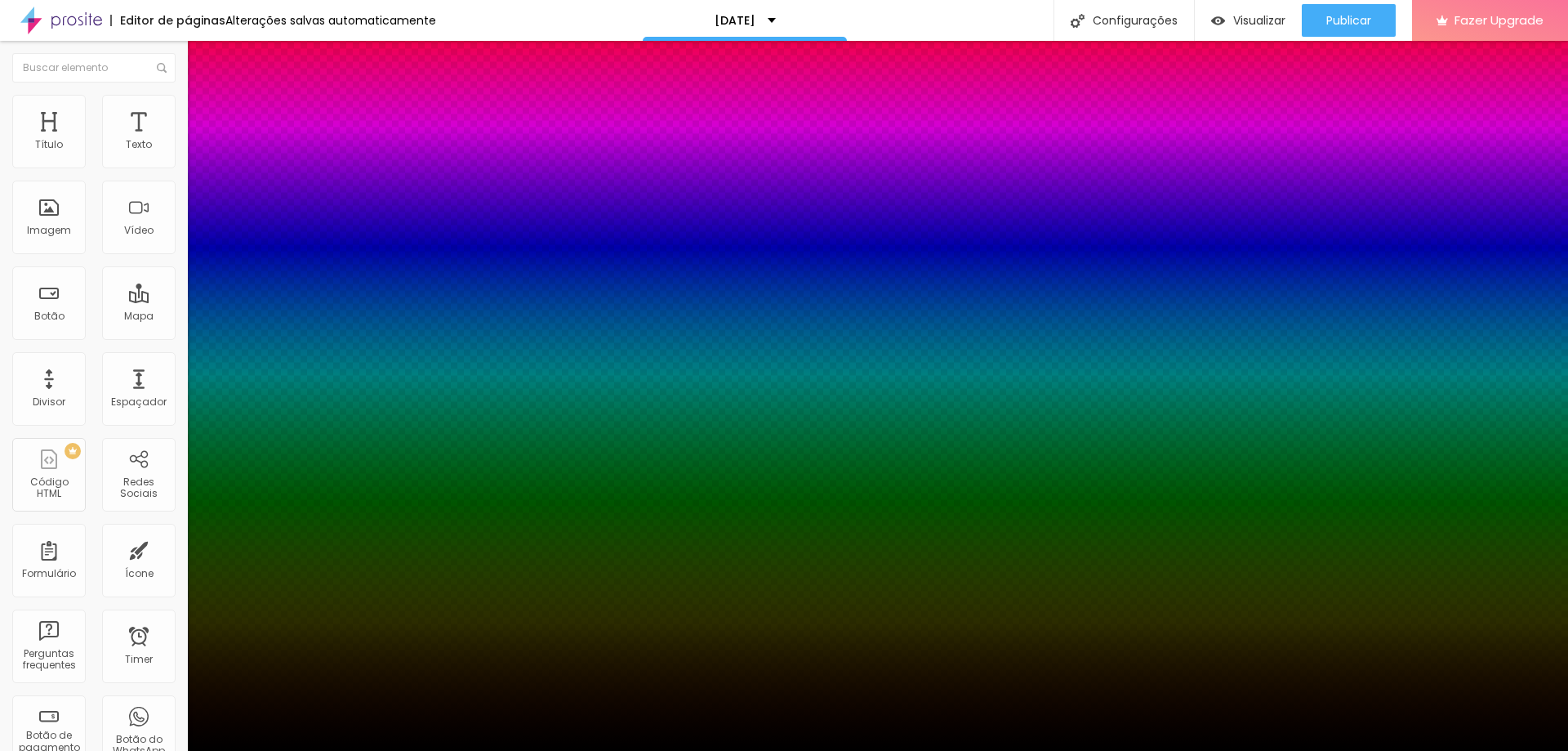
drag, startPoint x: 291, startPoint y: 247, endPoint x: 283, endPoint y: 235, distance: 14.4
click at [291, 750] on div at bounding box center [784, 760] width 1568 height 0
click at [264, 750] on div at bounding box center [784, 751] width 1568 height 0
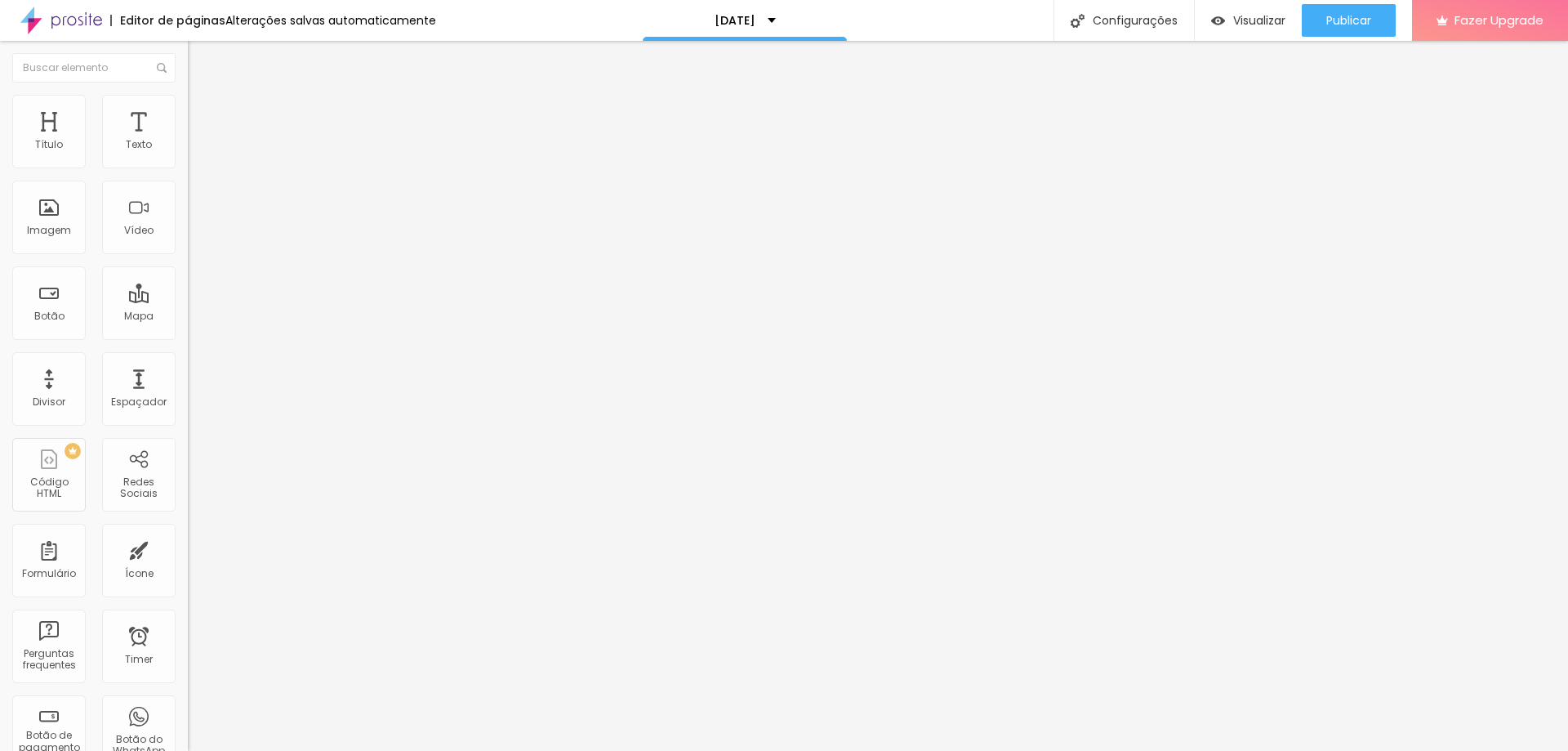
click at [188, 102] on img at bounding box center [195, 102] width 15 height 15
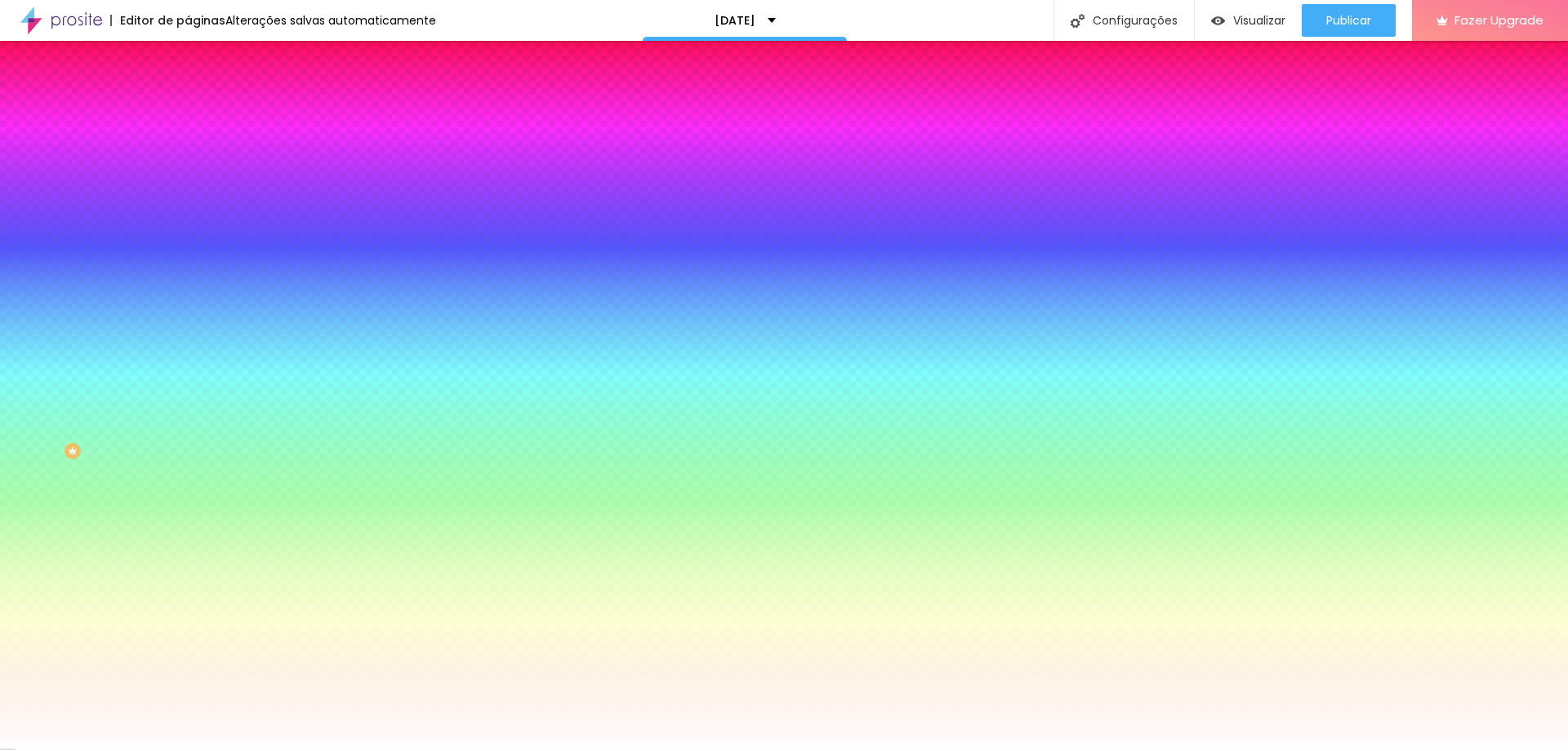
click at [188, 101] on ul "Conteúdo Estilo Avançado" at bounding box center [282, 102] width 188 height 49
click at [188, 111] on li "Avançado" at bounding box center [282, 119] width 188 height 17
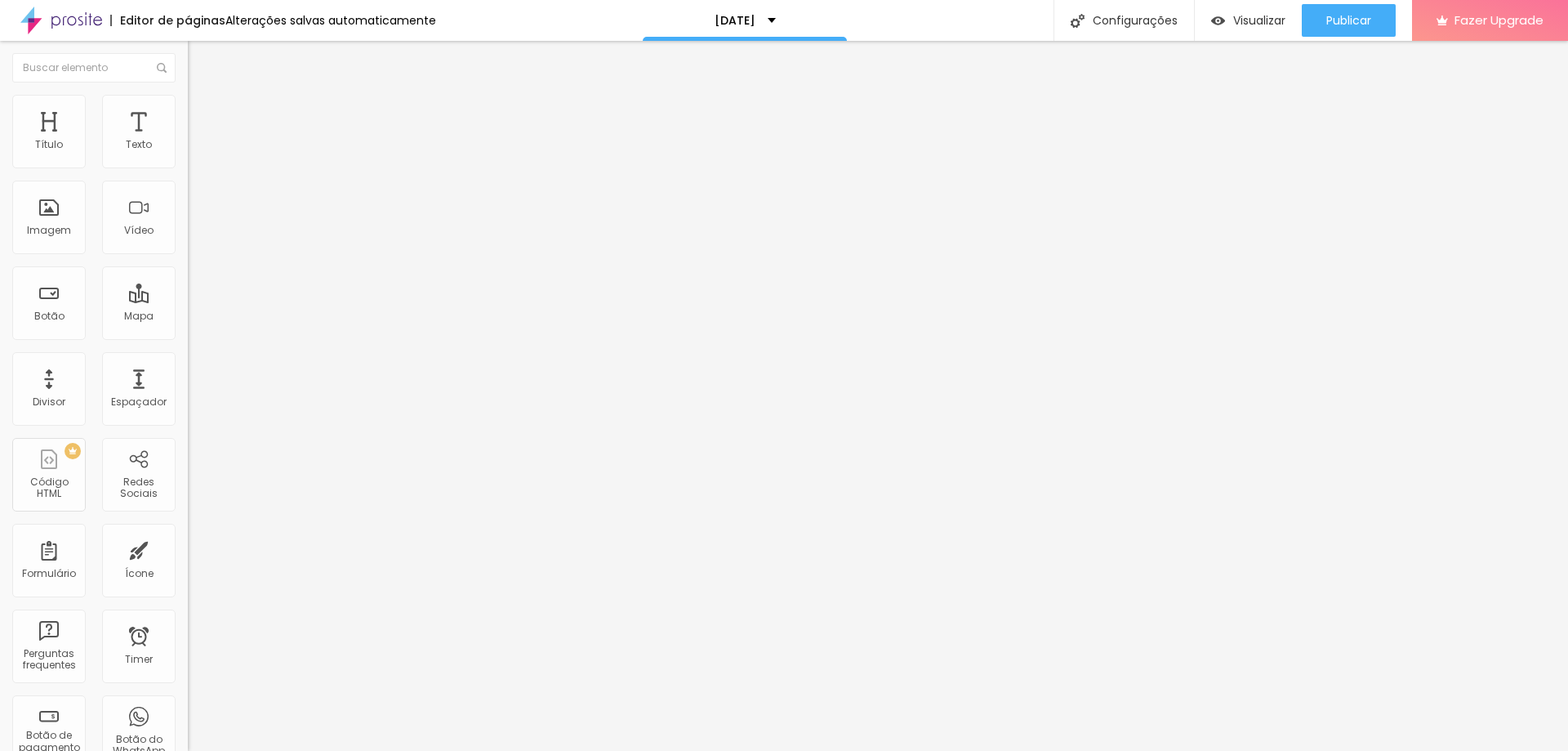
click at [203, 97] on span "Conteúdo" at bounding box center [228, 89] width 50 height 14
click at [188, 47] on button "Editar Coluna" at bounding box center [282, 60] width 188 height 37
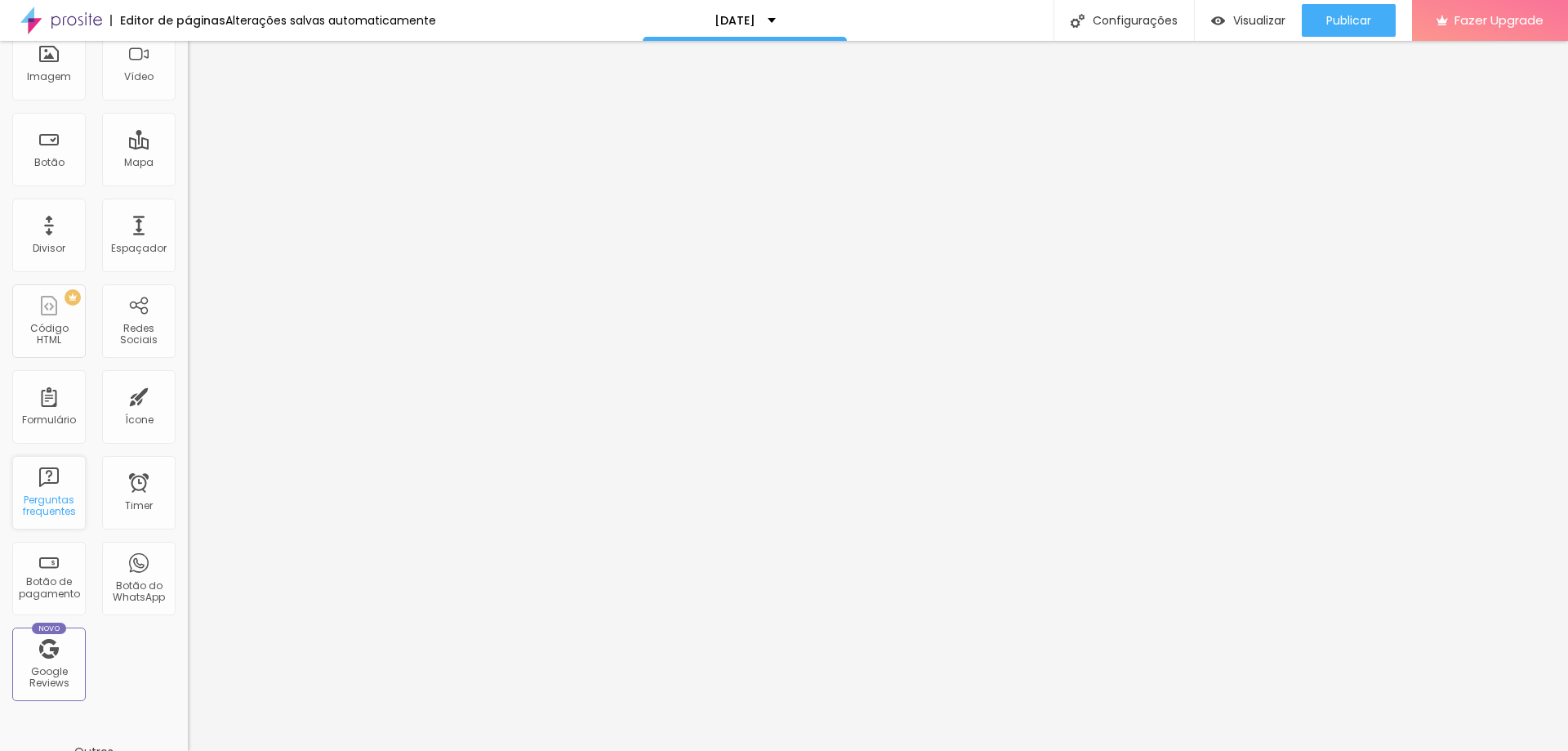
click at [55, 508] on div "Perguntas frequentes" at bounding box center [48, 505] width 64 height 23
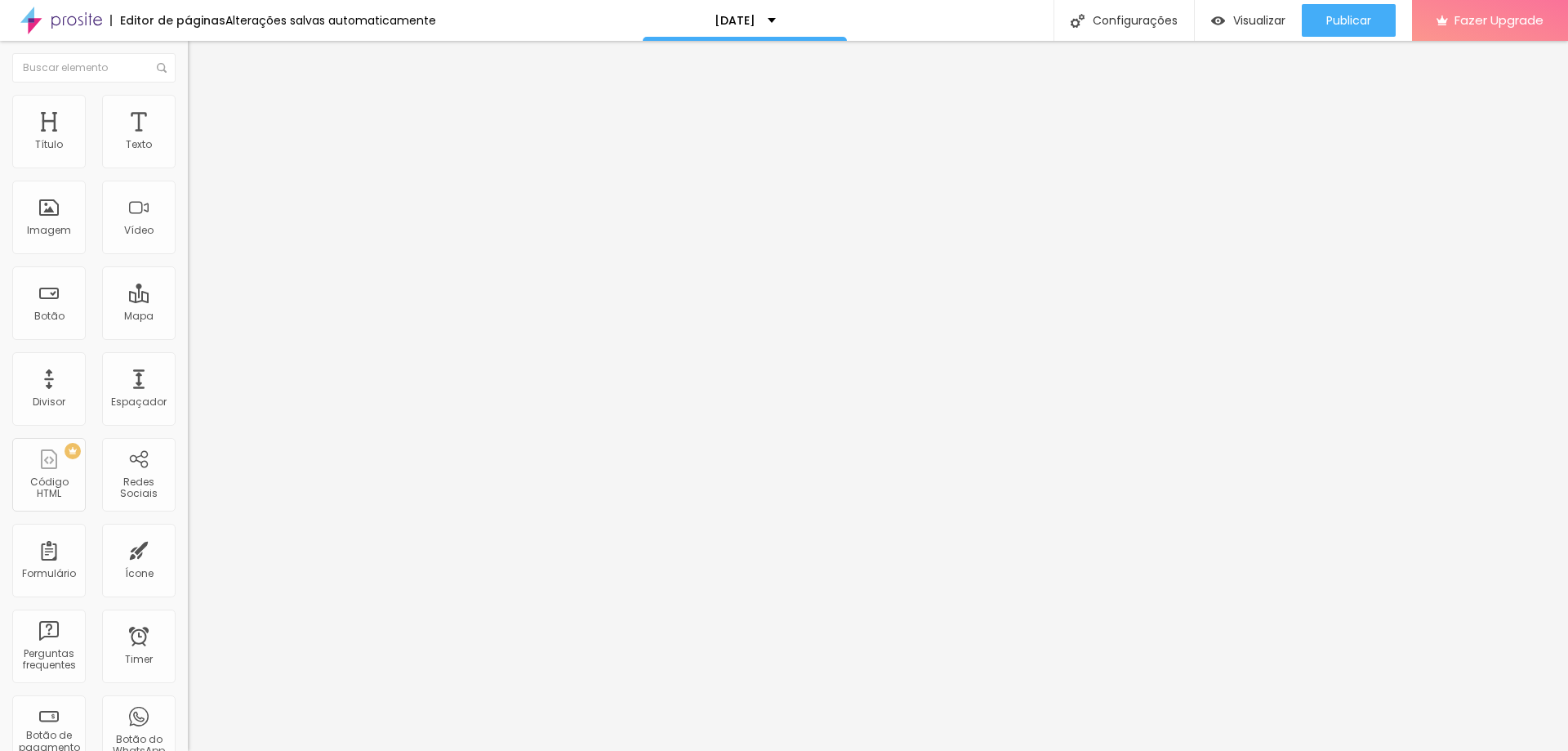
click at [188, 171] on div "Quantidade : 2 Editar perguntas" at bounding box center [282, 161] width 188 height 21
click at [188, 173] on span "Editar perguntas" at bounding box center [234, 166] width 93 height 14
drag, startPoint x: 740, startPoint y: 275, endPoint x: 576, endPoint y: 297, distance: 165.5
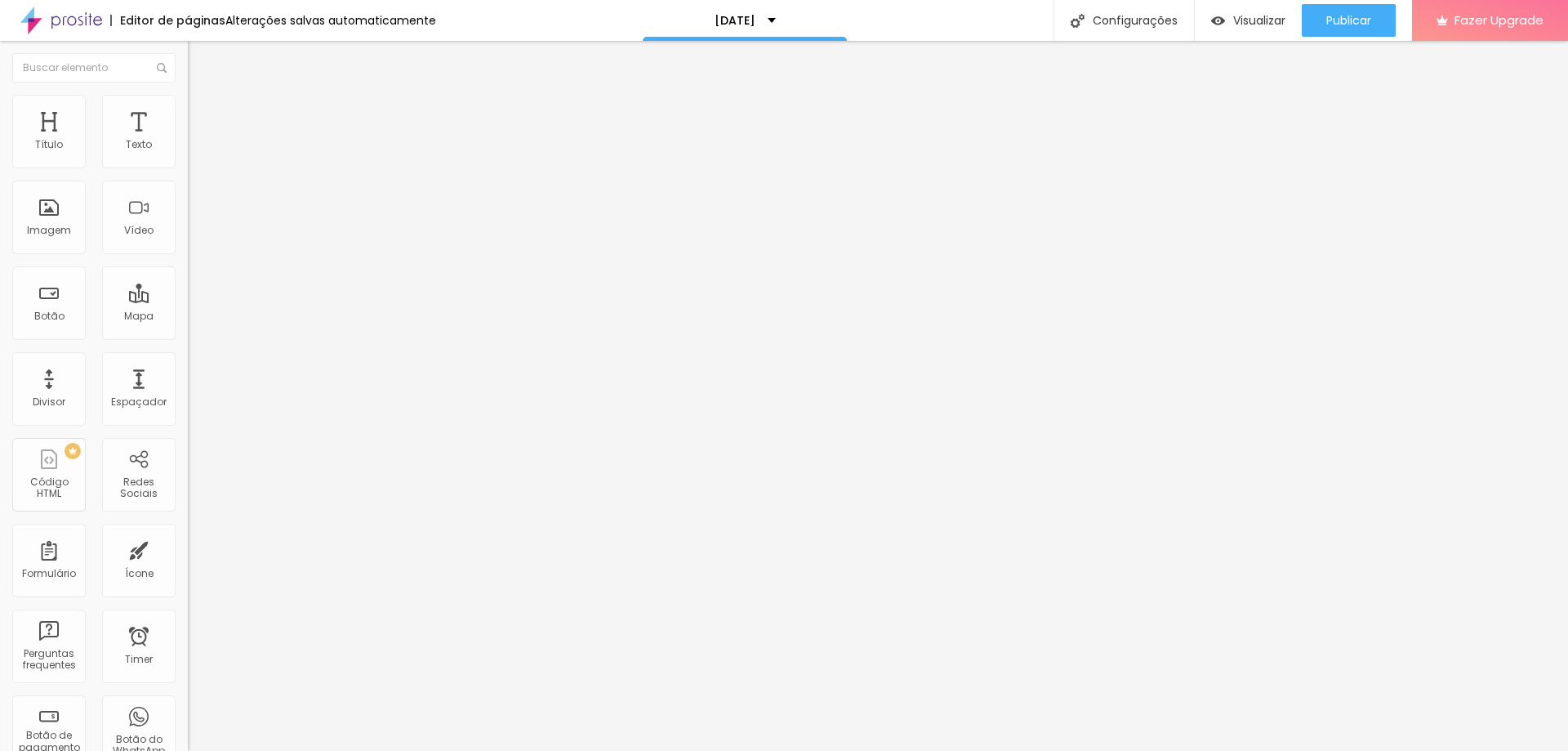
drag, startPoint x: 745, startPoint y: 424, endPoint x: 579, endPoint y: 446, distance: 167.5
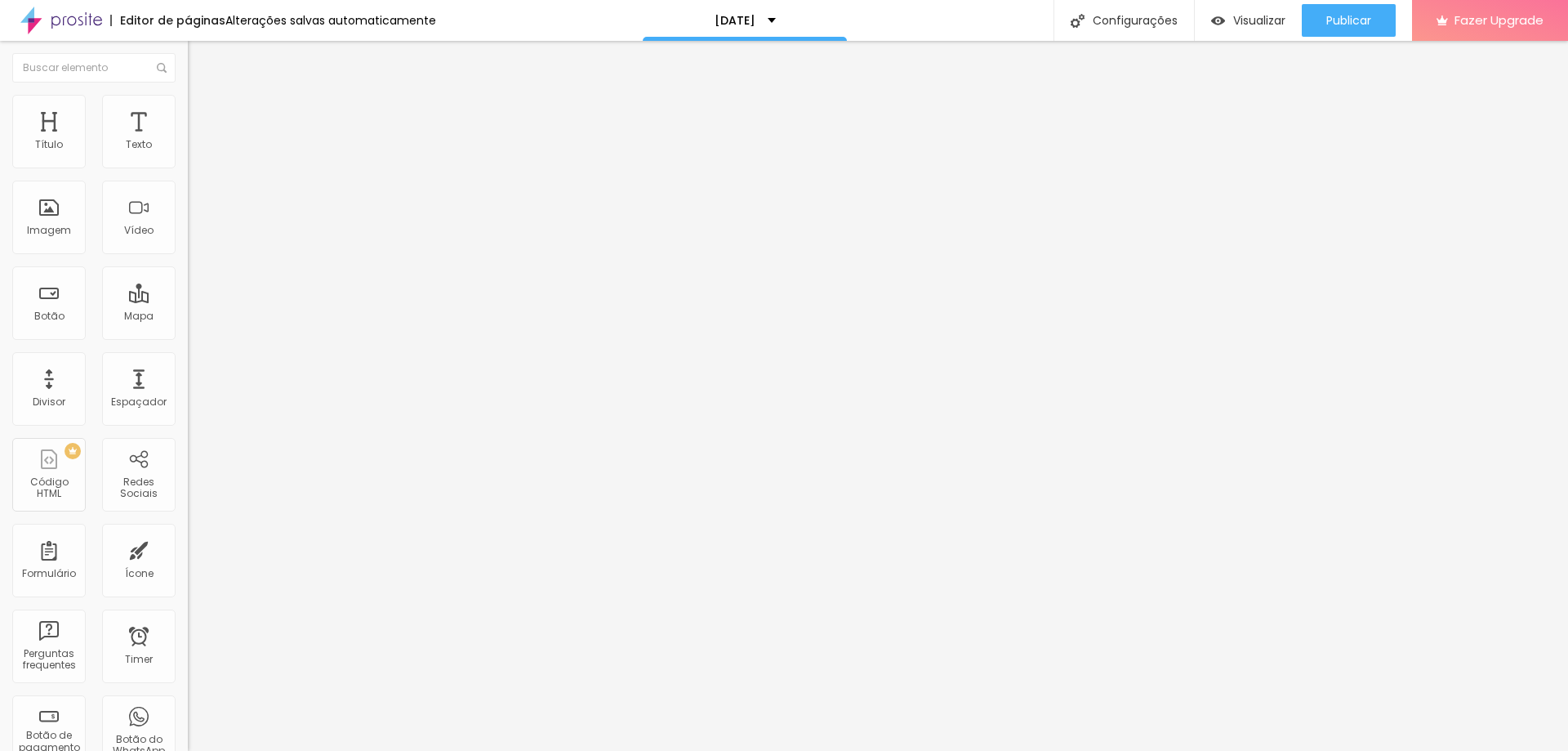
drag, startPoint x: 701, startPoint y: 259, endPoint x: 484, endPoint y: 253, distance: 217.1
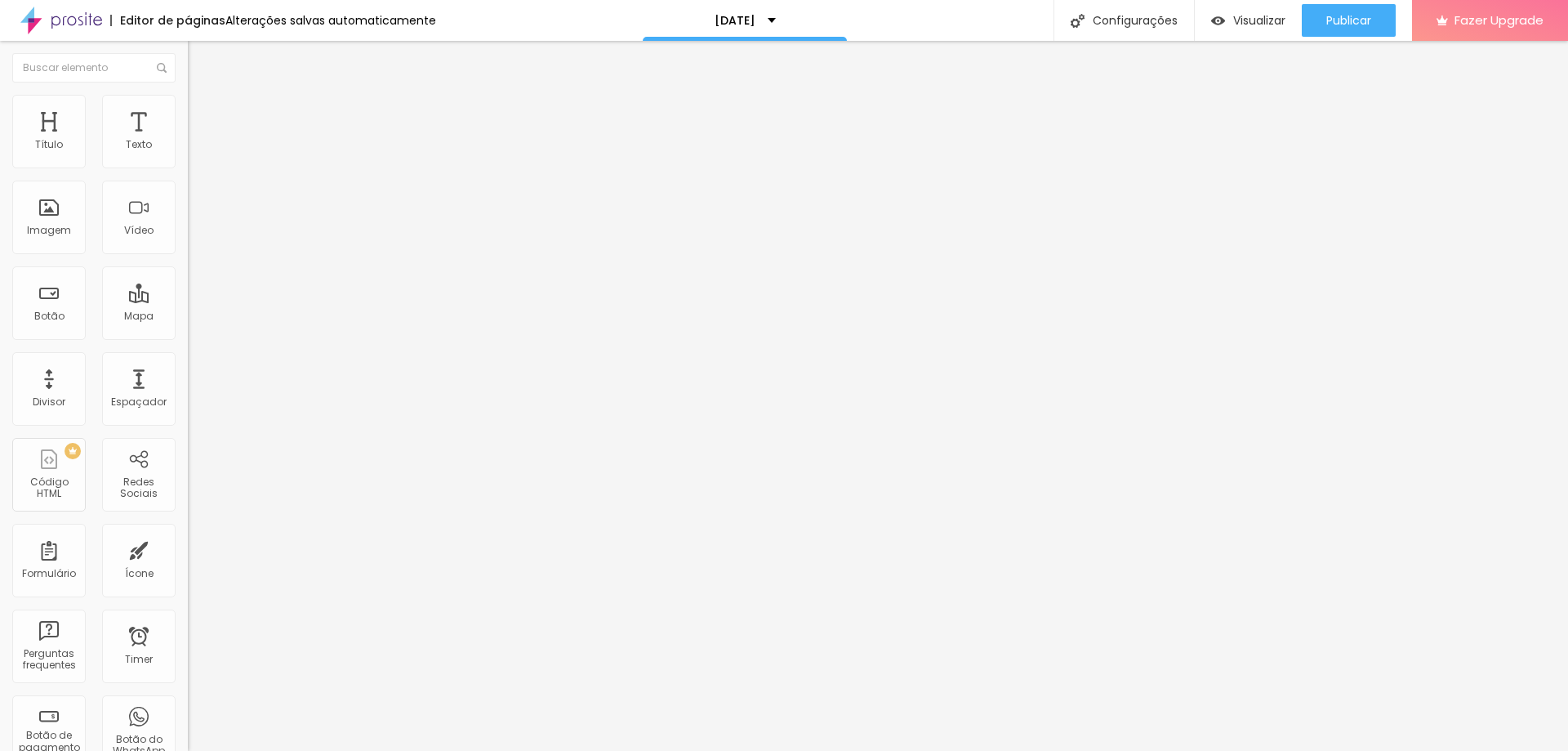
drag, startPoint x: 737, startPoint y: 432, endPoint x: 536, endPoint y: 437, distance: 201.1
type input "23"
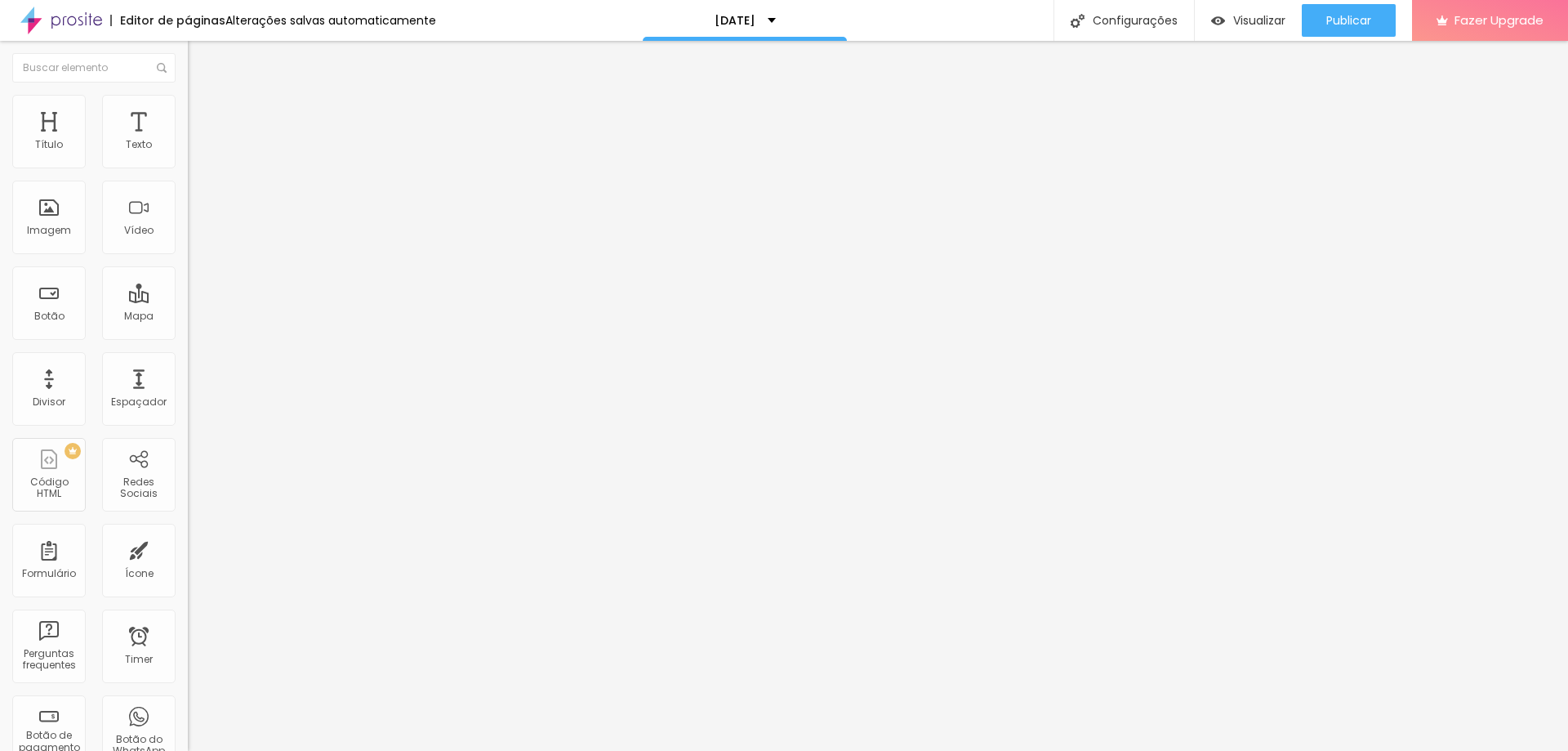
type input "19"
type input "20"
drag, startPoint x: 101, startPoint y: 159, endPoint x: 87, endPoint y: 162, distance: 14.3
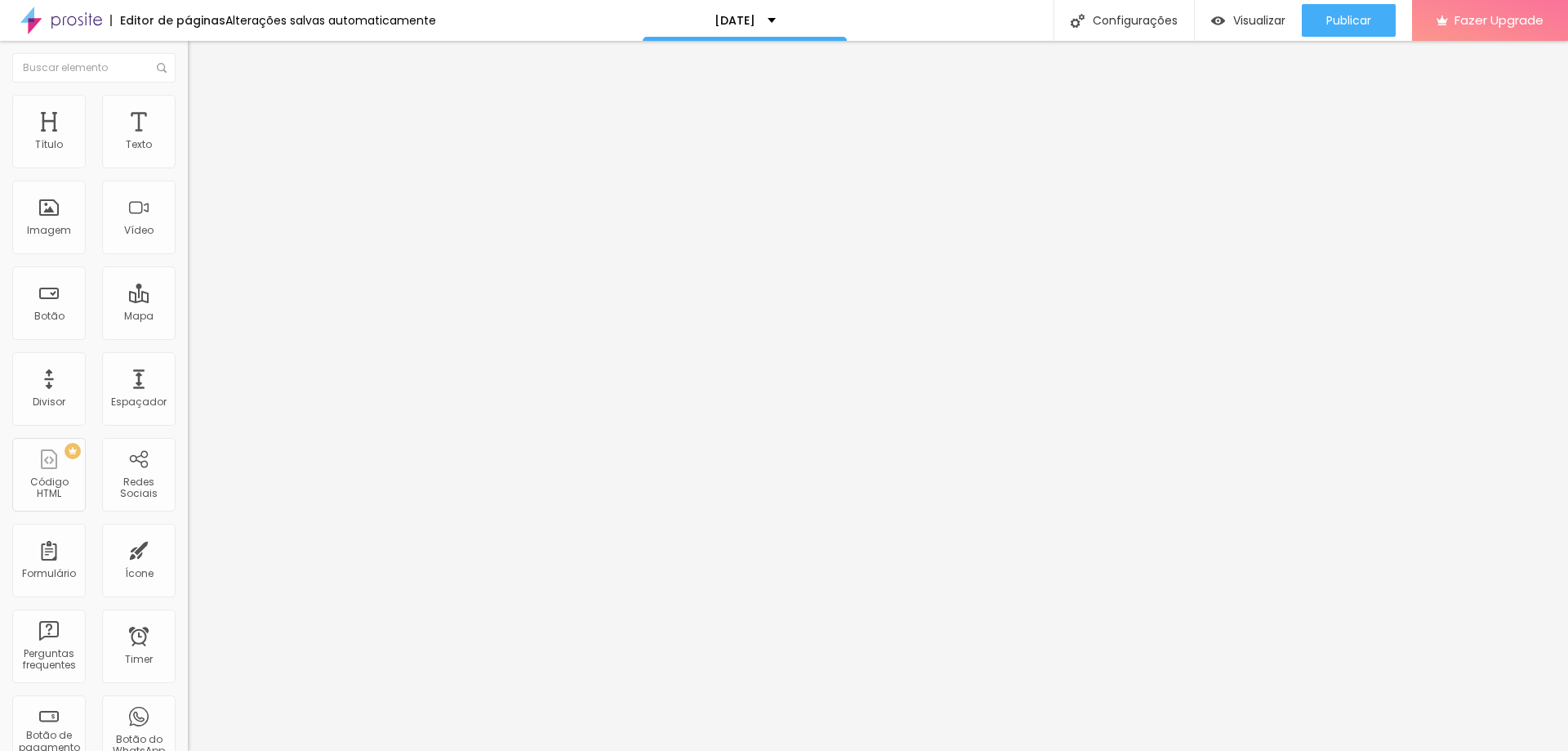
type input "20"
click at [188, 301] on input "range" at bounding box center [240, 307] width 105 height 13
type input "23"
type input "22"
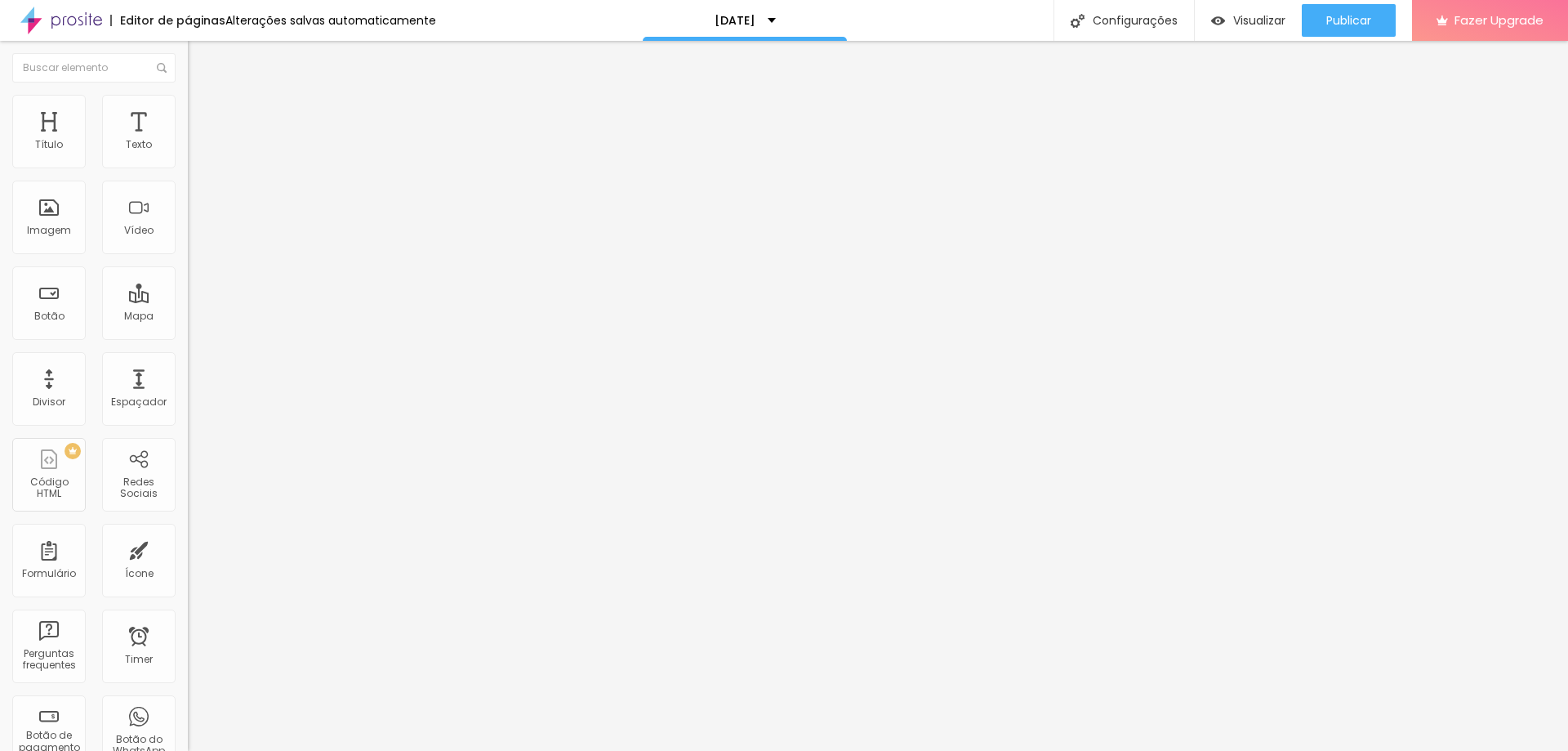
type input "22"
click at [188, 301] on input "range" at bounding box center [240, 307] width 105 height 13
drag, startPoint x: 157, startPoint y: 158, endPoint x: 184, endPoint y: 166, distance: 28.2
click at [188, 160] on div "22 Tamanho do texto 0 Espaço entre letras 1.3 Altura da linha 0 Espaço entre pa…" at bounding box center [282, 573] width 188 height 925
type input "8"
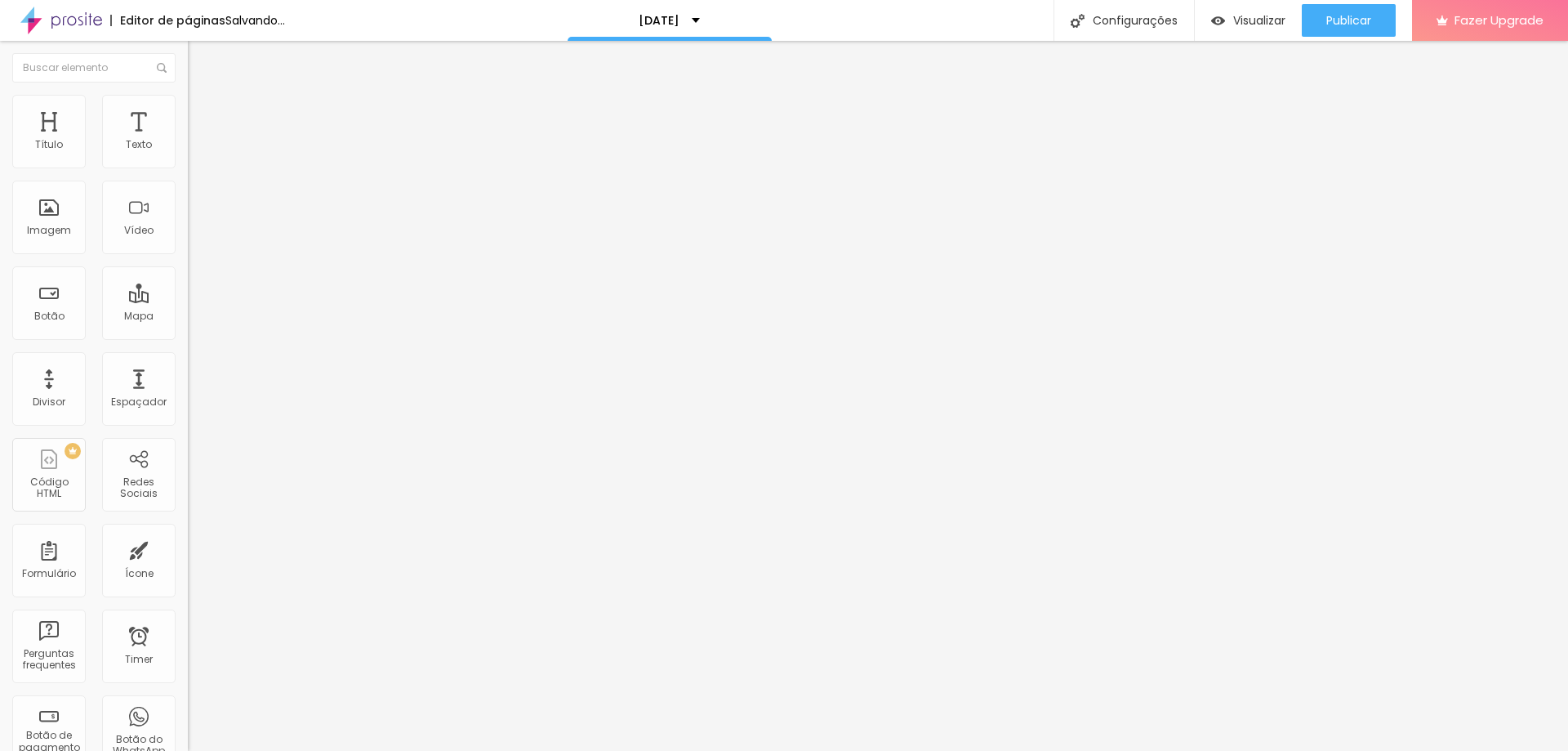
type input "25"
click at [188, 173] on span "Editar perguntas" at bounding box center [234, 166] width 93 height 14
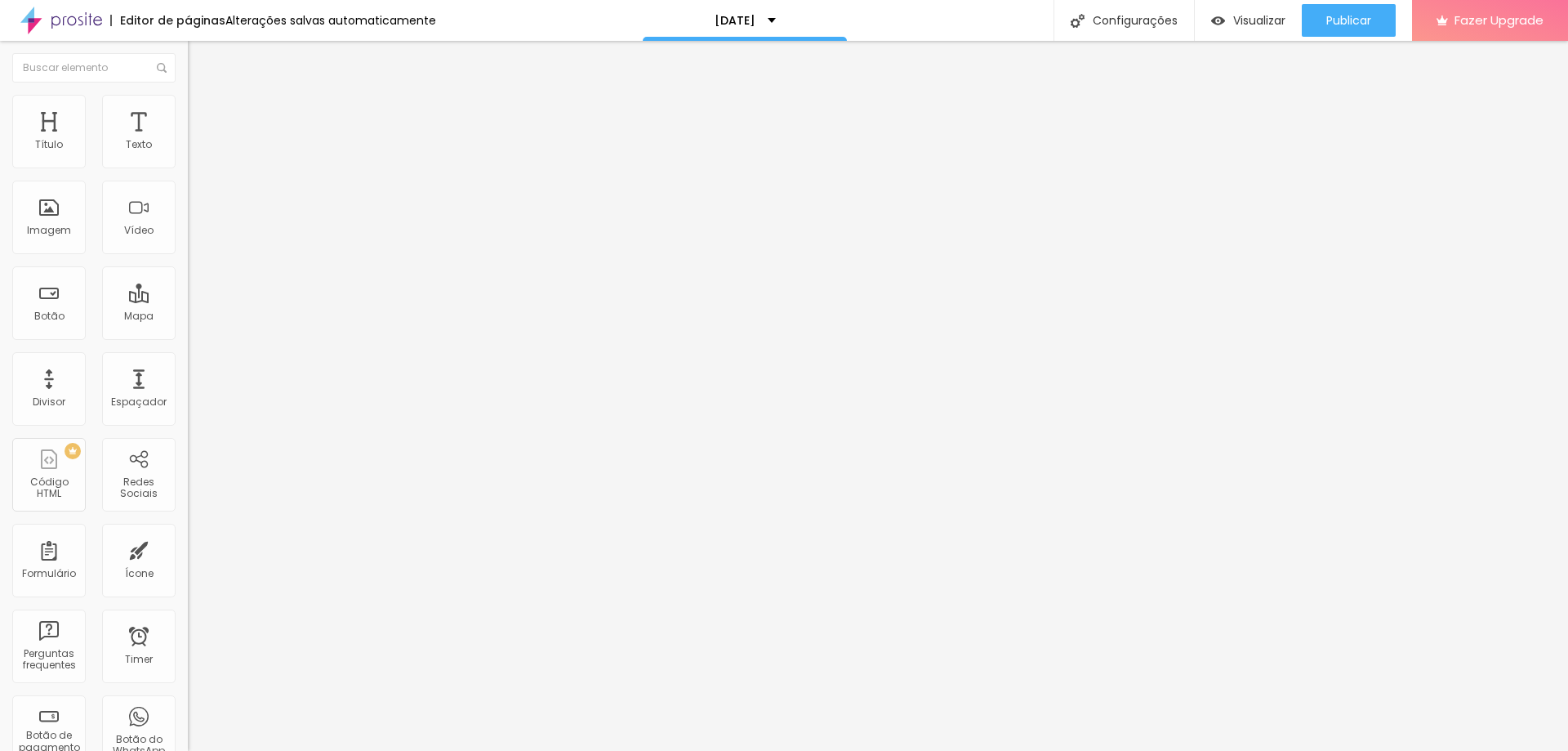
drag, startPoint x: 745, startPoint y: 422, endPoint x: 764, endPoint y: 427, distance: 19.6
drag, startPoint x: 776, startPoint y: 428, endPoint x: 576, endPoint y: 422, distance: 200.1
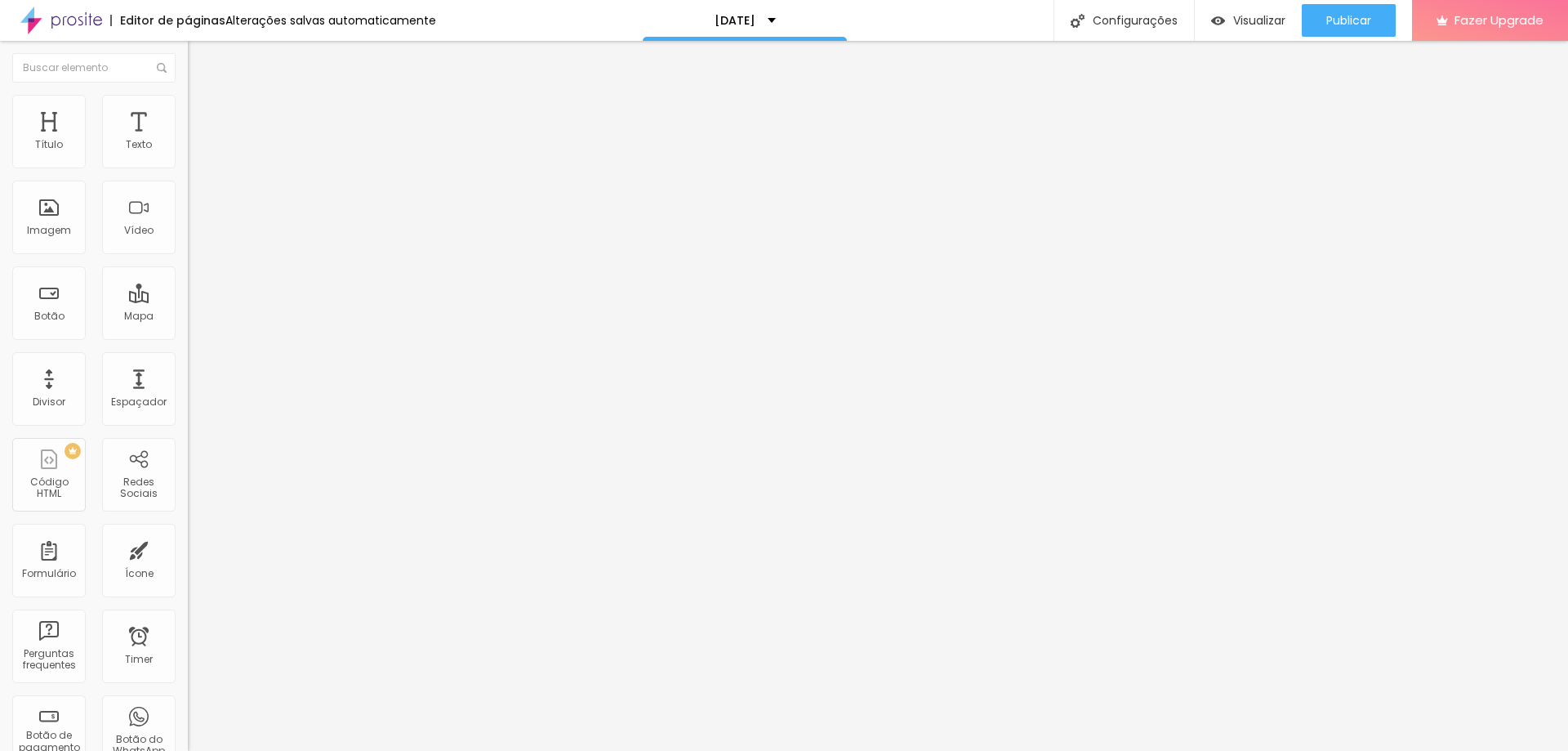
drag, startPoint x: 803, startPoint y: 429, endPoint x: 591, endPoint y: 419, distance: 212.2
drag, startPoint x: 729, startPoint y: 275, endPoint x: 546, endPoint y: 270, distance: 183.1
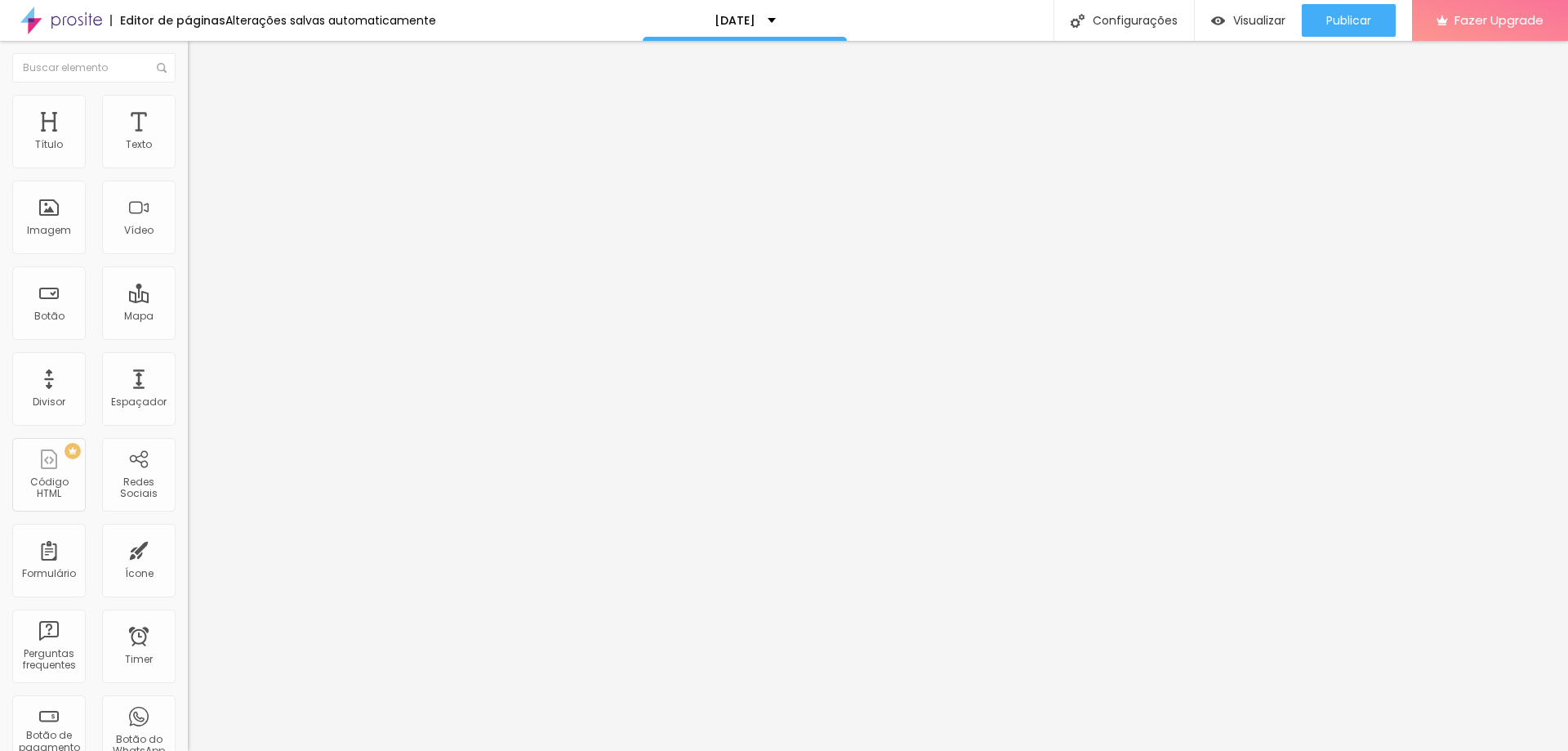
drag, startPoint x: 707, startPoint y: 453, endPoint x: 742, endPoint y: 438, distance: 38.1
drag, startPoint x: 613, startPoint y: 415, endPoint x: 492, endPoint y: 427, distance: 121.6
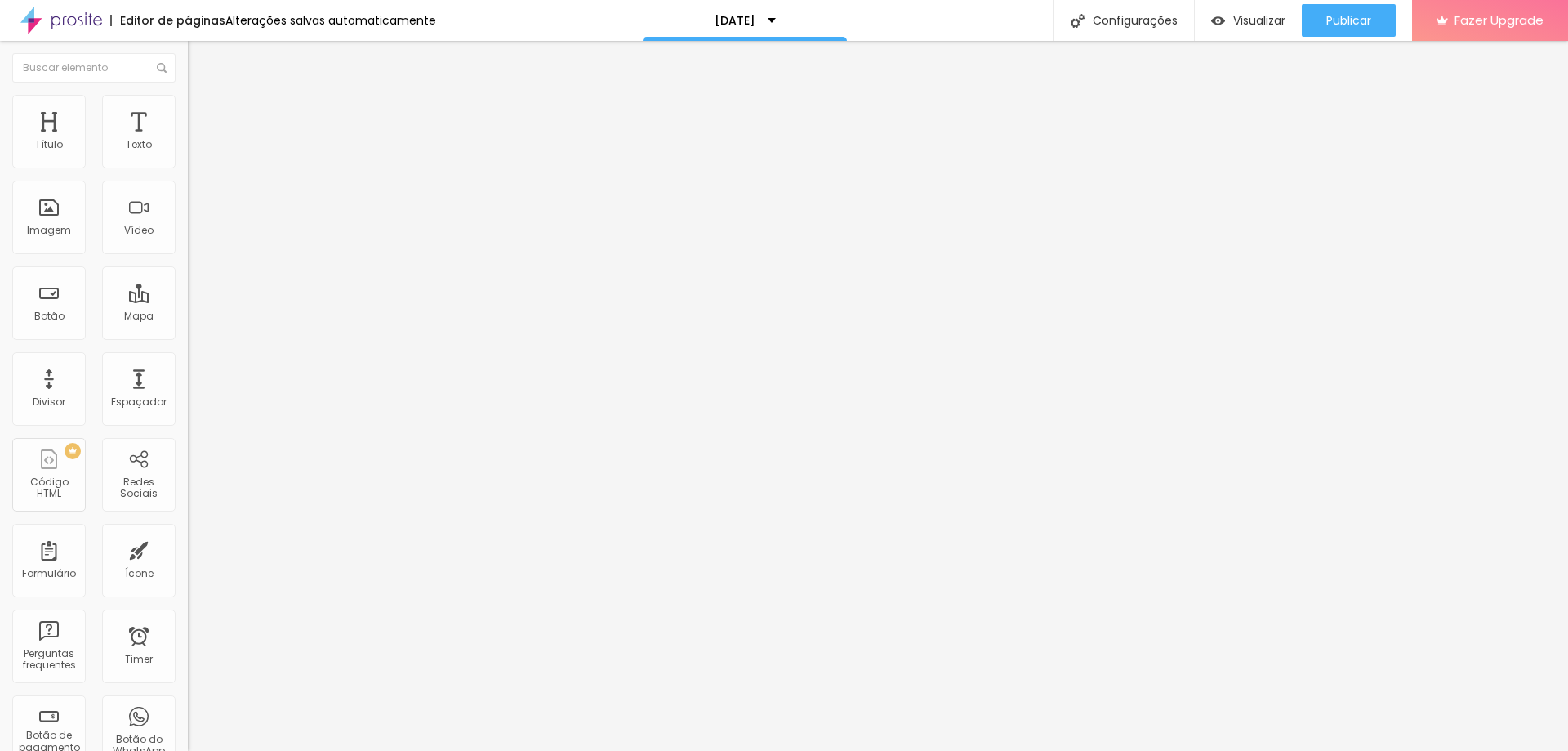
drag, startPoint x: 766, startPoint y: 274, endPoint x: 481, endPoint y: 253, distance: 285.8
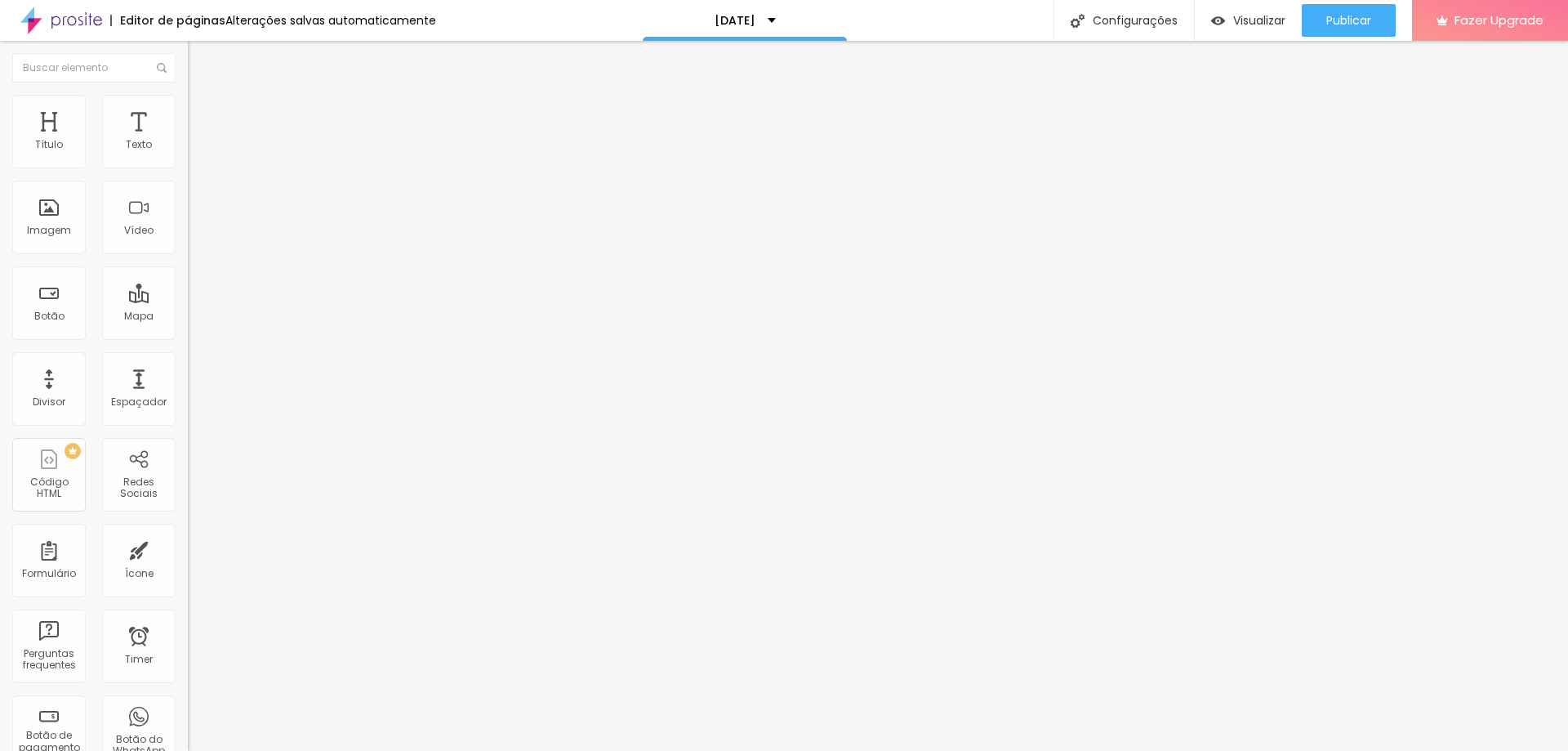
drag, startPoint x: 737, startPoint y: 440, endPoint x: 742, endPoint y: 434, distance: 7.8
drag, startPoint x: 735, startPoint y: 428, endPoint x: 543, endPoint y: 430, distance: 192.0
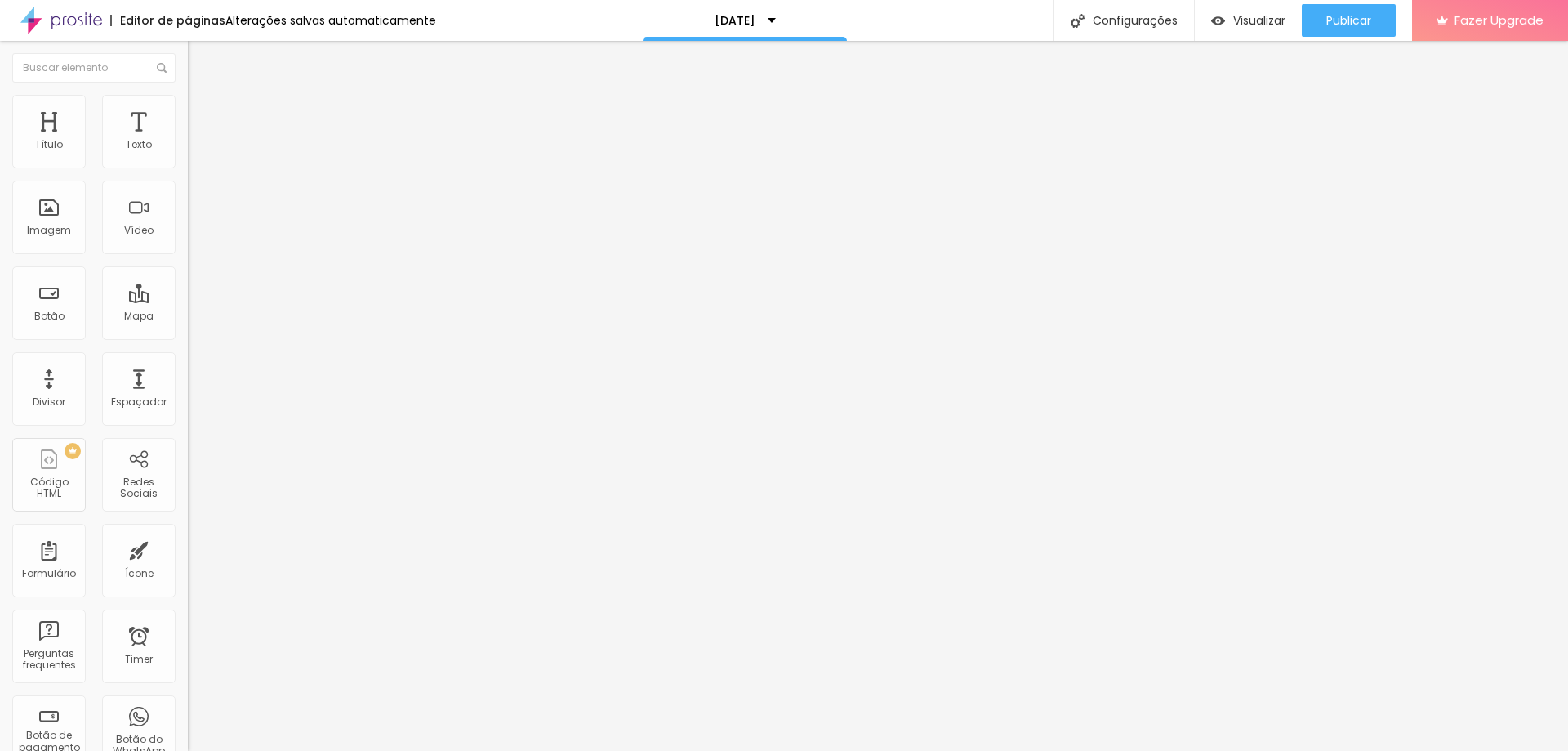
drag, startPoint x: 945, startPoint y: 423, endPoint x: 1020, endPoint y: 424, distance: 75.0
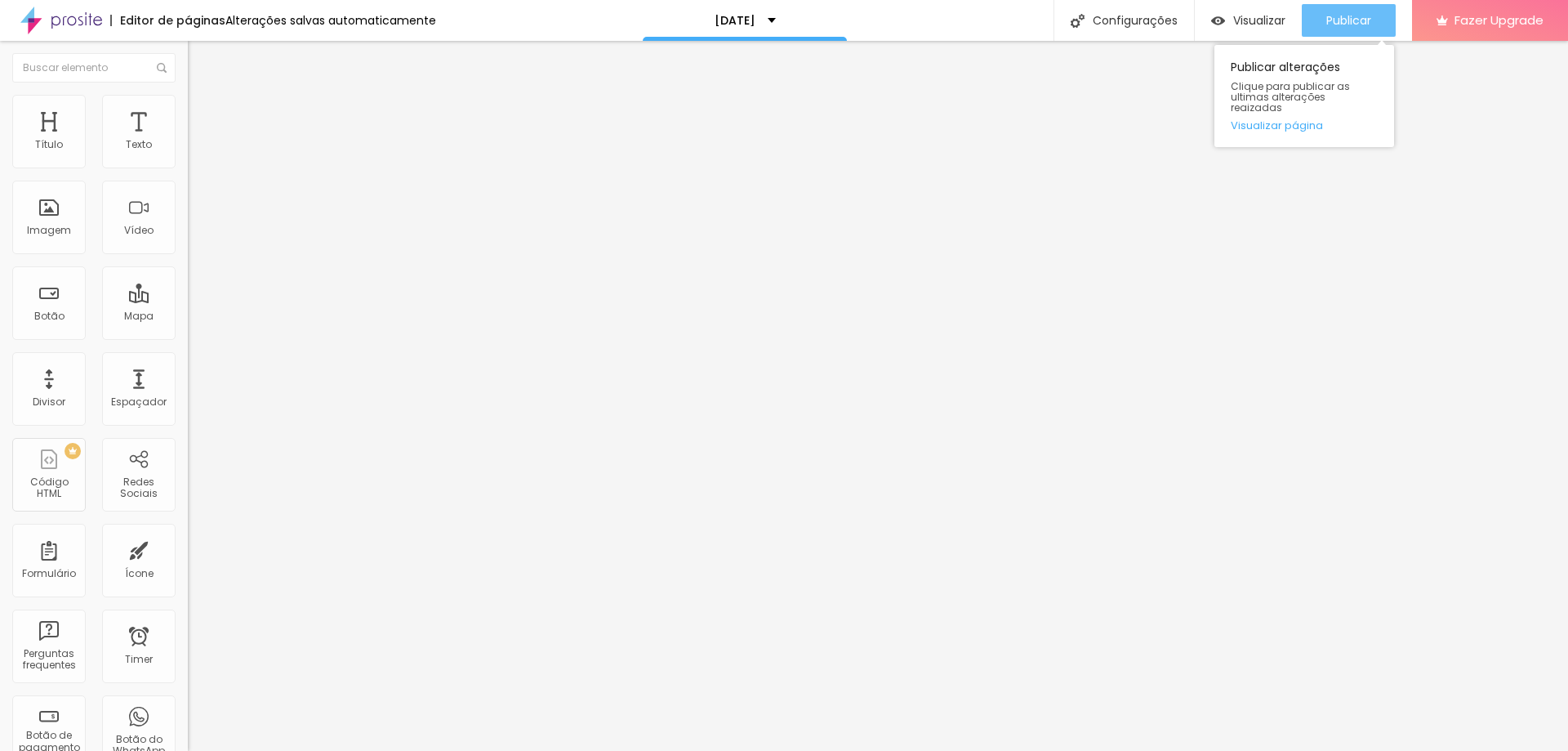
click at [1356, 20] on span "Publicar" at bounding box center [1349, 20] width 45 height 13
click at [1314, 120] on link "Visualizar página" at bounding box center [1304, 125] width 147 height 10
click at [188, 181] on div at bounding box center [282, 181] width 188 height 0
click at [188, 173] on span "Editar perguntas" at bounding box center [234, 166] width 93 height 14
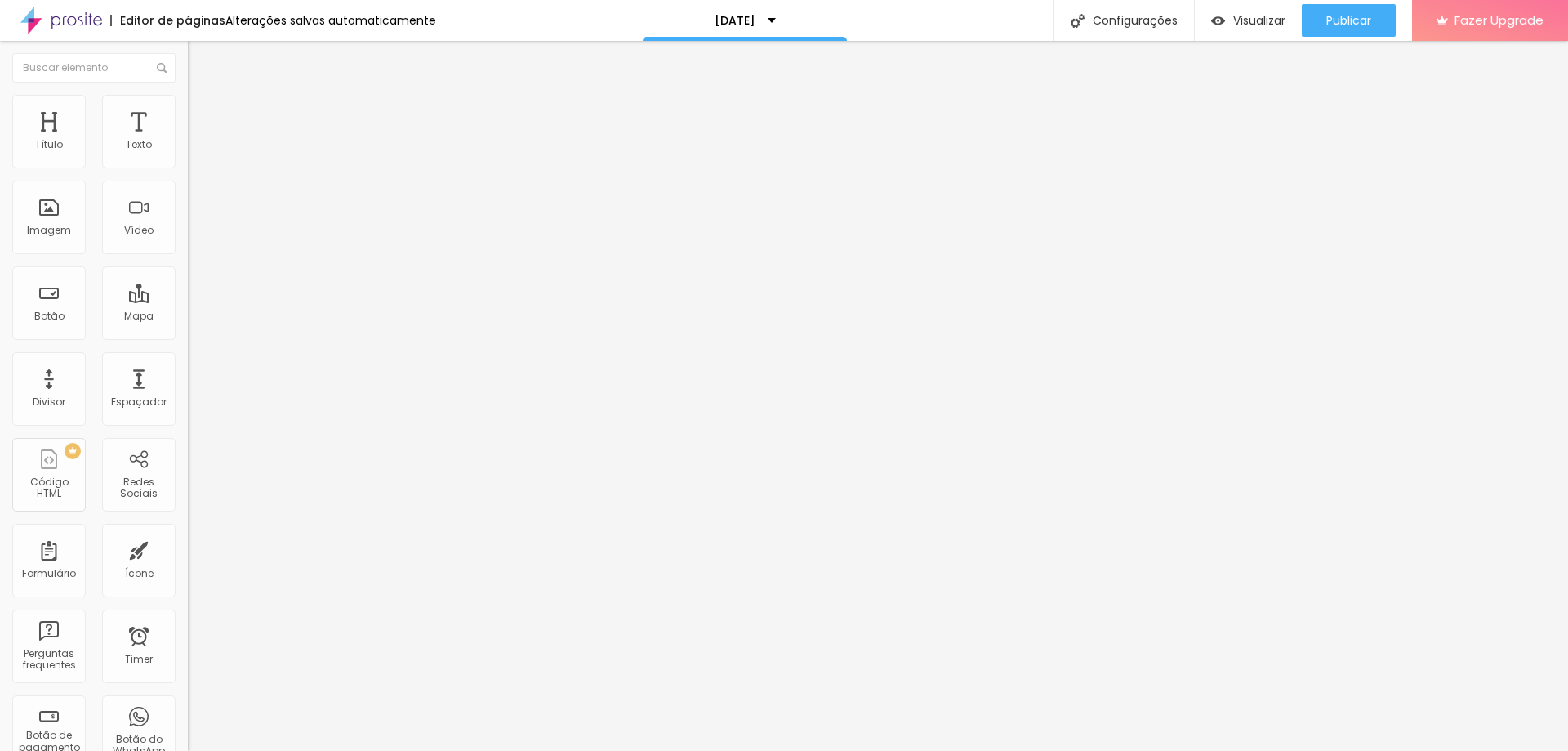
drag, startPoint x: 907, startPoint y: 422, endPoint x: 865, endPoint y: 425, distance: 42.1
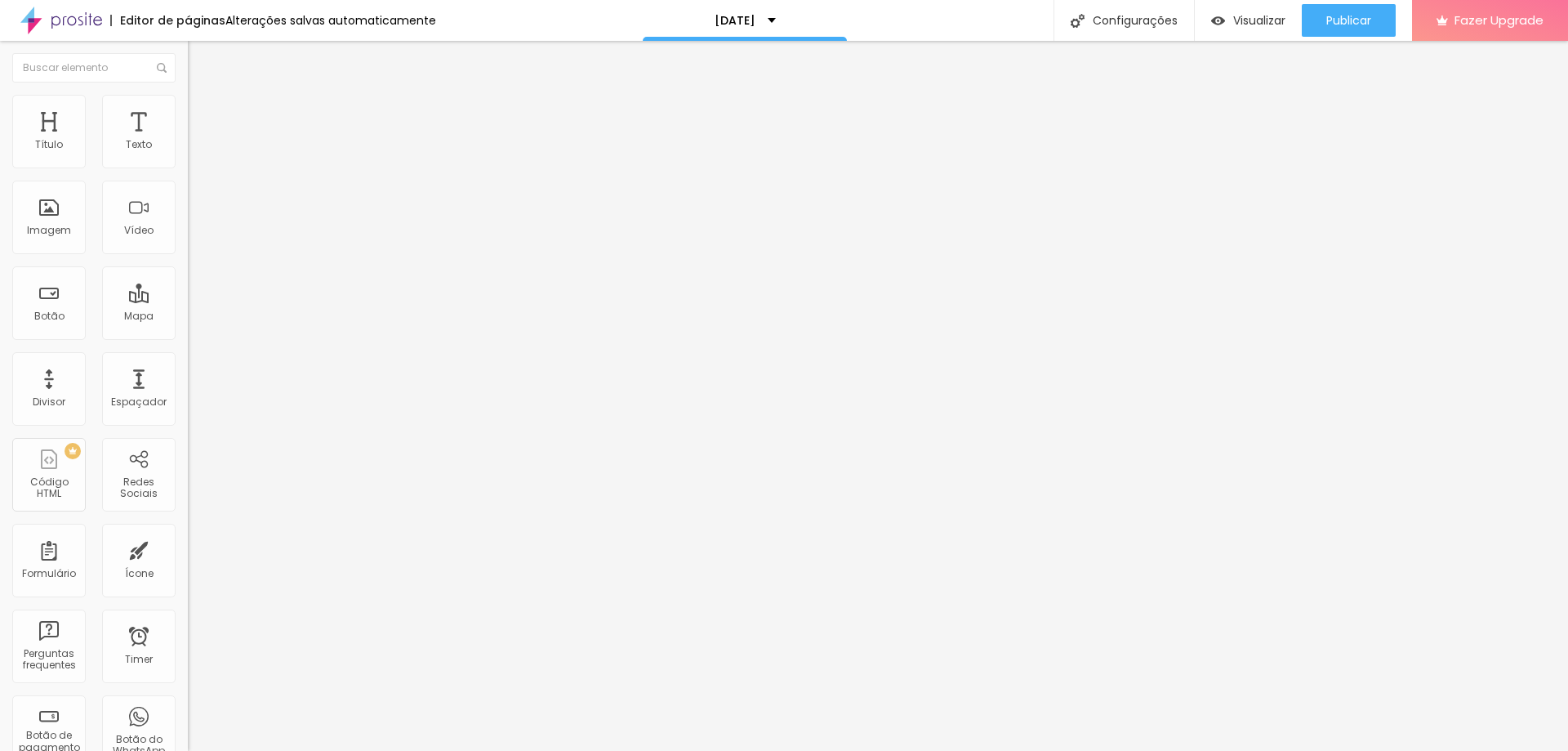
drag, startPoint x: 943, startPoint y: 422, endPoint x: 896, endPoint y: 434, distance: 48.5
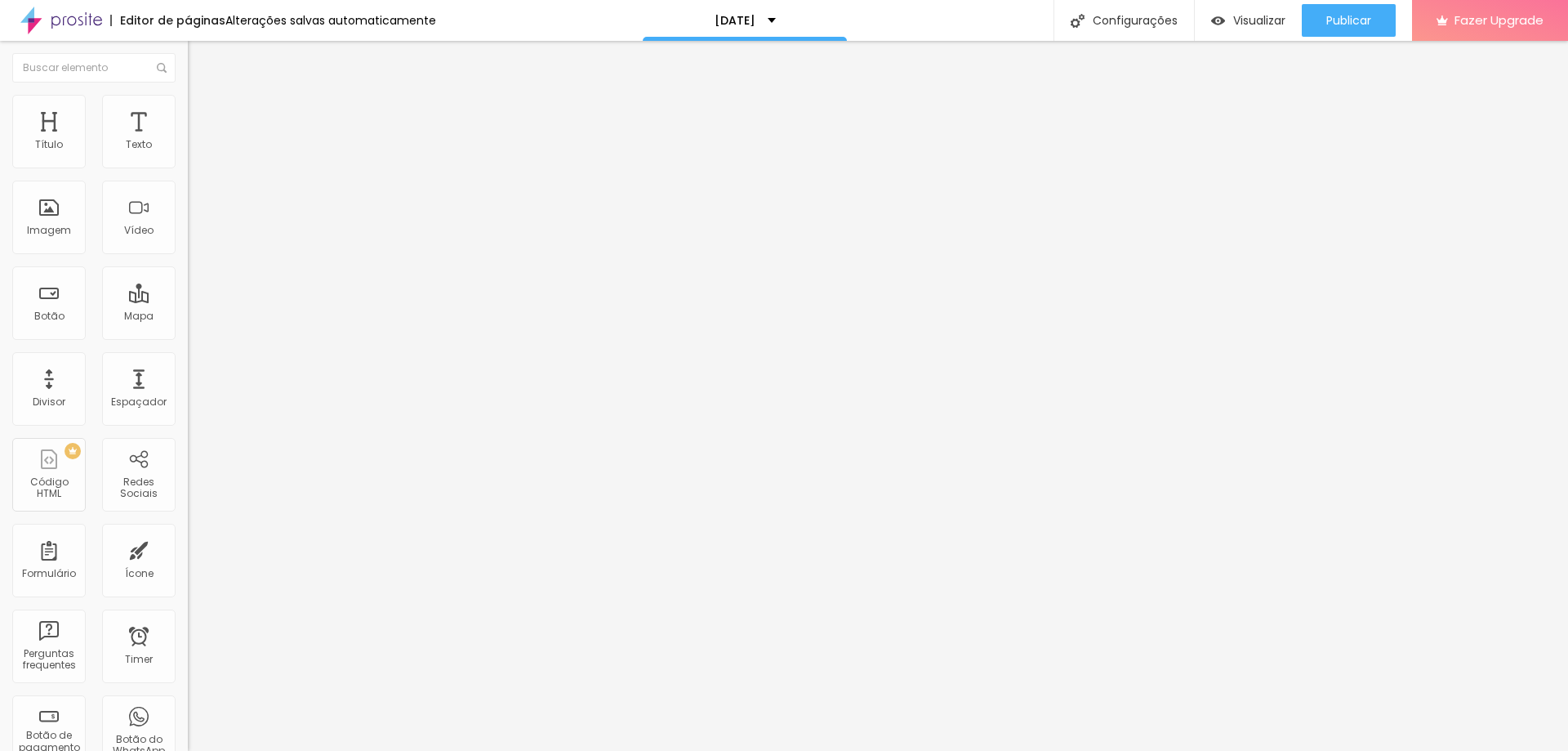
drag, startPoint x: 938, startPoint y: 419, endPoint x: 963, endPoint y: 419, distance: 25.0
drag, startPoint x: 1084, startPoint y: 435, endPoint x: 1065, endPoint y: 438, distance: 19.2
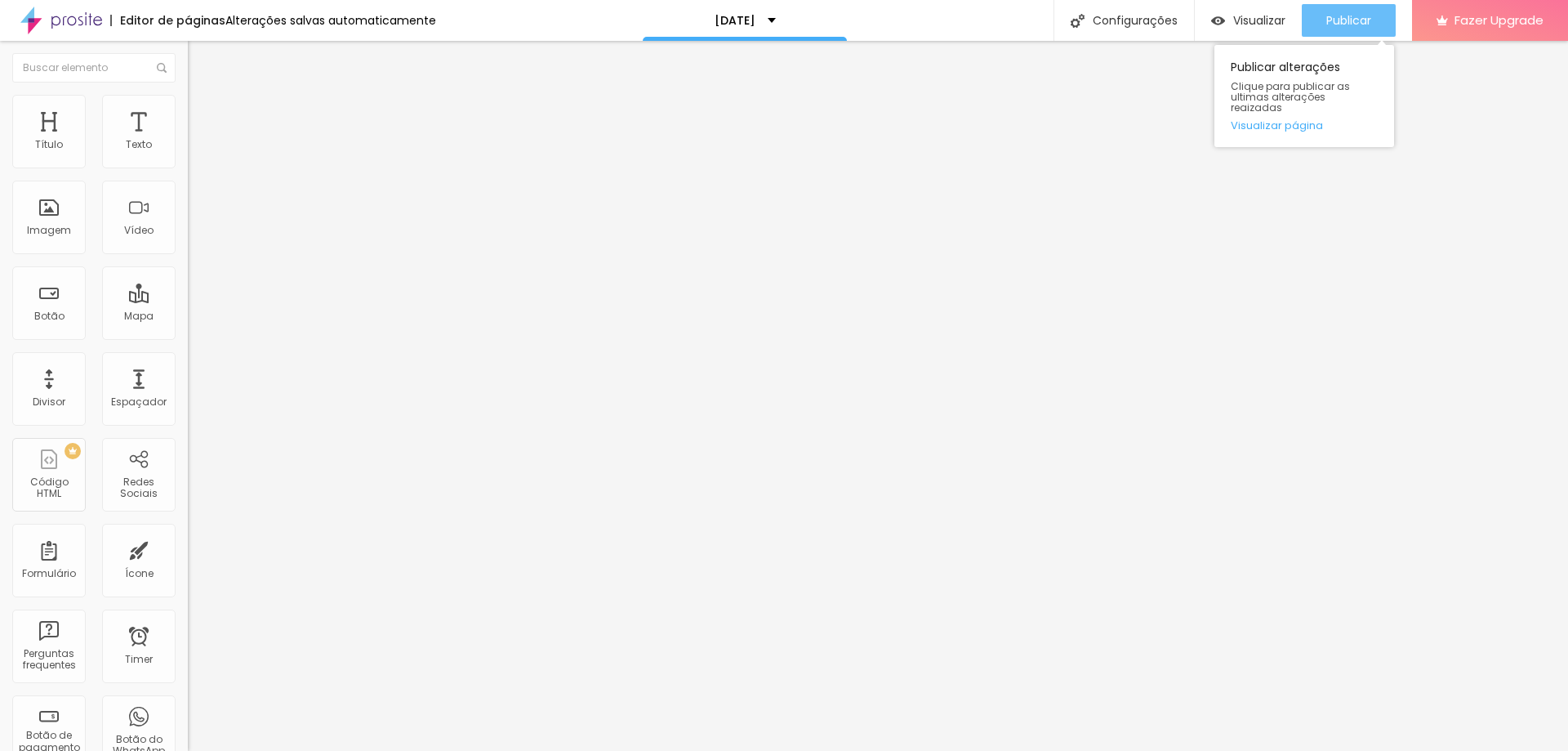
click at [1362, 11] on div "Publicar" at bounding box center [1349, 20] width 45 height 33
click at [188, 173] on span "Editar perguntas" at bounding box center [234, 166] width 93 height 14
drag, startPoint x: 740, startPoint y: 283, endPoint x: 535, endPoint y: 266, distance: 205.7
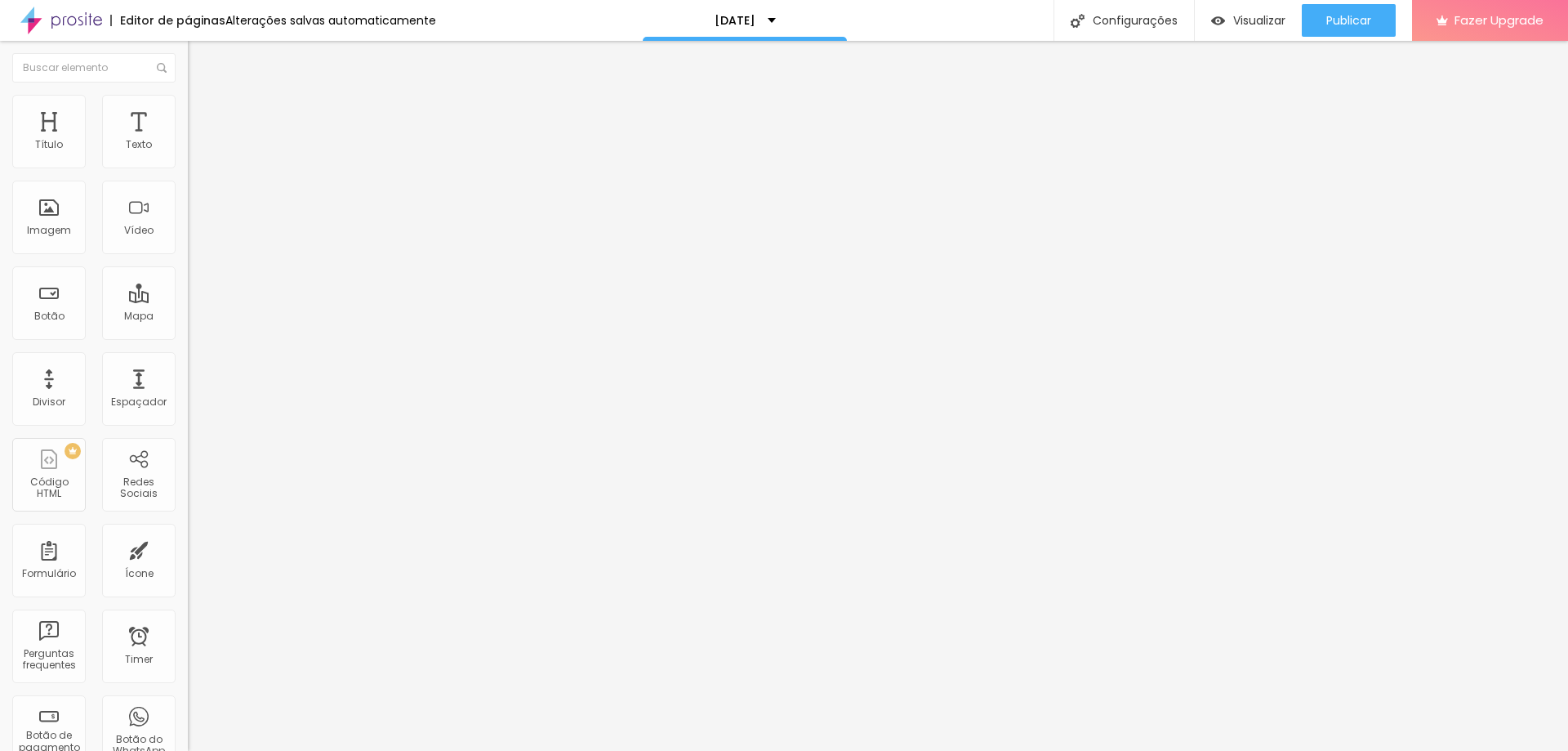
drag, startPoint x: 760, startPoint y: 425, endPoint x: 525, endPoint y: 452, distance: 236.5
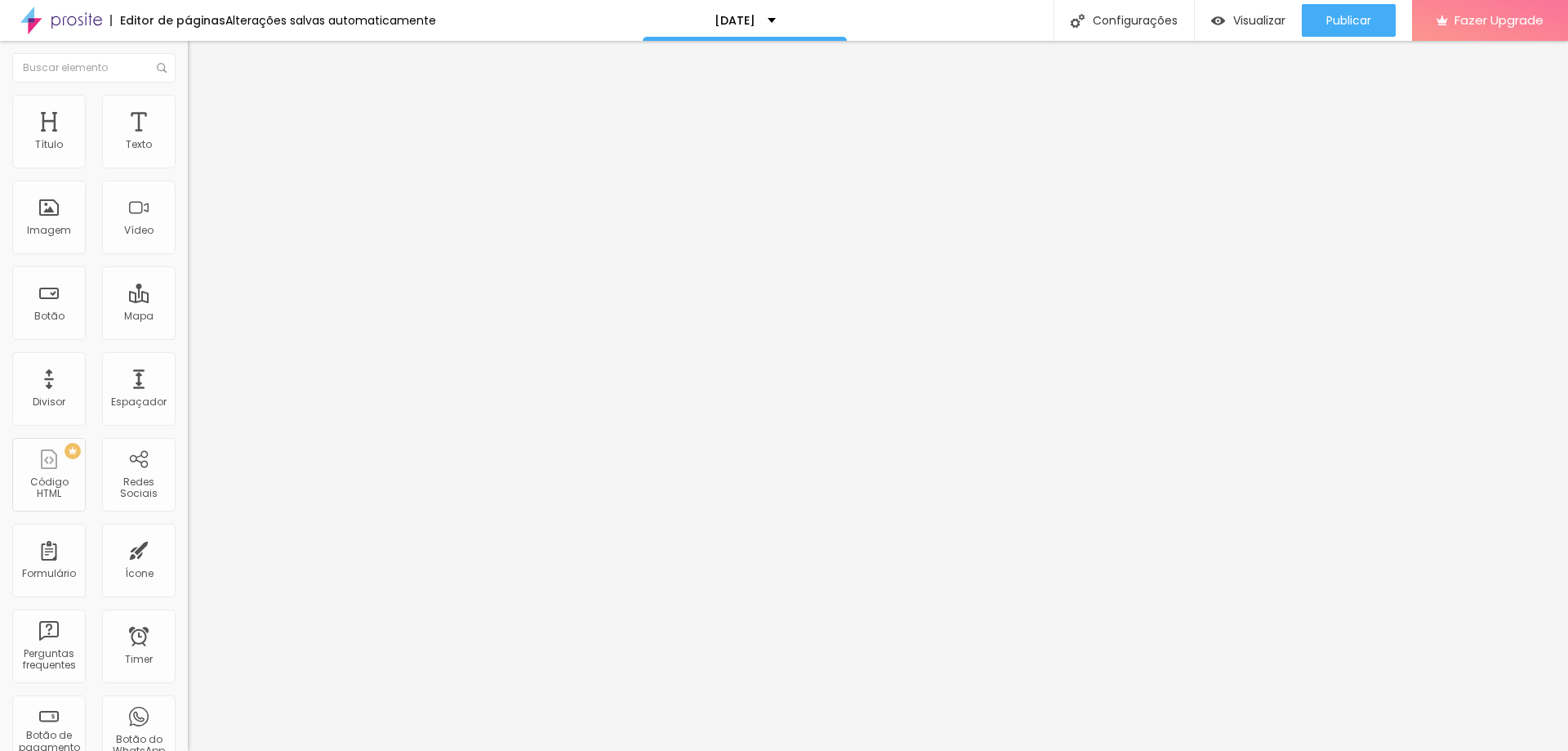
click at [54, 66] on input "text" at bounding box center [94, 68] width 164 height 30
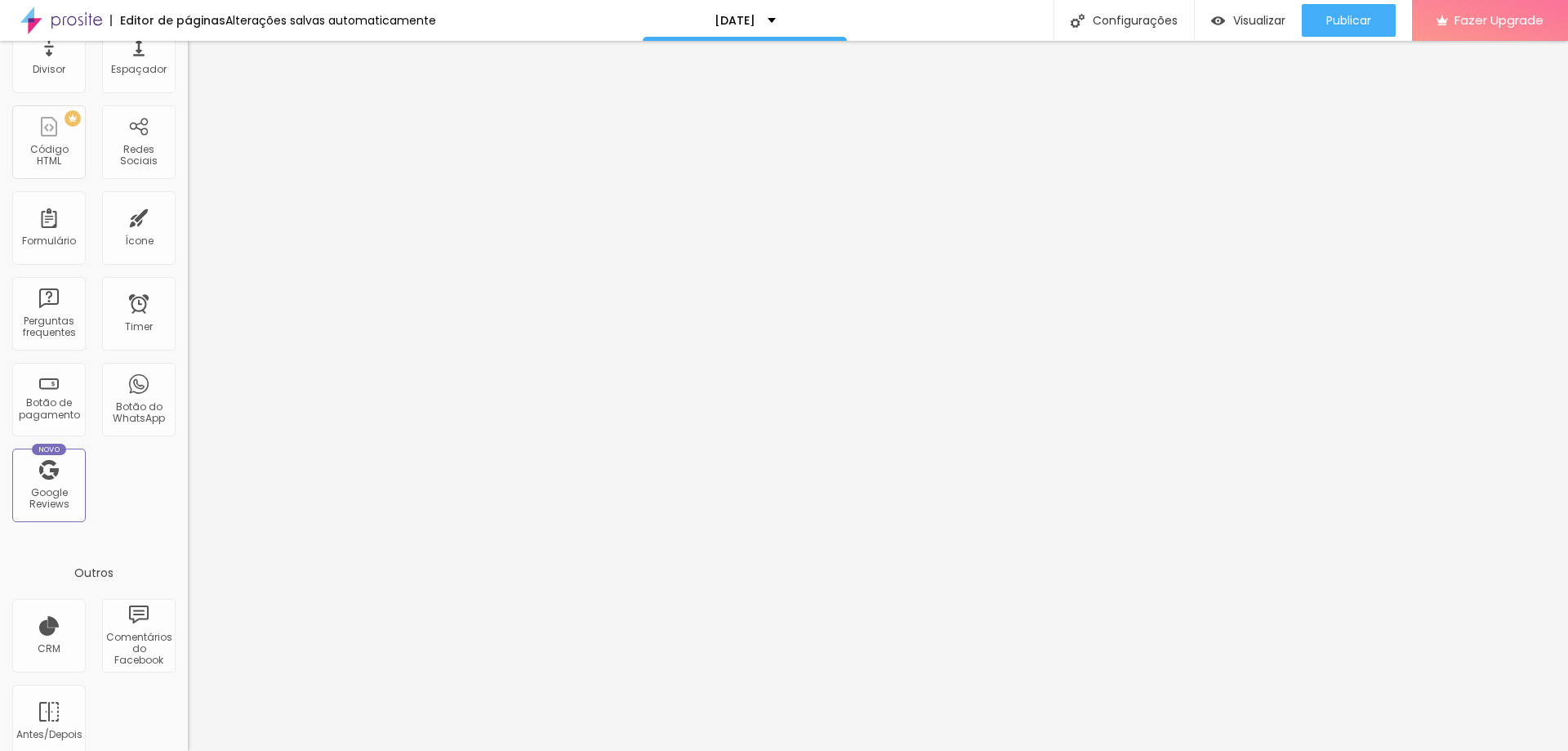
scroll to position [352, 0]
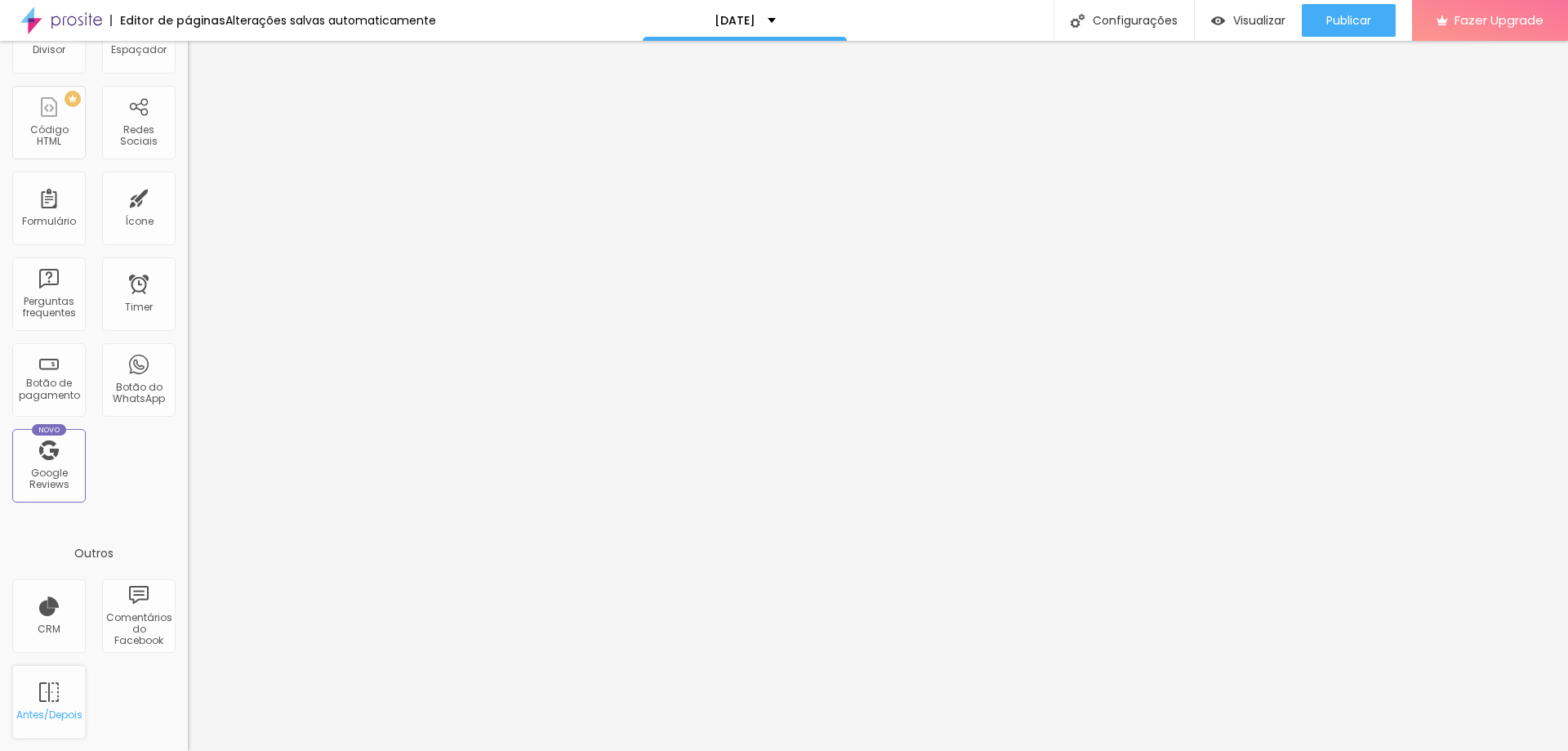
click at [58, 699] on div "Antes/Depois" at bounding box center [48, 702] width 73 height 74
click at [63, 691] on div "Antes/Depois" at bounding box center [48, 702] width 73 height 74
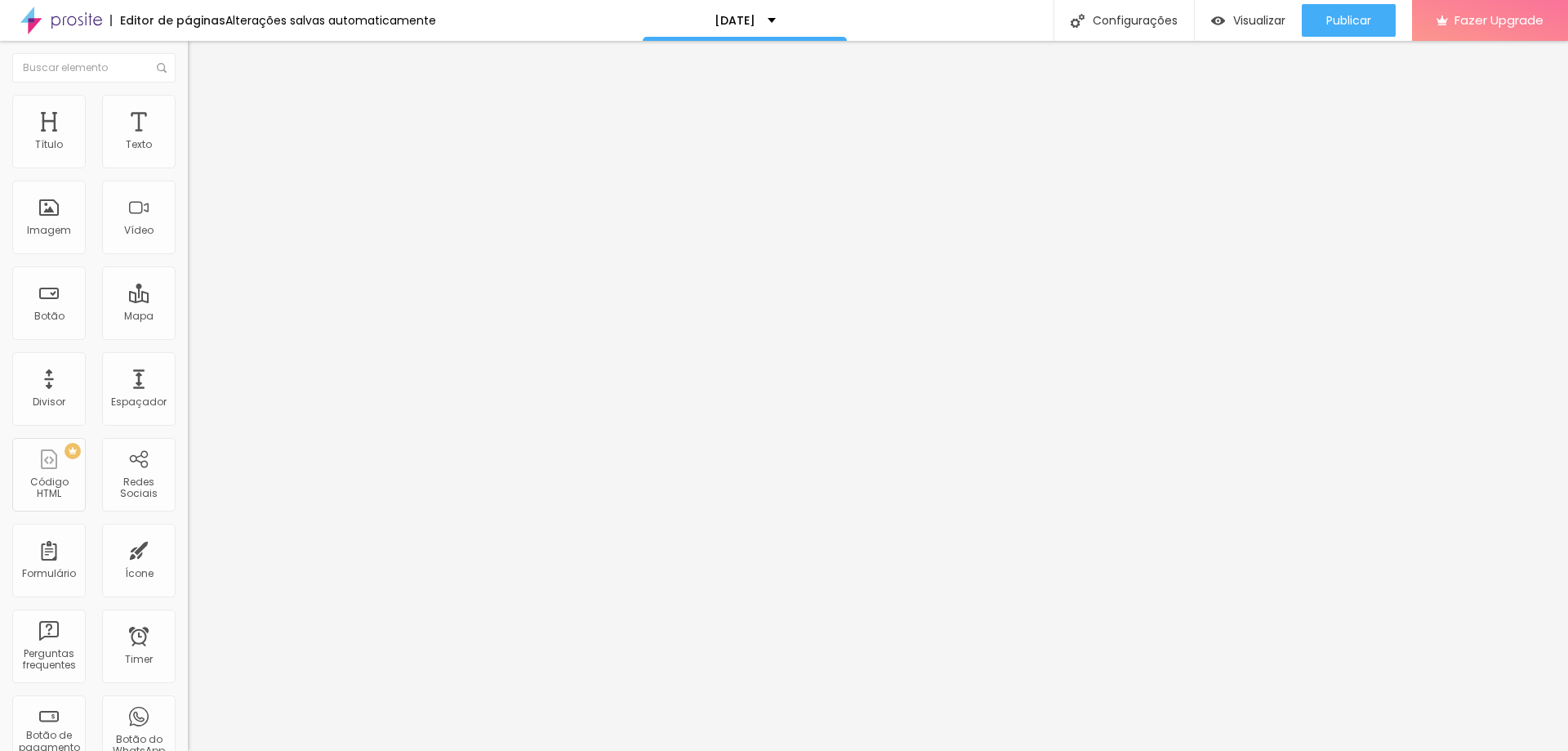
click at [188, 105] on ul "Conteúdo Estilo Avançado" at bounding box center [282, 102] width 188 height 49
click at [188, 101] on img at bounding box center [195, 102] width 15 height 15
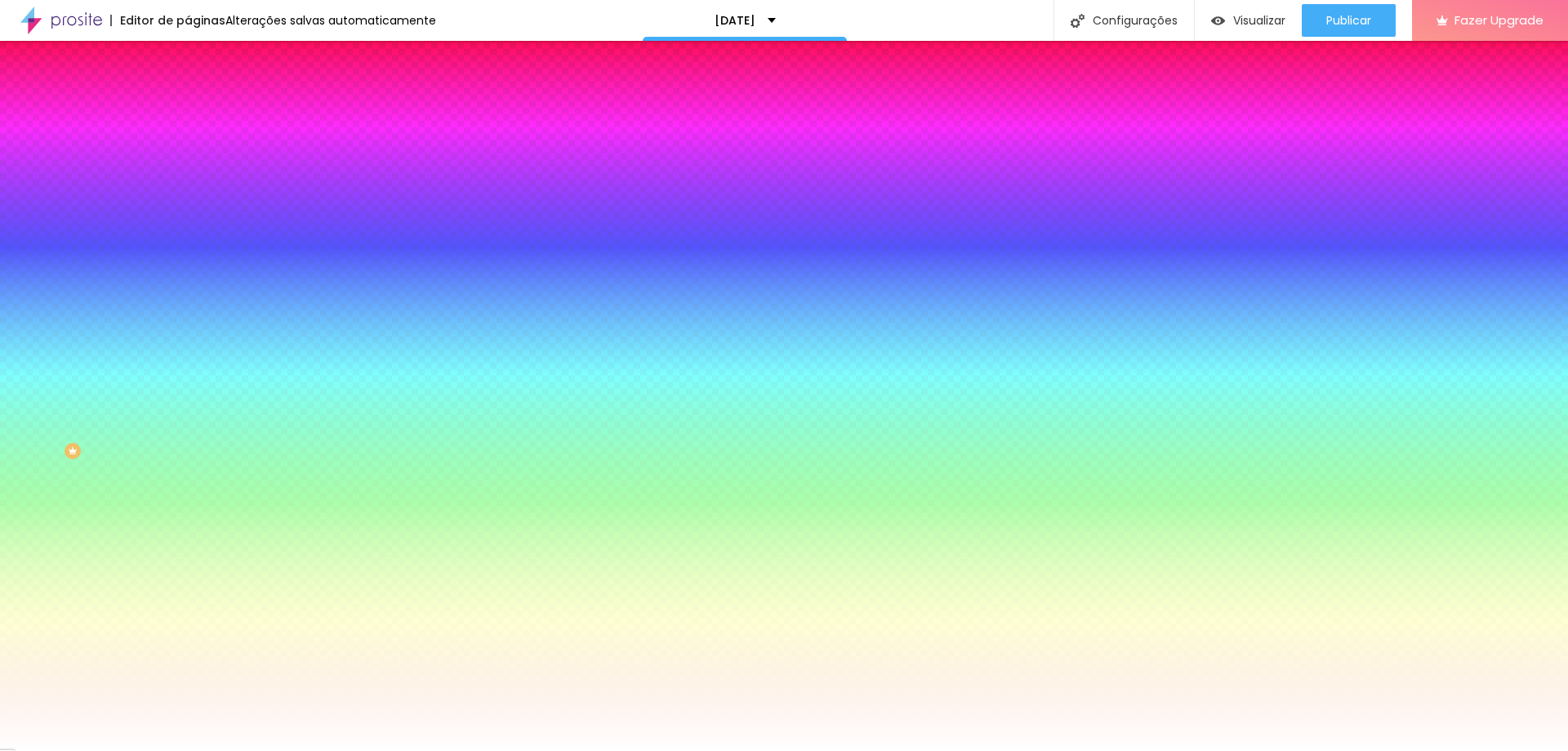
click at [200, 62] on img "button" at bounding box center [206, 60] width 13 height 13
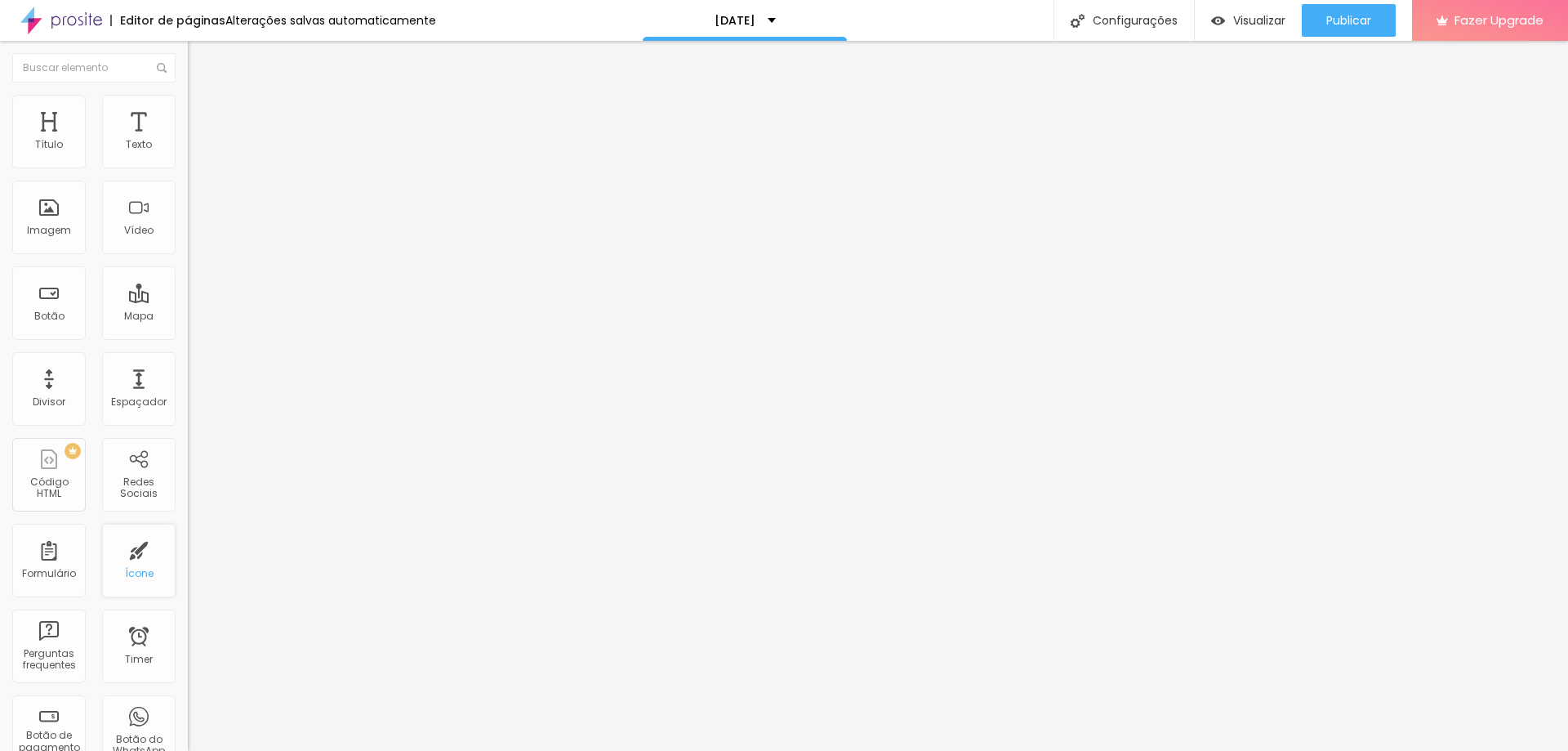
click at [140, 565] on div "Ícone" at bounding box center [139, 560] width 73 height 74
click at [188, 327] on input at bounding box center [299, 335] width 222 height 17
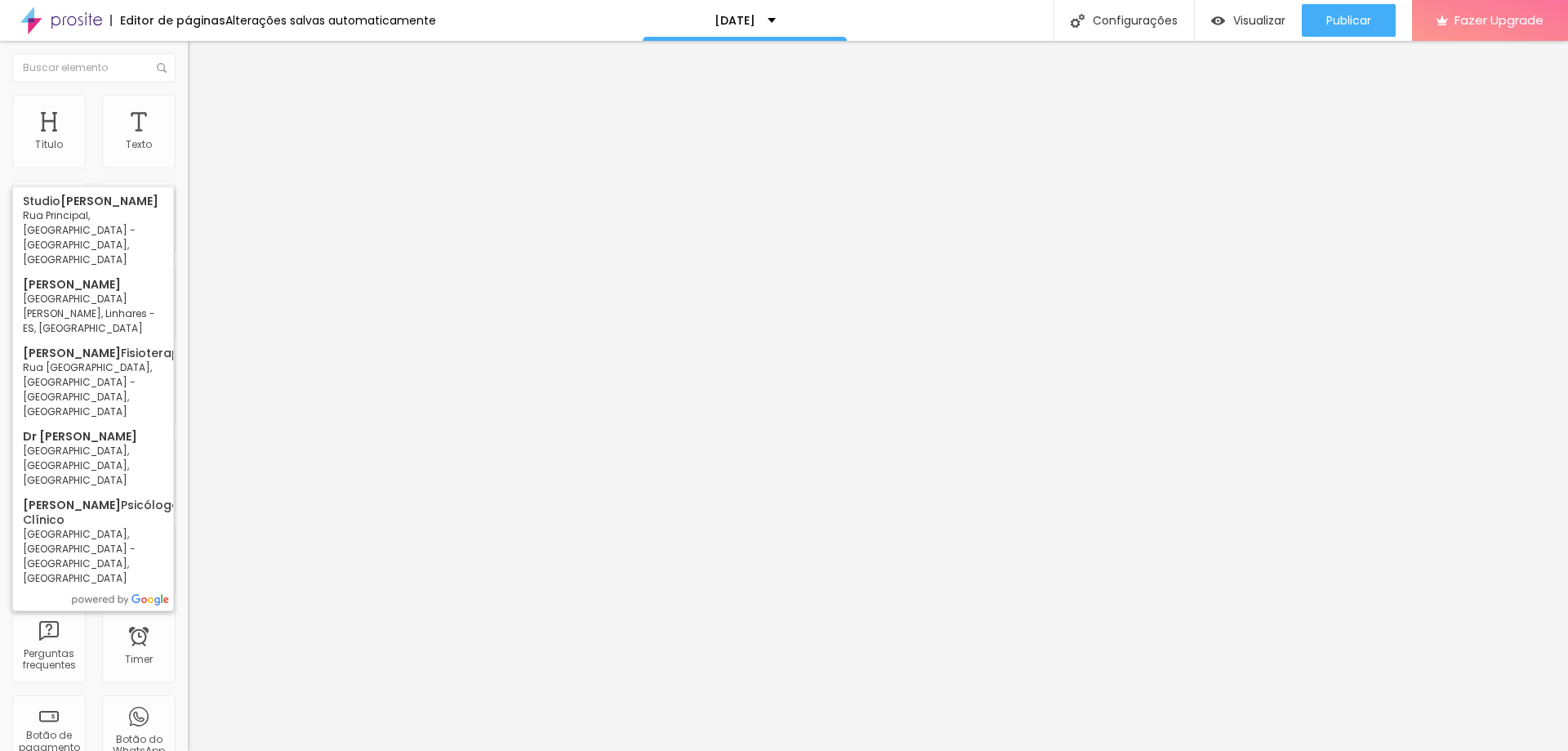
type input "Studio Bruno Mendes - Rua Principal, São João do Manteninha - MG, Brasil"
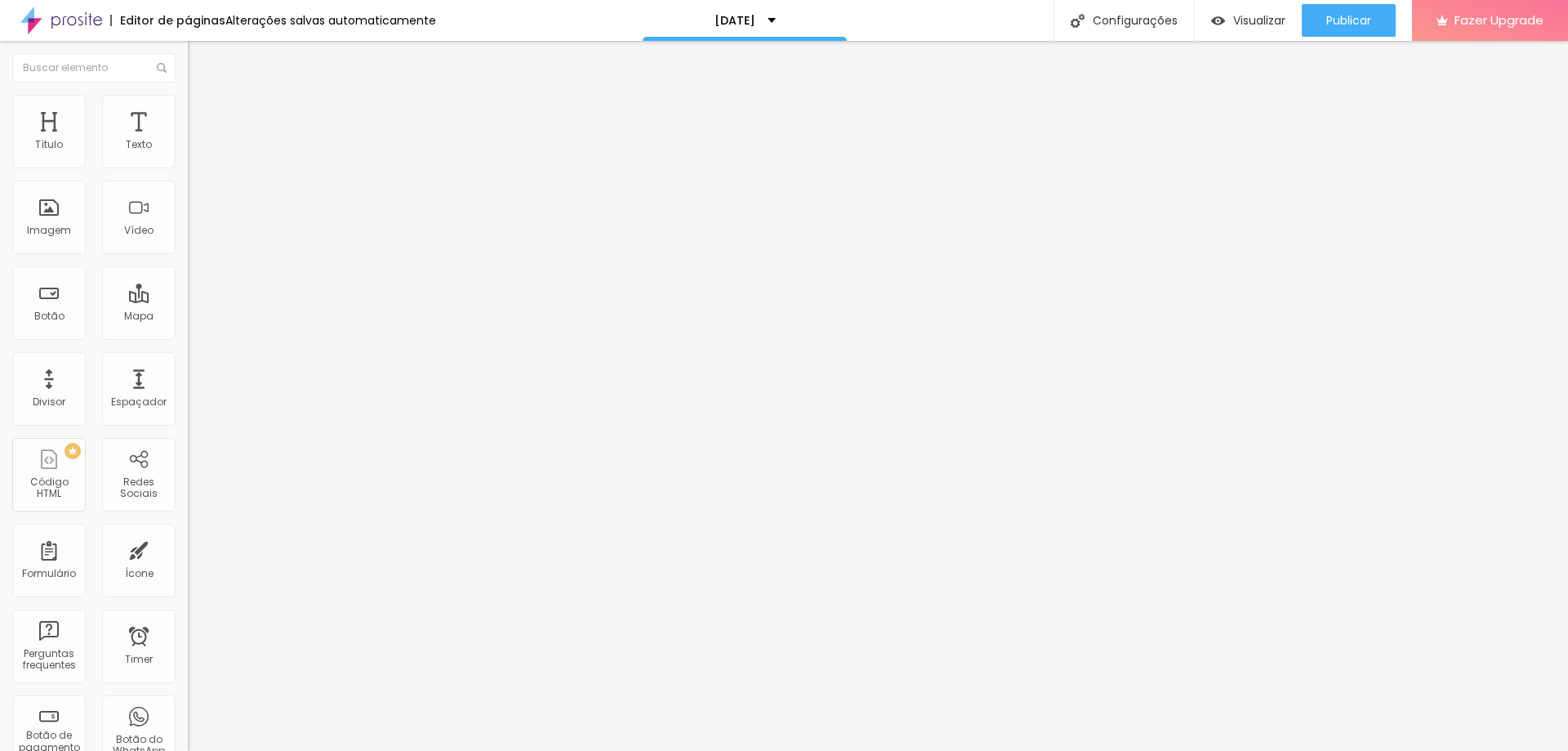
click at [203, 113] on span "Estilo" at bounding box center [215, 105] width 25 height 14
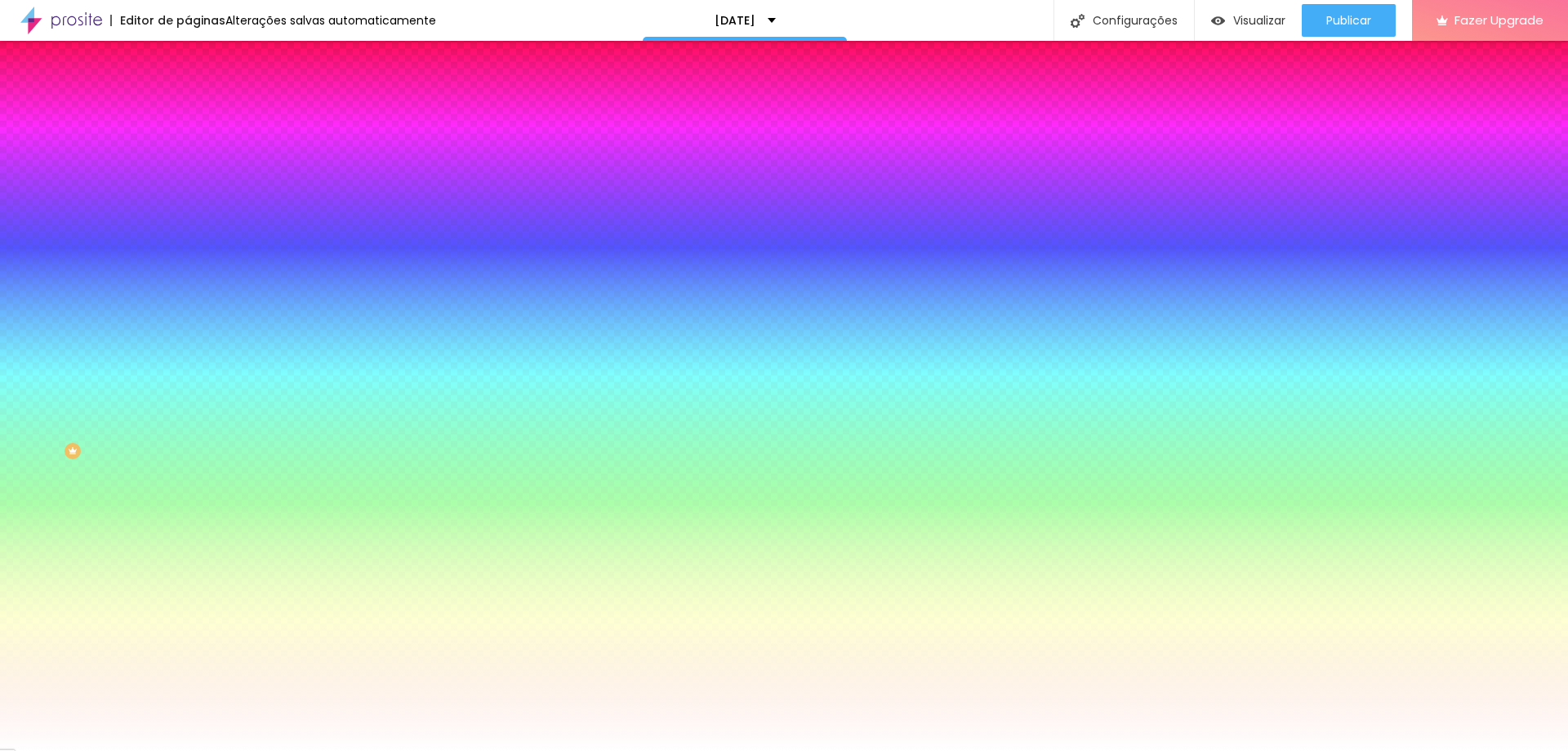
click at [188, 111] on li "Avançado" at bounding box center [282, 119] width 188 height 17
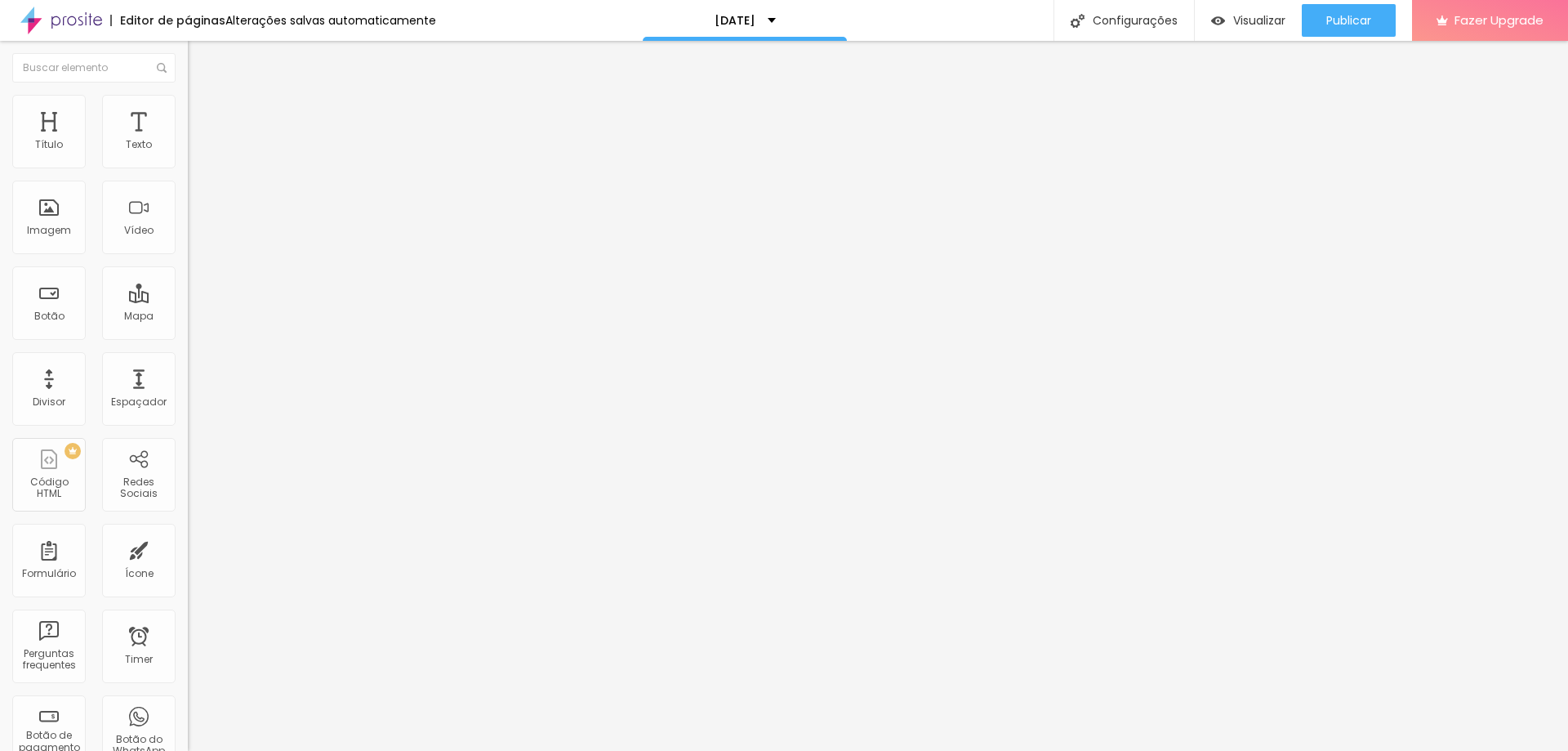
click at [188, 105] on img at bounding box center [195, 102] width 15 height 15
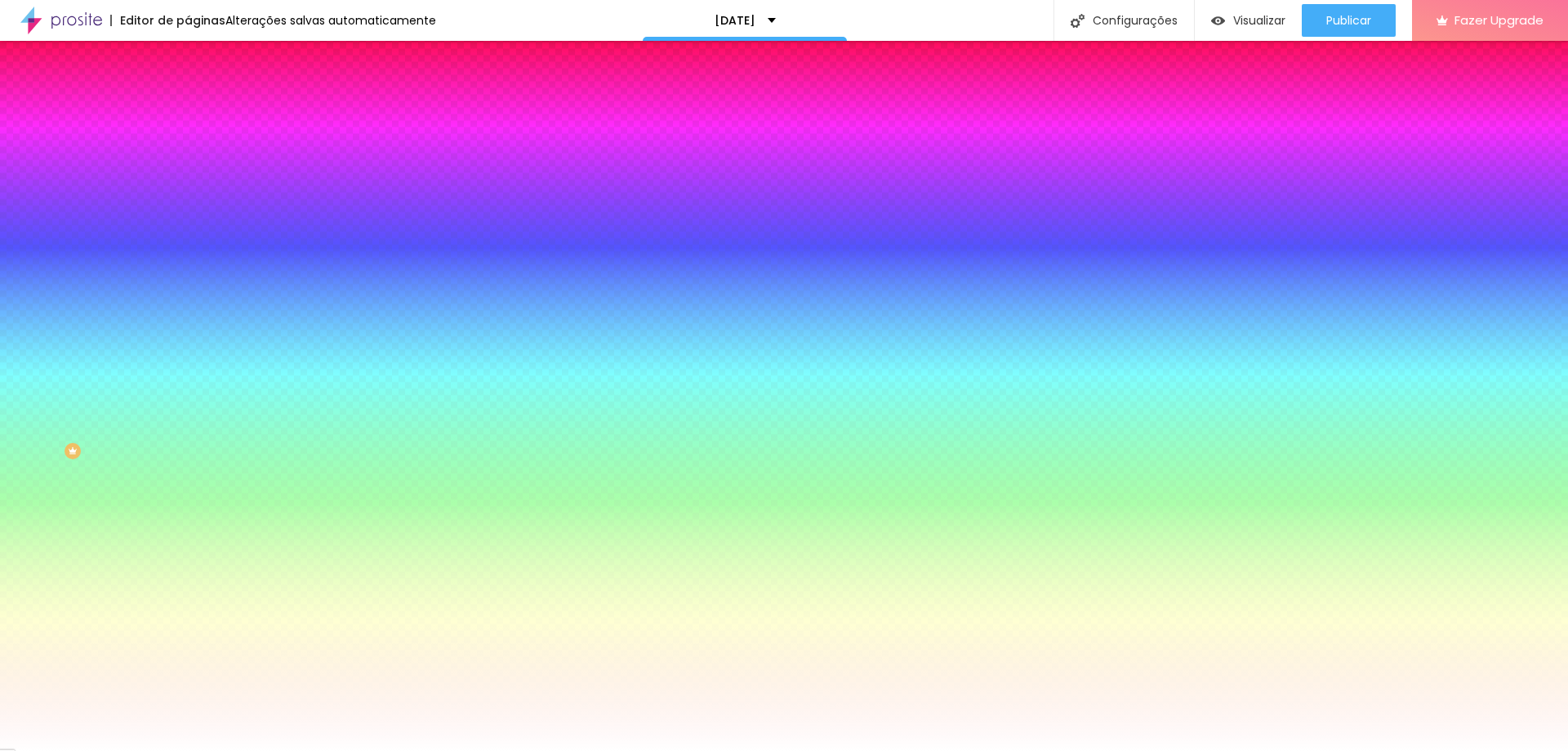
click at [188, 95] on li "Conteúdo" at bounding box center [282, 87] width 188 height 17
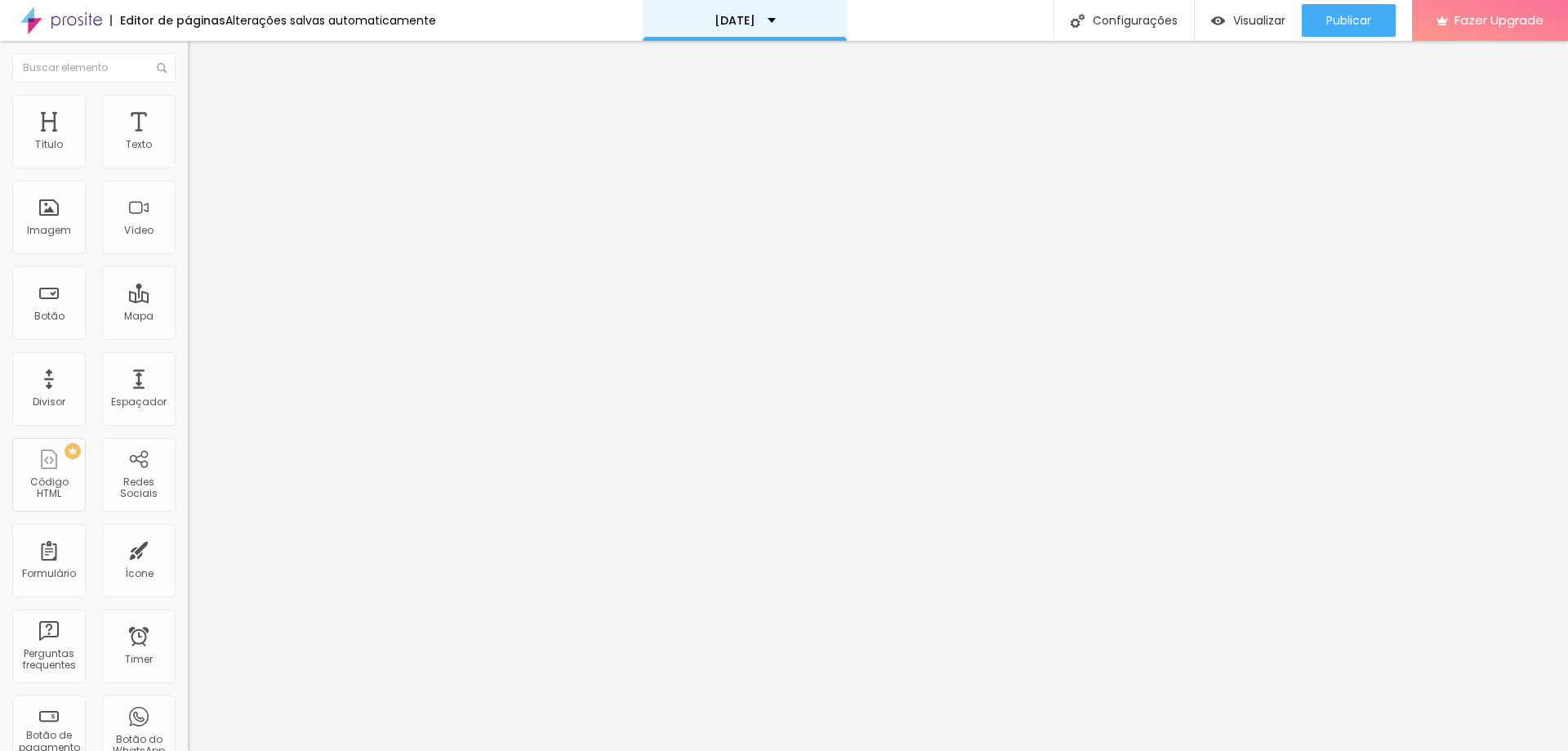
click at [754, 10] on div "[DATE]" at bounding box center [745, 20] width 205 height 41
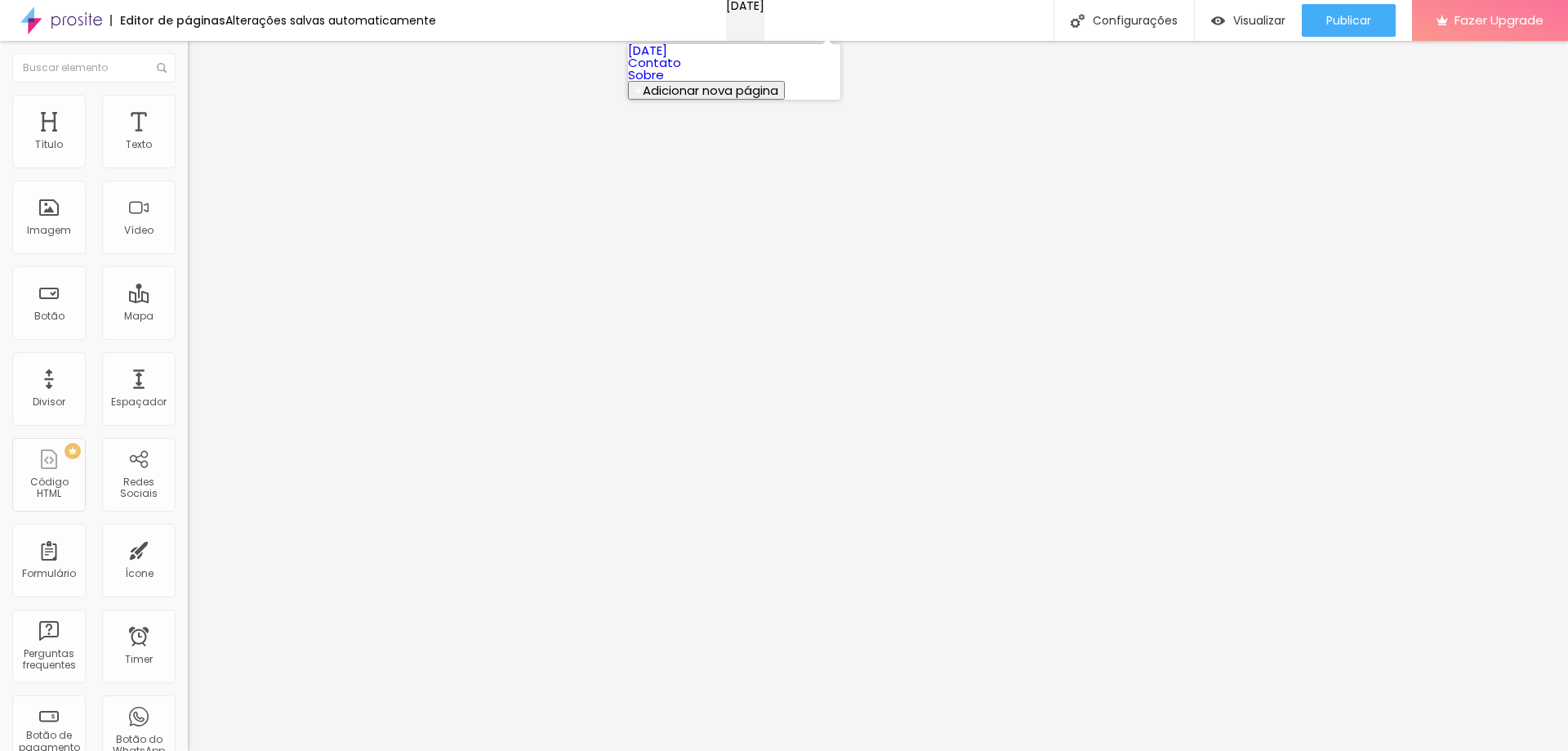
click at [764, 6] on div "[DATE]" at bounding box center [745, 6] width 38 height 11
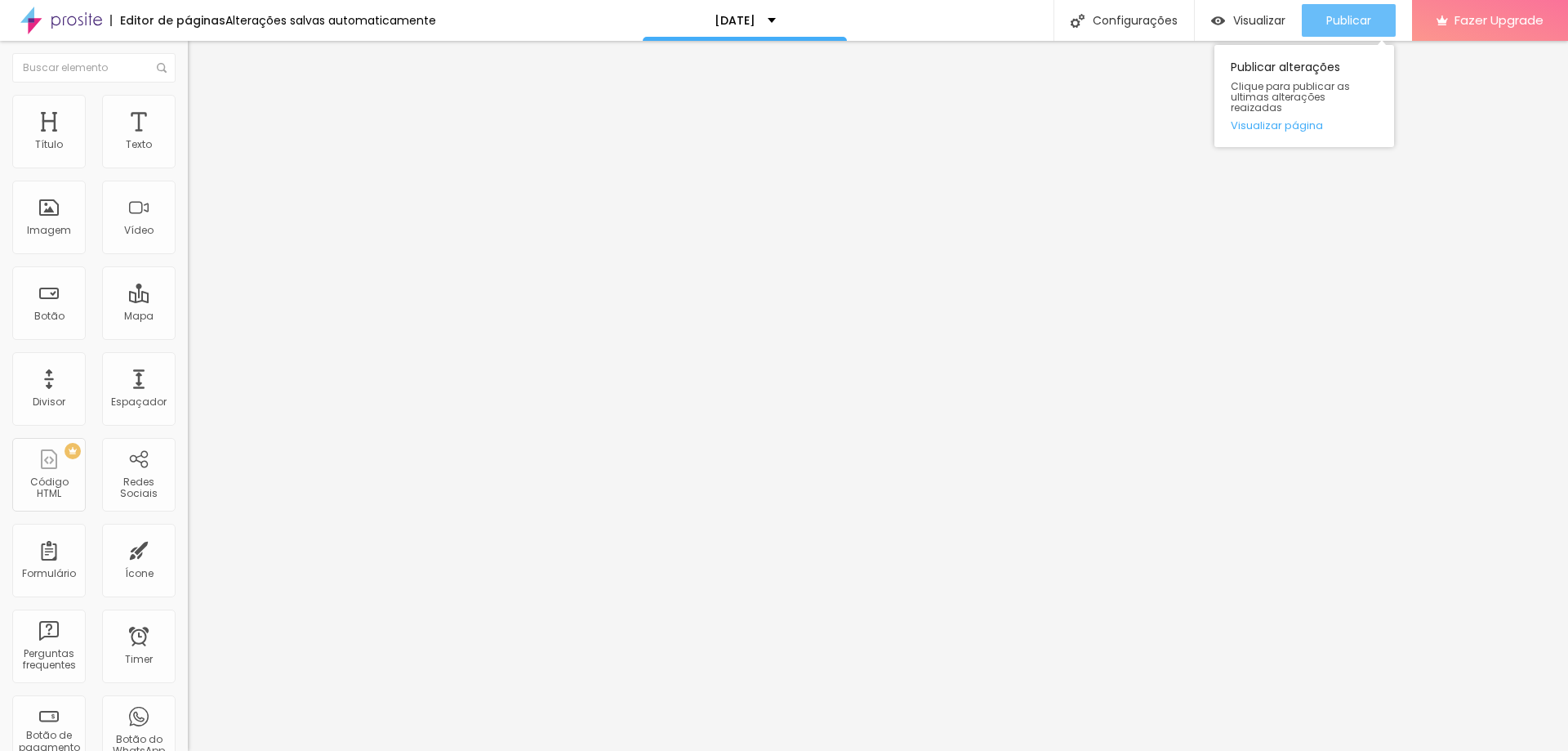
click at [1342, 15] on span "Publicar" at bounding box center [1349, 20] width 45 height 13
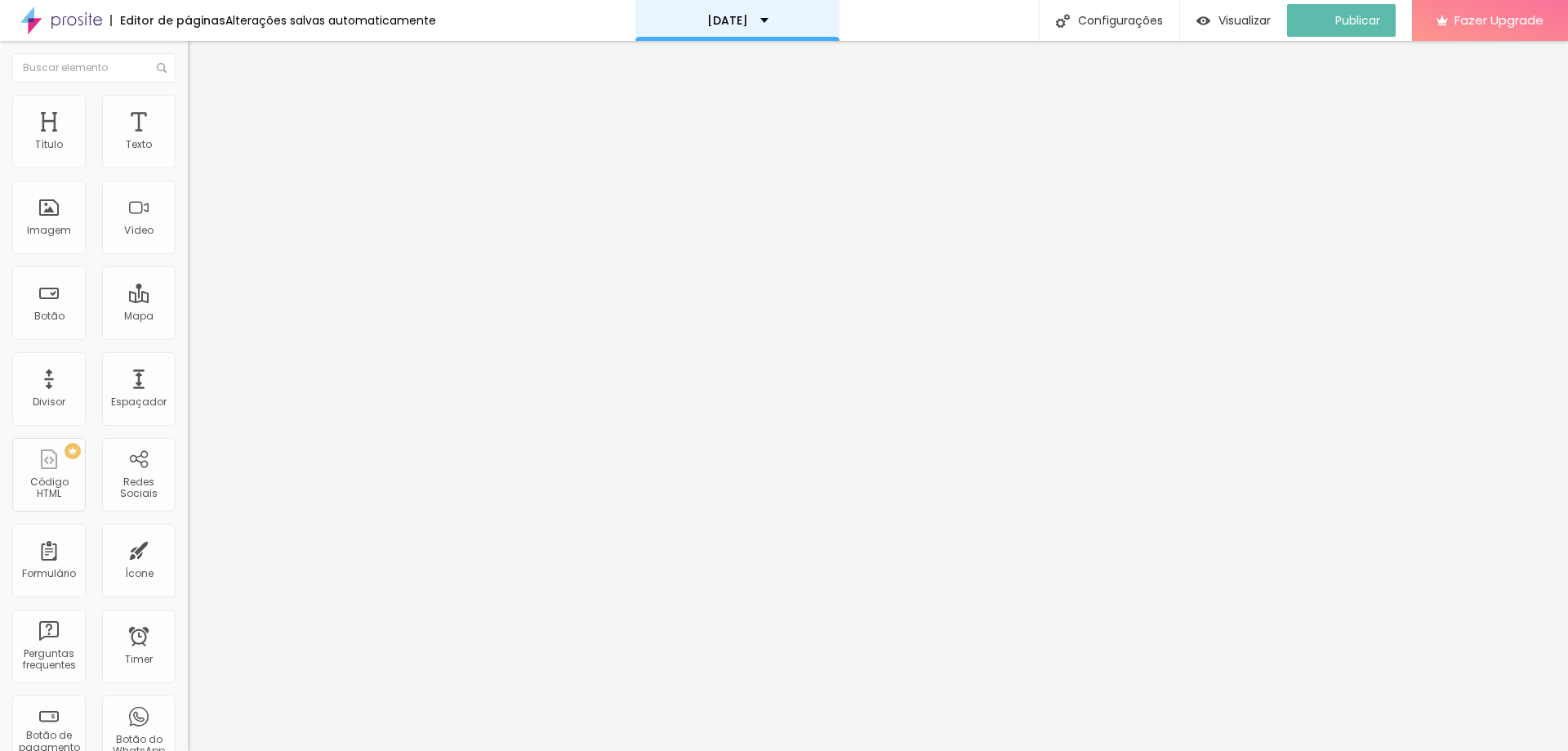
click at [778, 16] on div "[DATE]" at bounding box center [737, 20] width 205 height 41
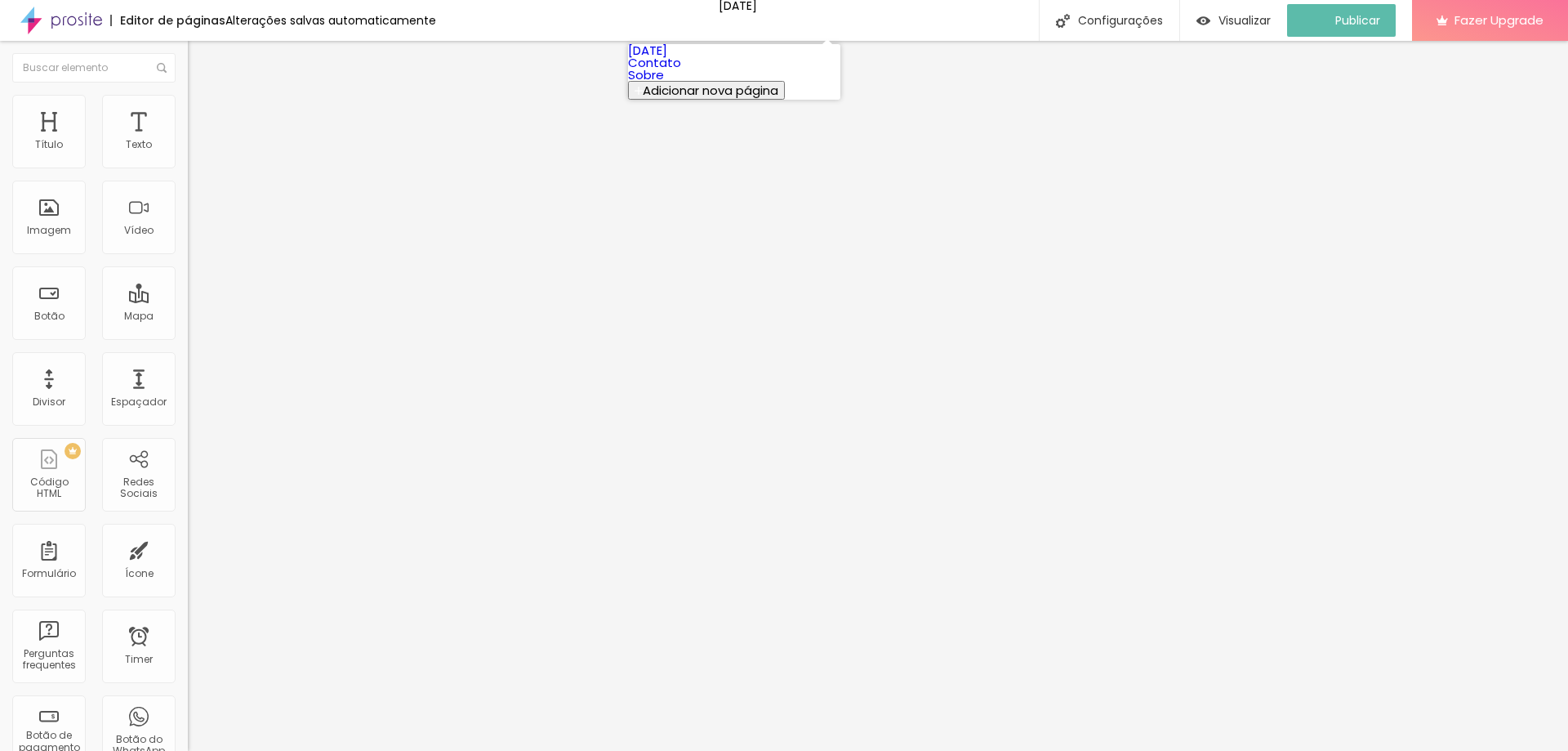
click at [664, 84] on link "Sobre" at bounding box center [645, 74] width 36 height 17
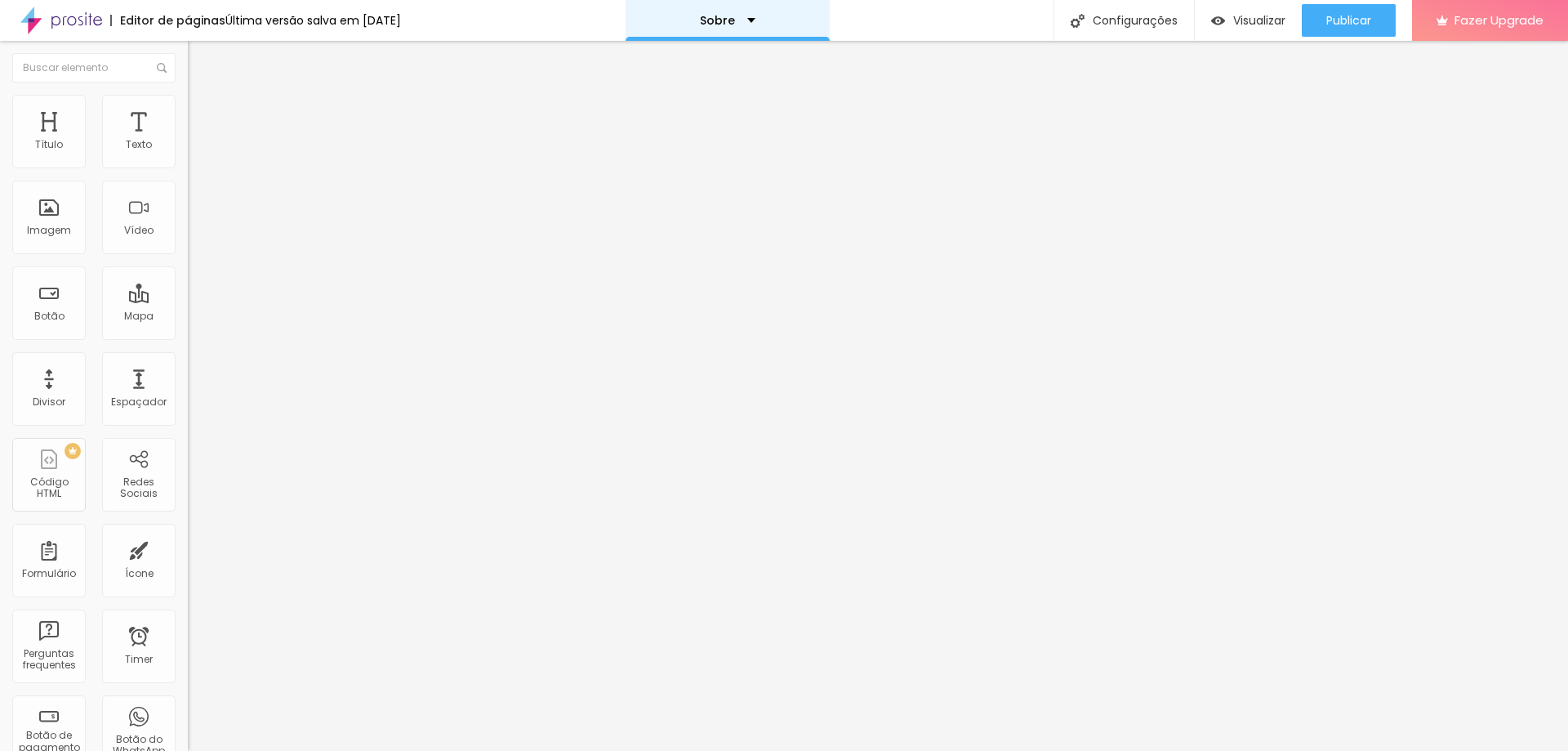
click at [659, 17] on div "Sobre" at bounding box center [728, 20] width 205 height 41
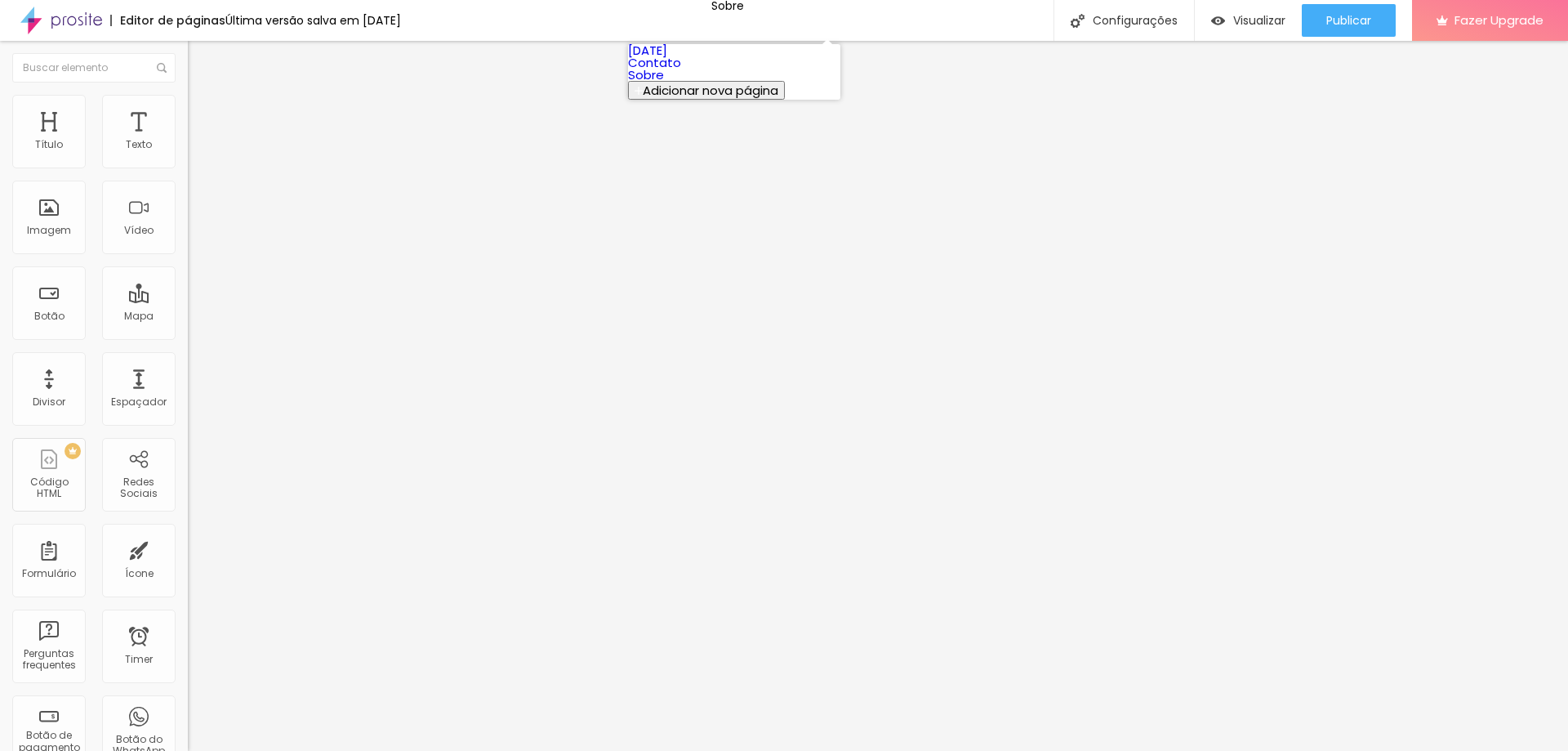
click at [667, 59] on link "[DATE]" at bounding box center [647, 50] width 39 height 17
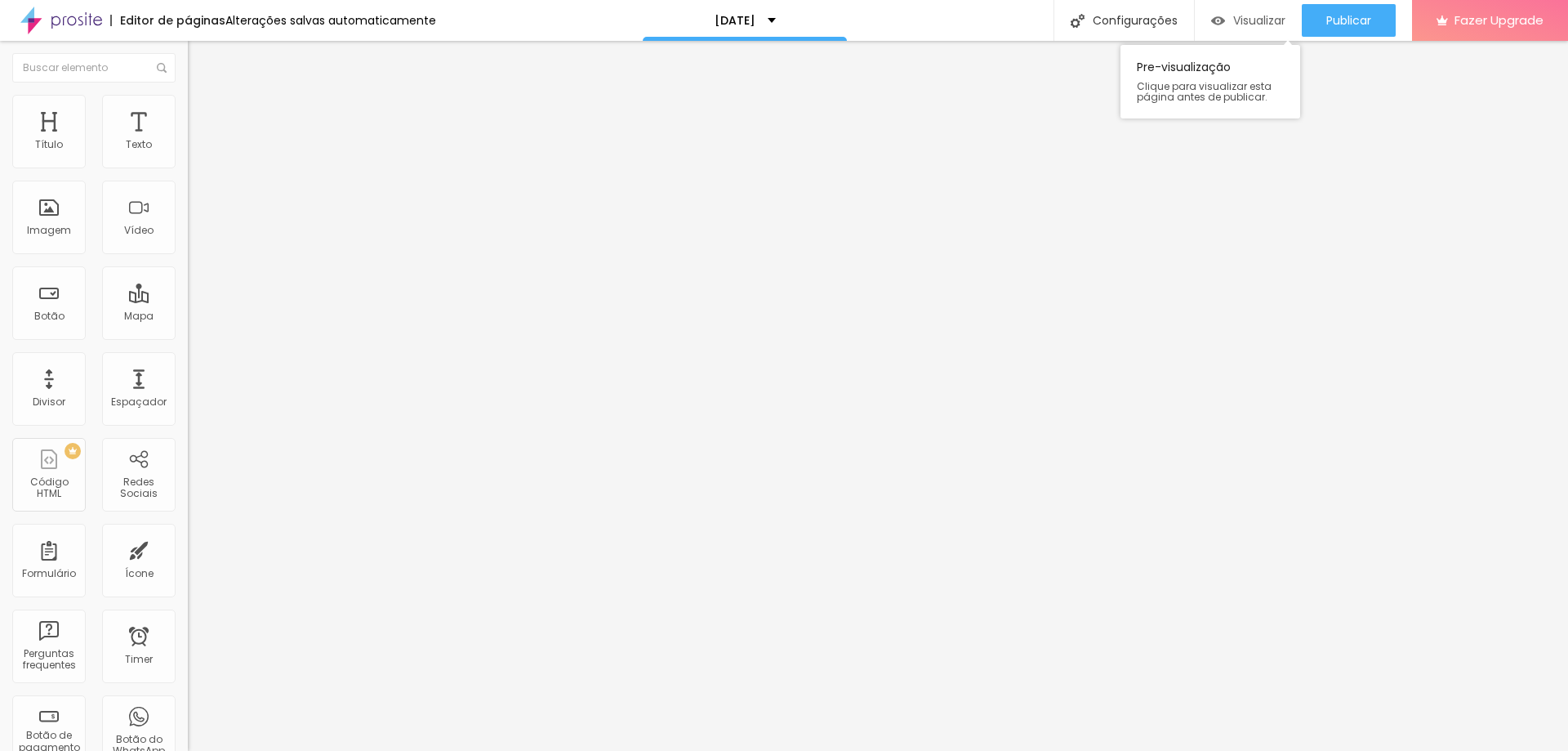
click at [1249, 14] on span "Visualizar" at bounding box center [1259, 20] width 52 height 13
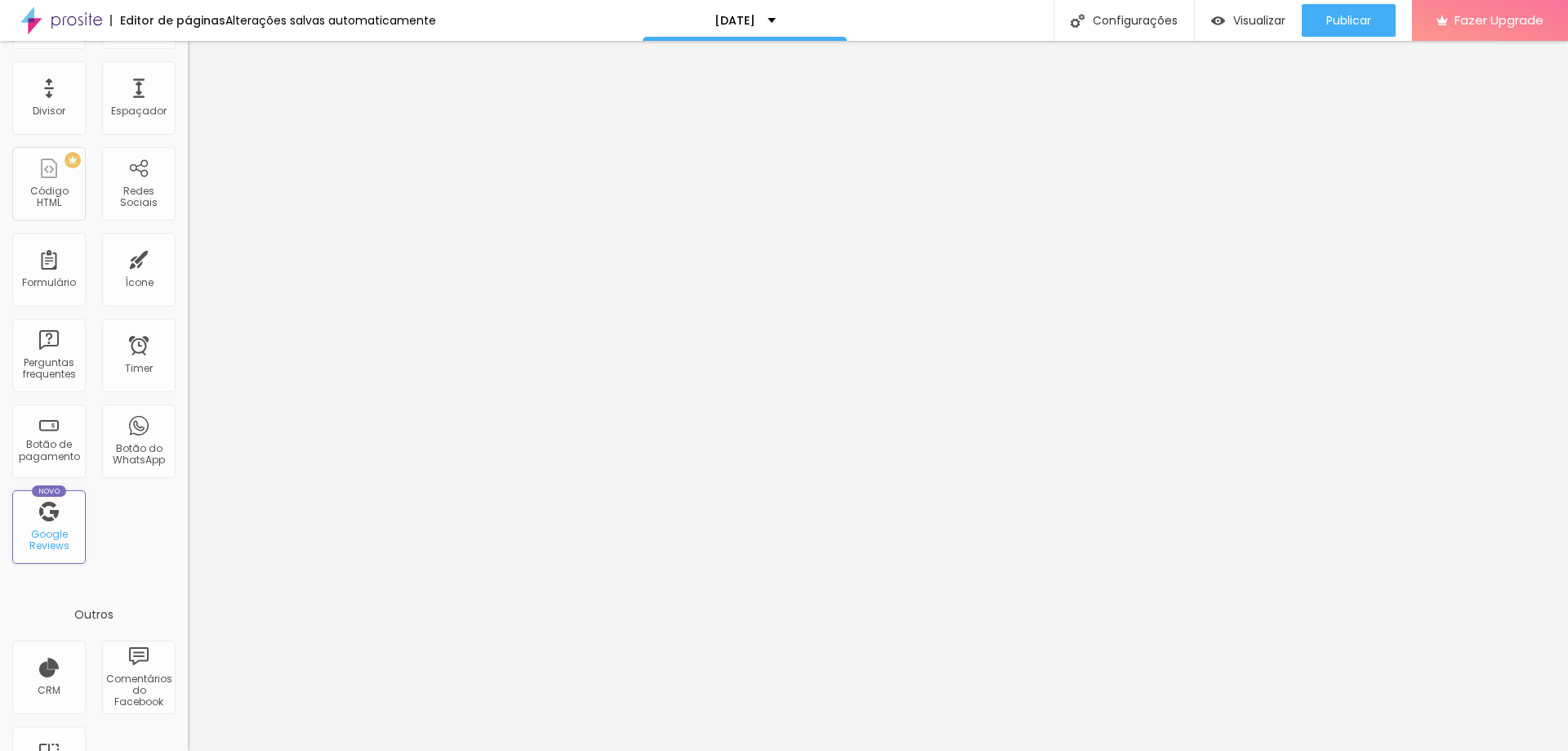
scroll to position [289, 0]
click at [52, 520] on div "Novo Google Reviews" at bounding box center [48, 529] width 73 height 74
click at [58, 546] on div "Google Reviews" at bounding box center [48, 542] width 64 height 23
click at [1081, 30] on div "Configurações" at bounding box center [1123, 20] width 140 height 41
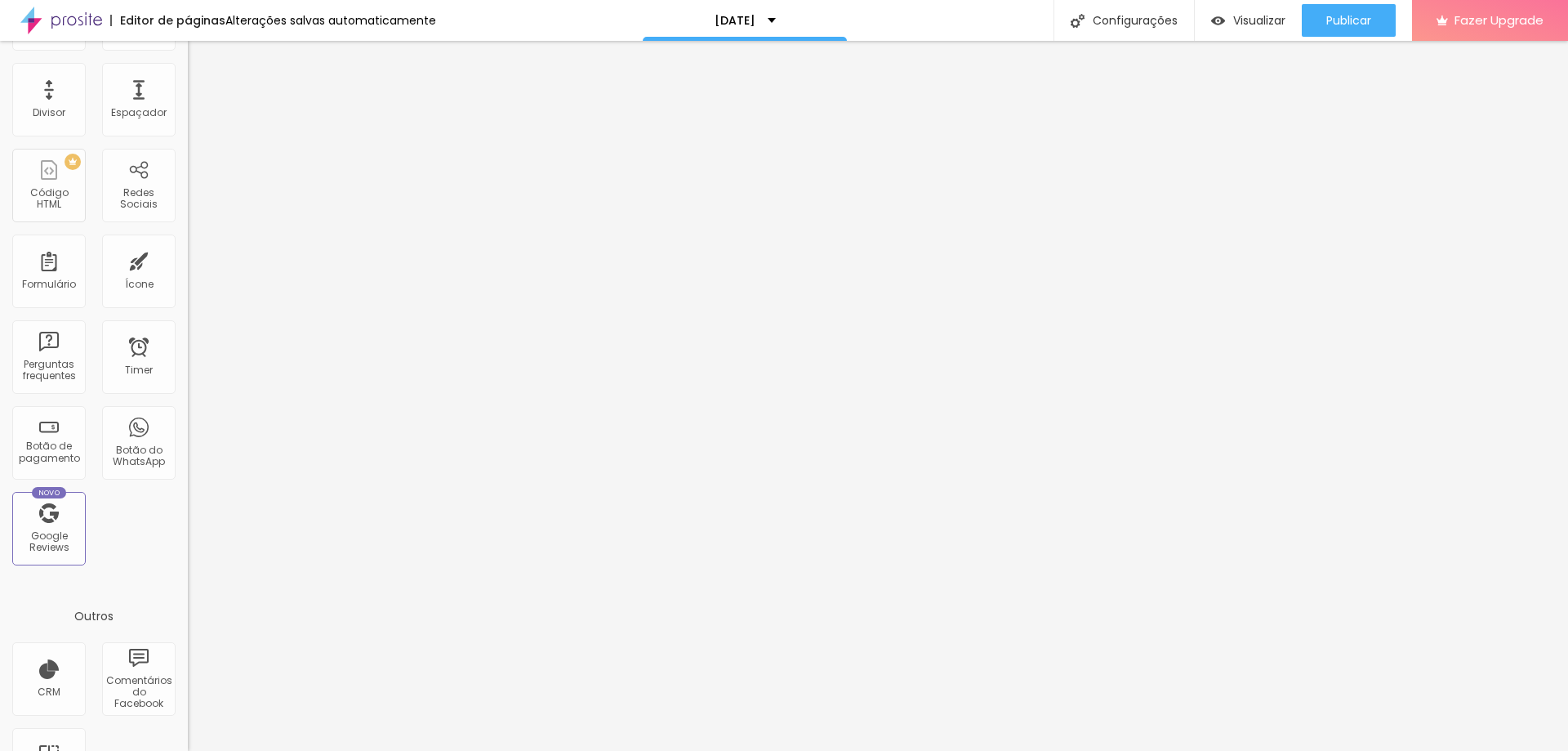
click at [1271, 18] on span "Visualizar" at bounding box center [1259, 20] width 52 height 13
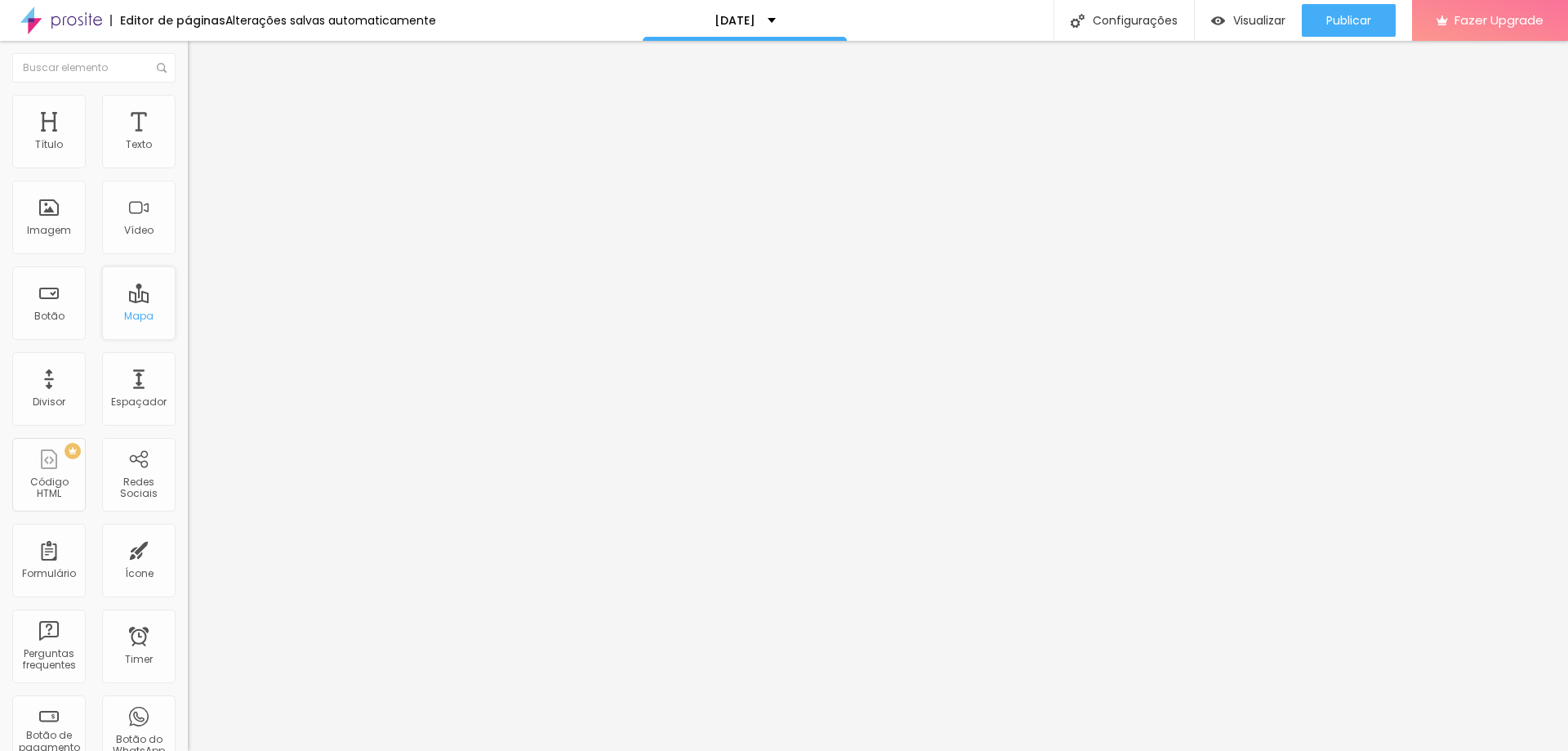
scroll to position [352, 0]
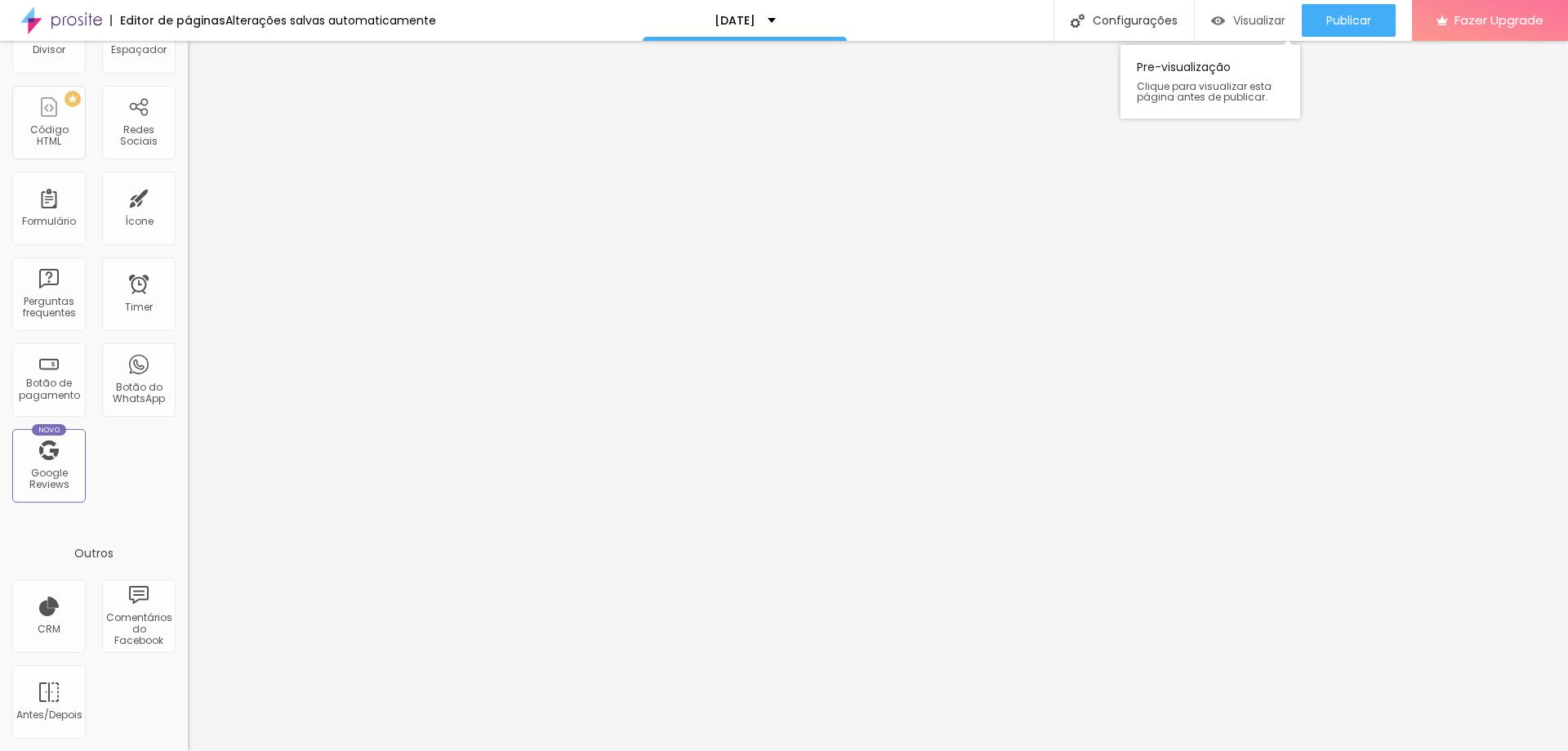
click at [1235, 20] on span "Visualizar" at bounding box center [1259, 20] width 52 height 13
click at [375, 20] on div "Alterações salvas automaticamente" at bounding box center [330, 20] width 211 height 11
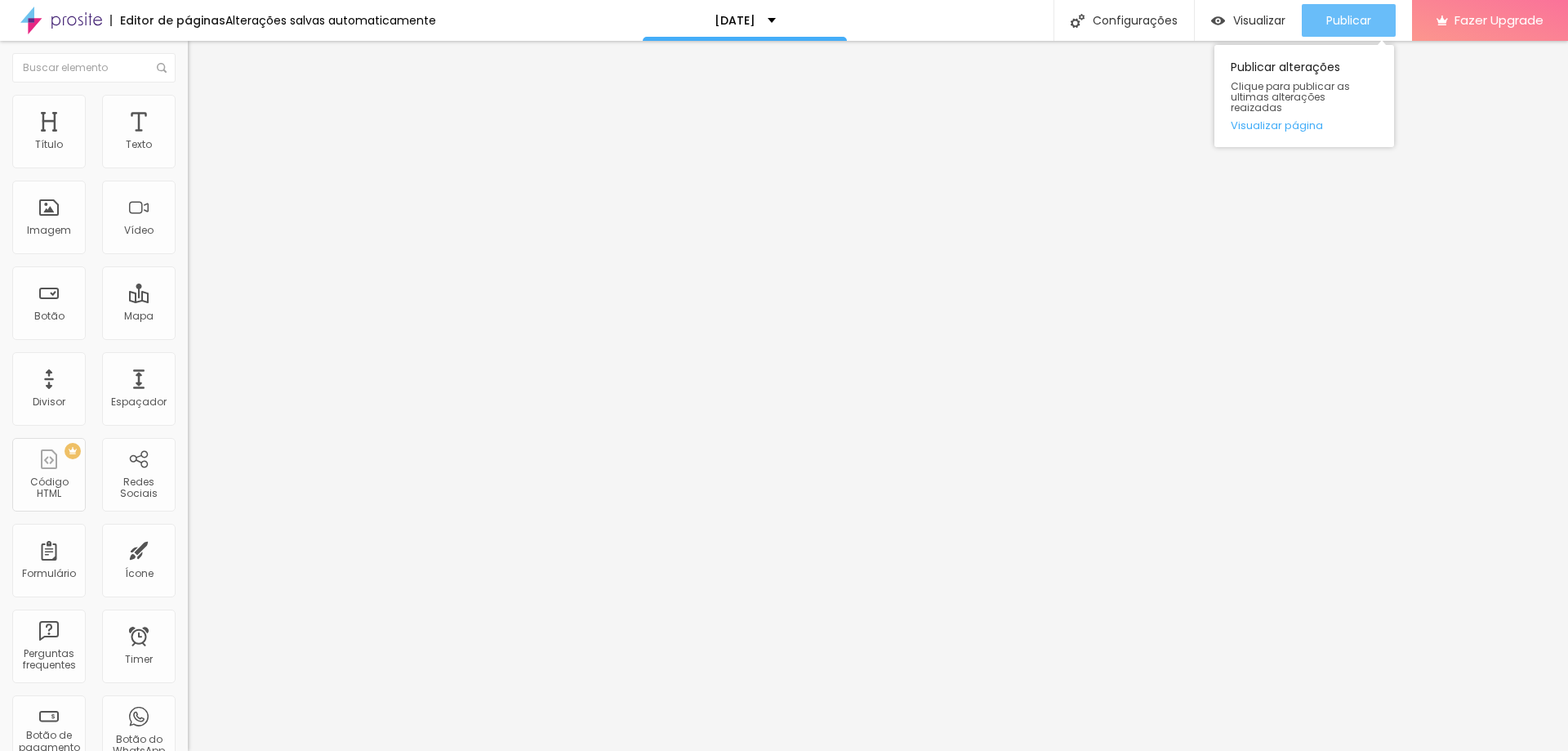
click at [1365, 21] on span "Publicar" at bounding box center [1349, 20] width 45 height 13
